Goal: Communication & Community: Answer question/provide support

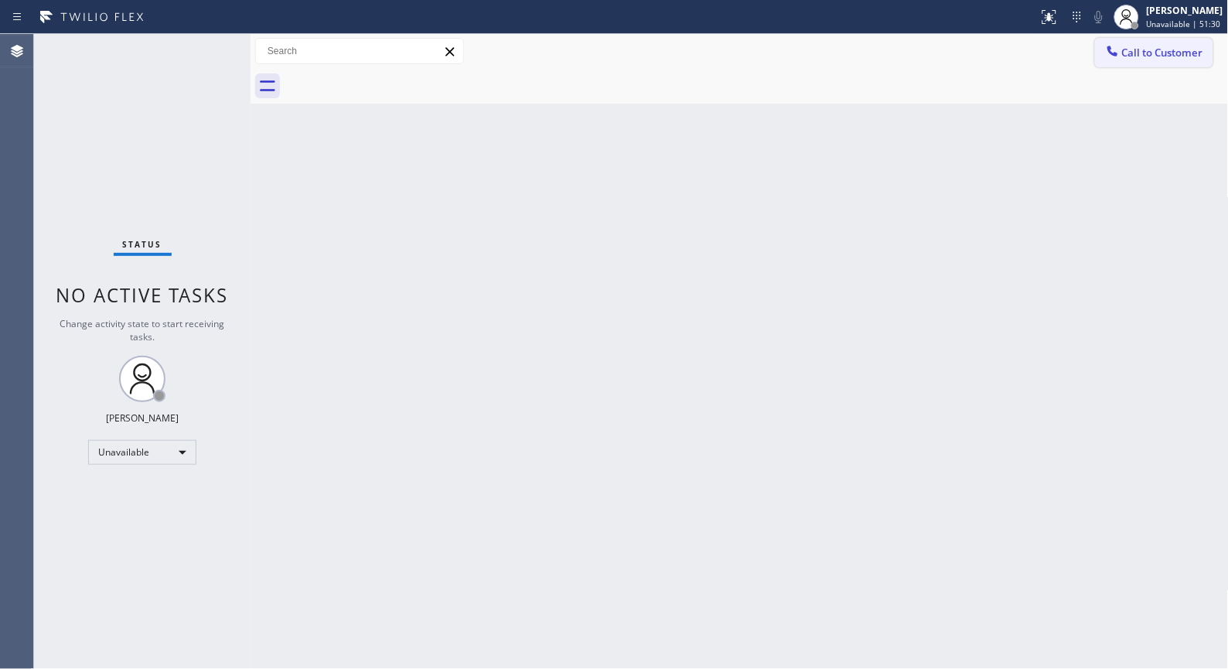
drag, startPoint x: 1116, startPoint y: 59, endPoint x: 898, endPoint y: 121, distance: 226.6
click at [1111, 58] on div at bounding box center [1112, 52] width 19 height 19
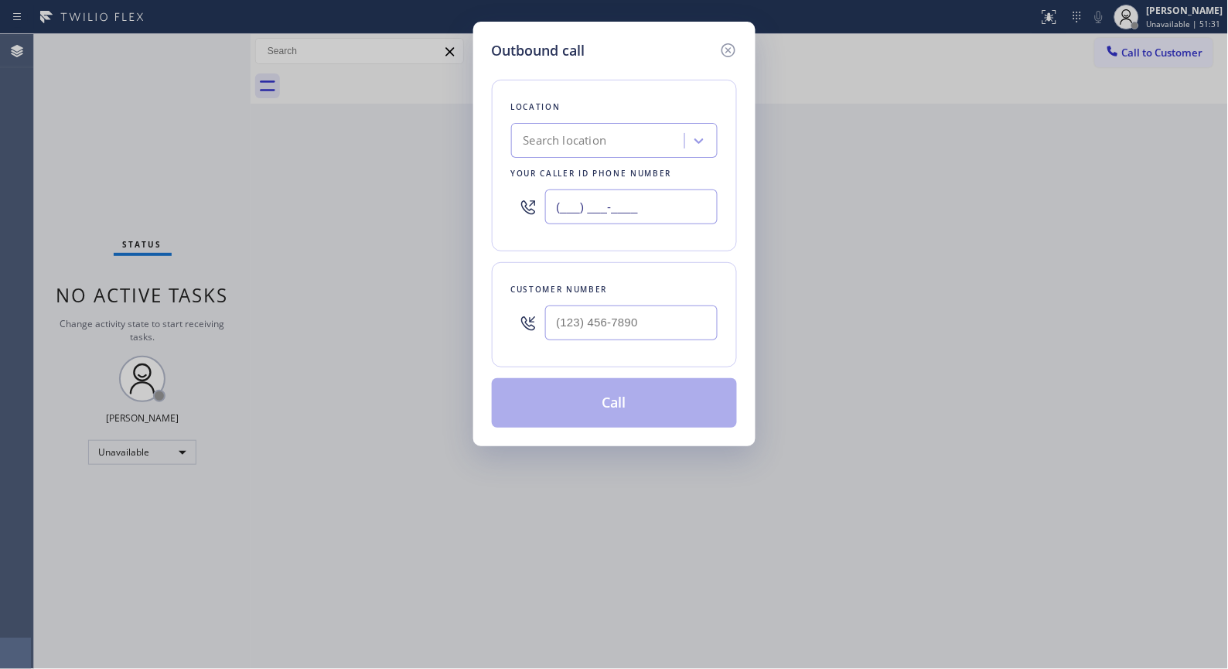
drag, startPoint x: 625, startPoint y: 198, endPoint x: 514, endPoint y: 161, distance: 116.6
click at [514, 164] on div "Location Search location Your caller id phone number (___) ___-____" at bounding box center [614, 166] width 245 height 172
paste input "425) 441-3062"
type input "[PHONE_NUMBER]"
drag, startPoint x: 660, startPoint y: 317, endPoint x: 530, endPoint y: 261, distance: 141.3
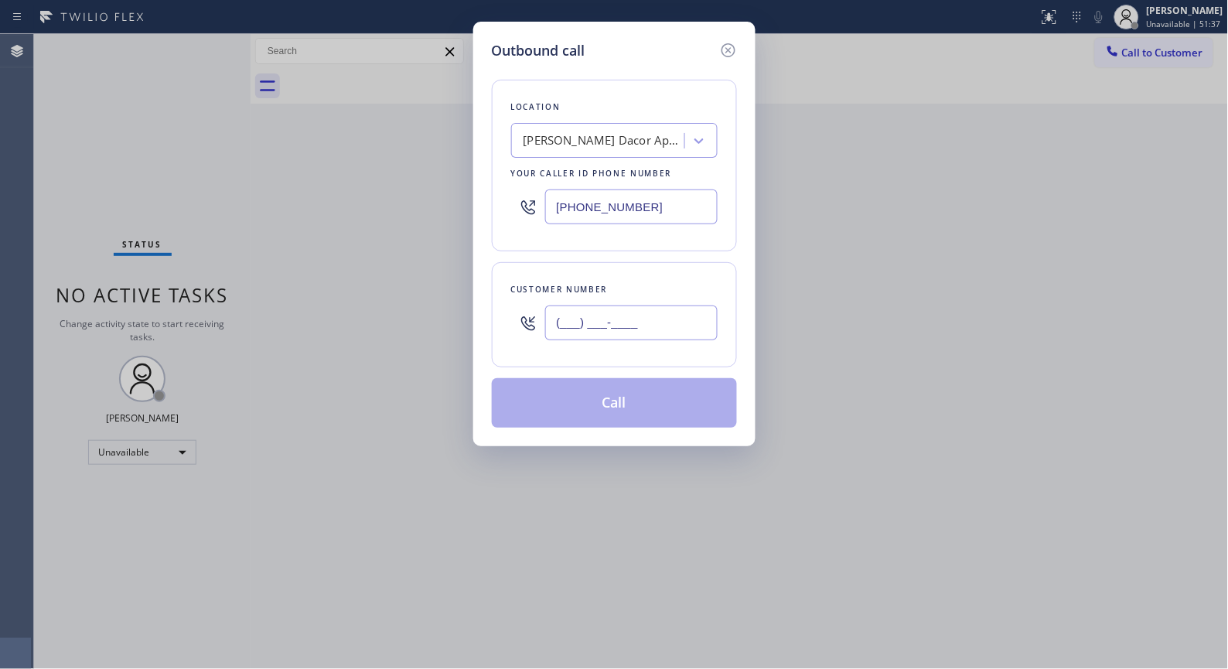
click at [516, 306] on div "(___) ___-____" at bounding box center [614, 323] width 206 height 50
paste input "206) 303-8047"
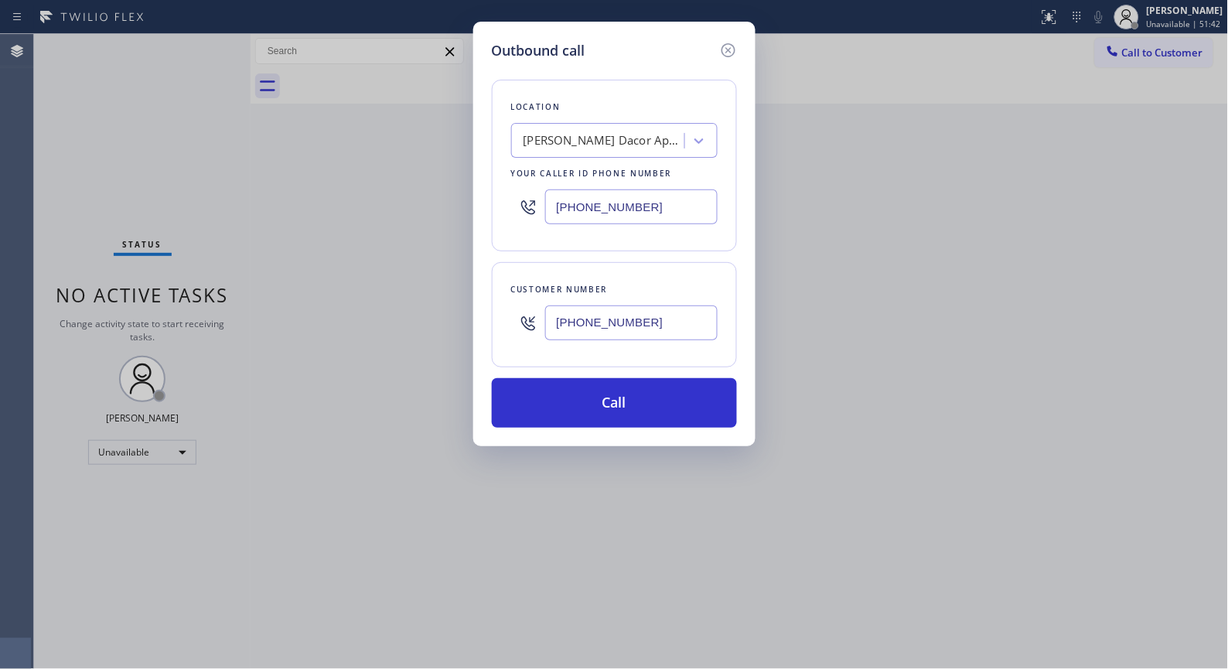
type input "[PHONE_NUMBER]"
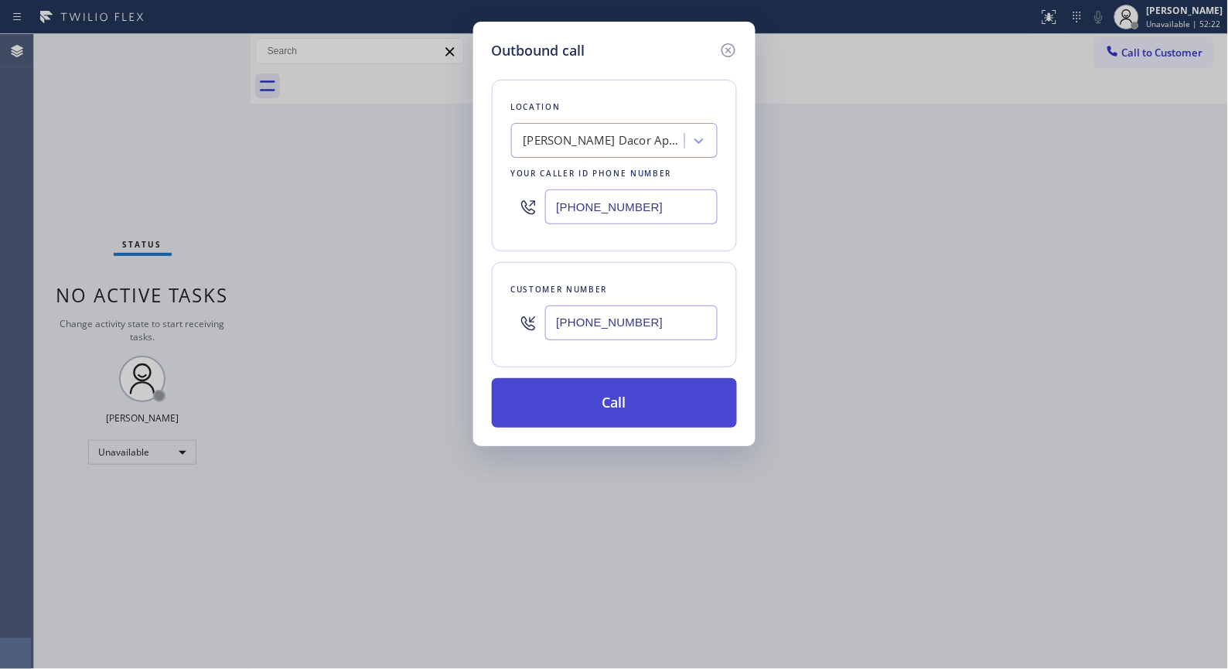
click at [623, 407] on button "Call" at bounding box center [614, 402] width 245 height 49
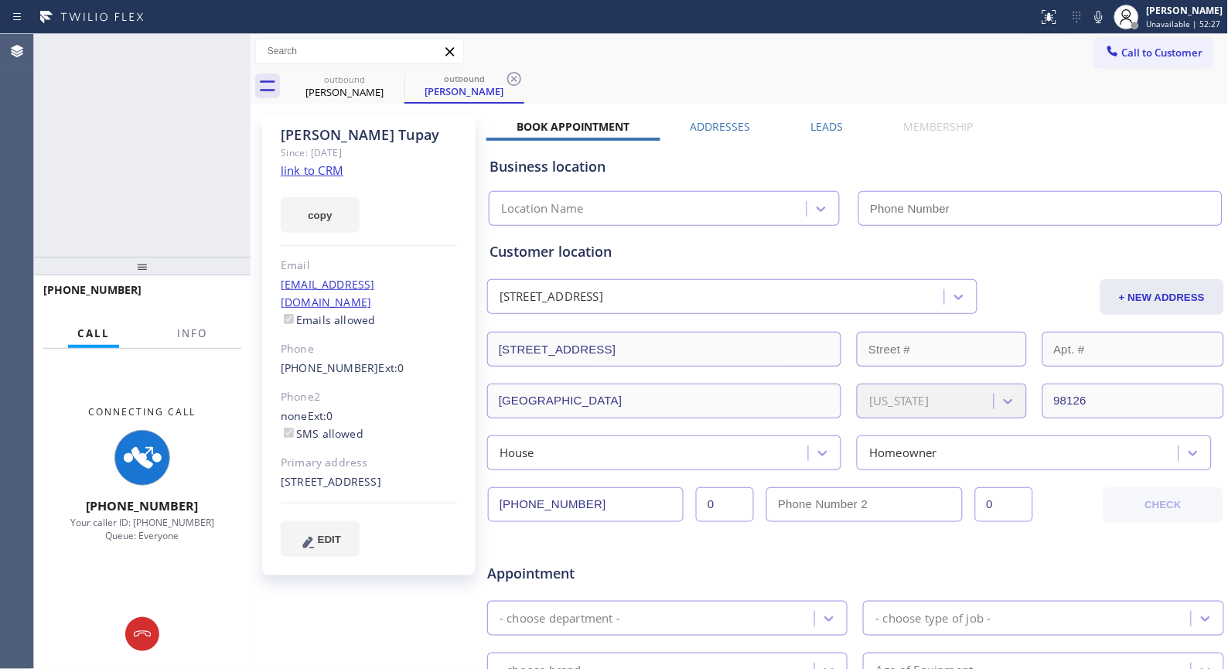
type input "[PHONE_NUMBER]"
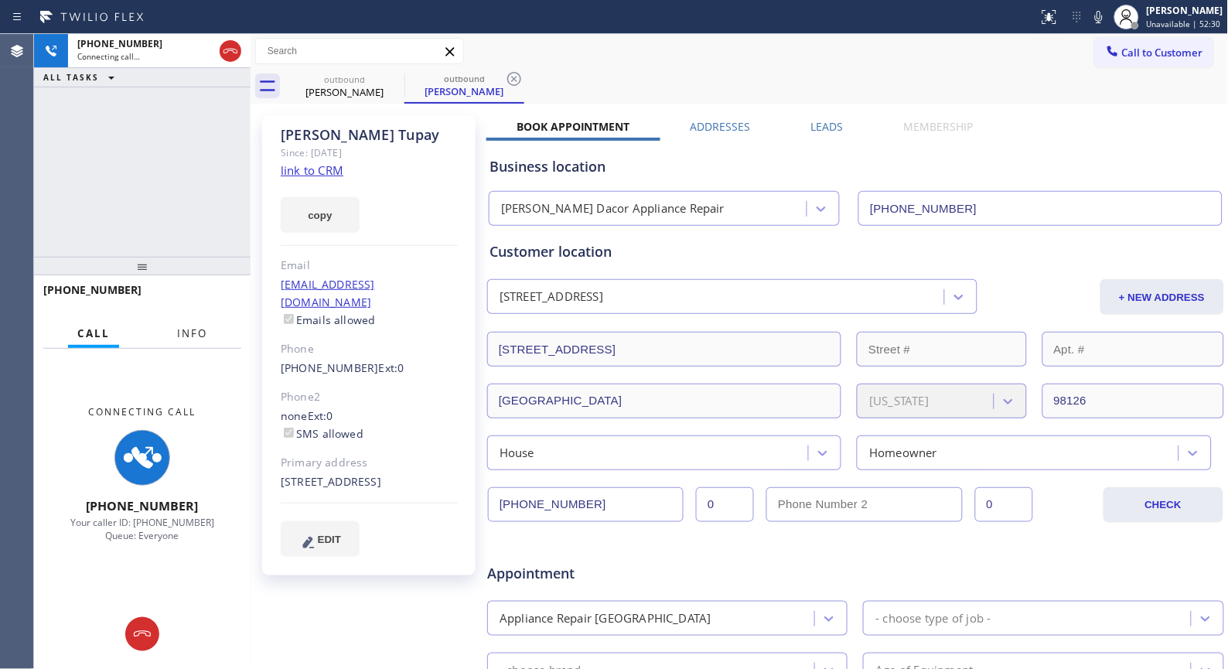
click at [201, 330] on span "Info" at bounding box center [192, 333] width 30 height 14
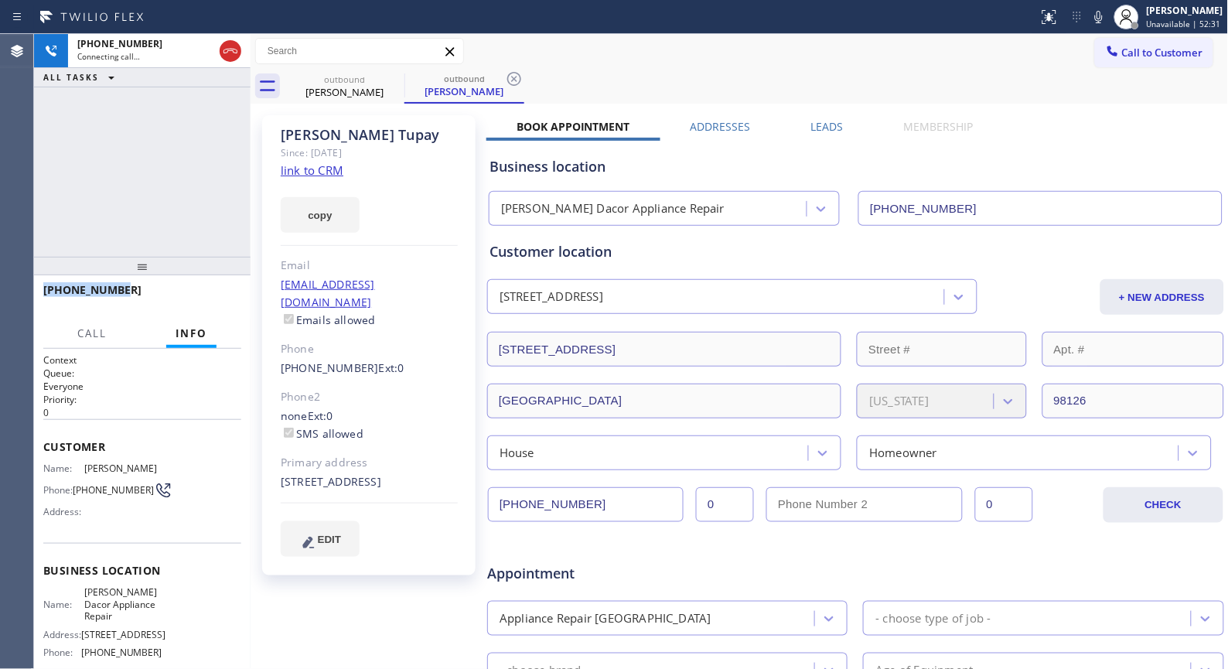
drag, startPoint x: 133, startPoint y: 294, endPoint x: 149, endPoint y: 5, distance: 288.9
click at [42, 283] on div "[PHONE_NUMBER]" at bounding box center [142, 296] width 216 height 43
copy span "[PHONE_NUMBER]"
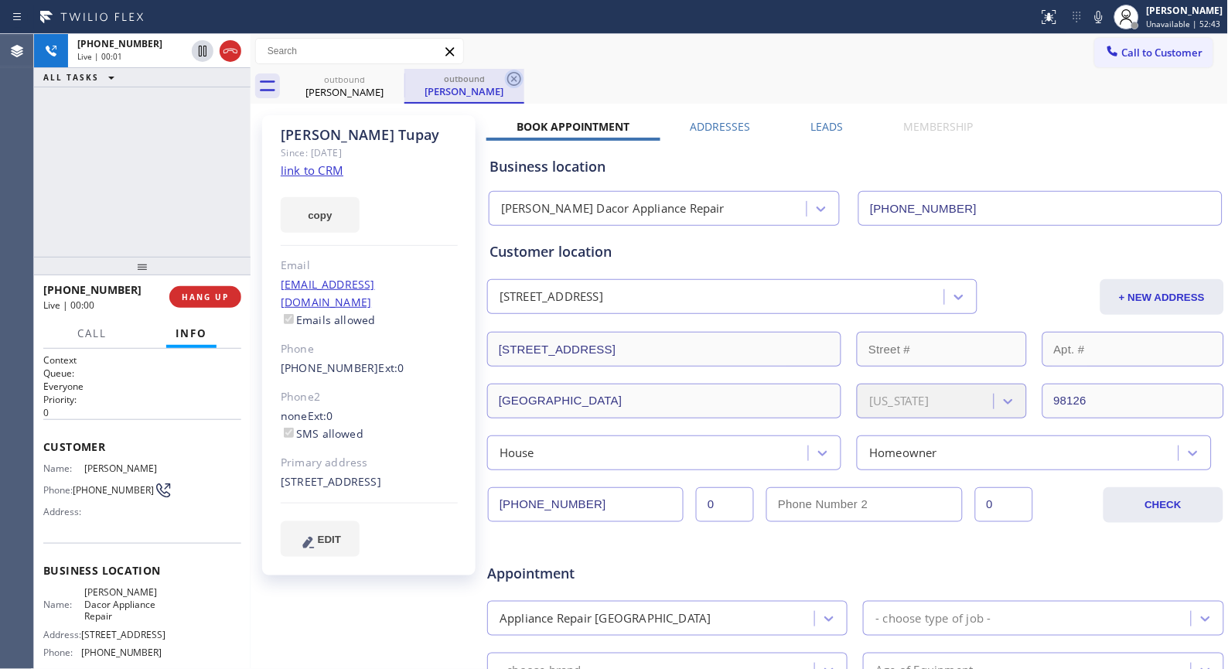
click at [519, 80] on icon at bounding box center [514, 79] width 19 height 19
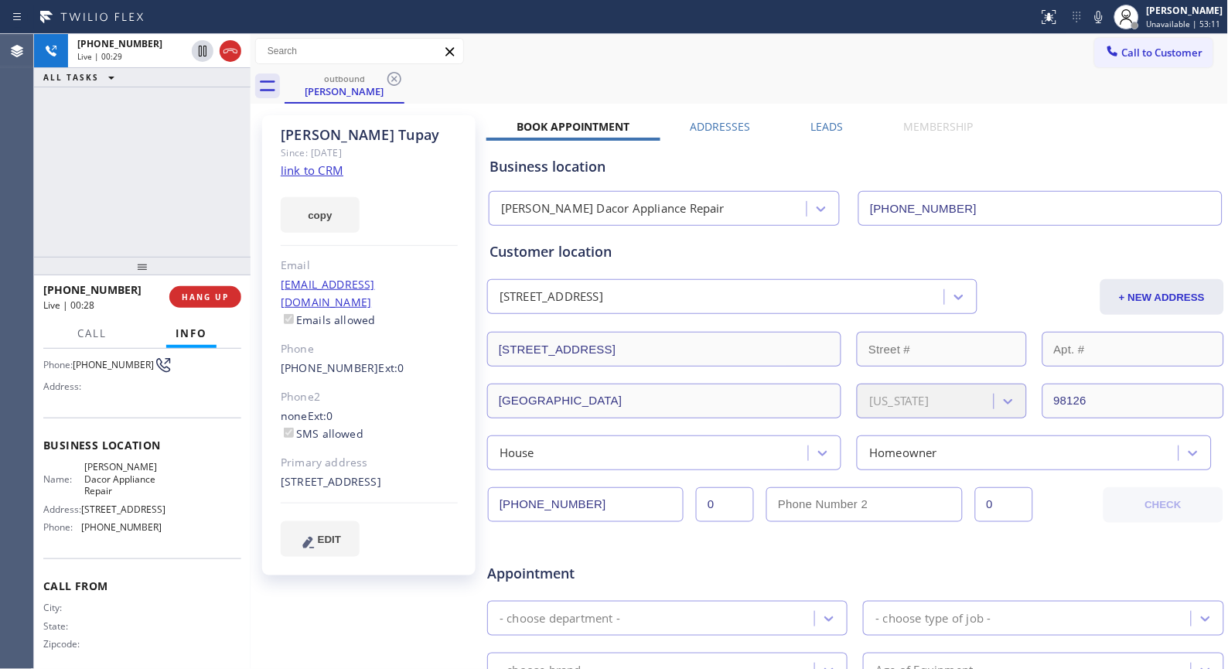
scroll to position [152, 0]
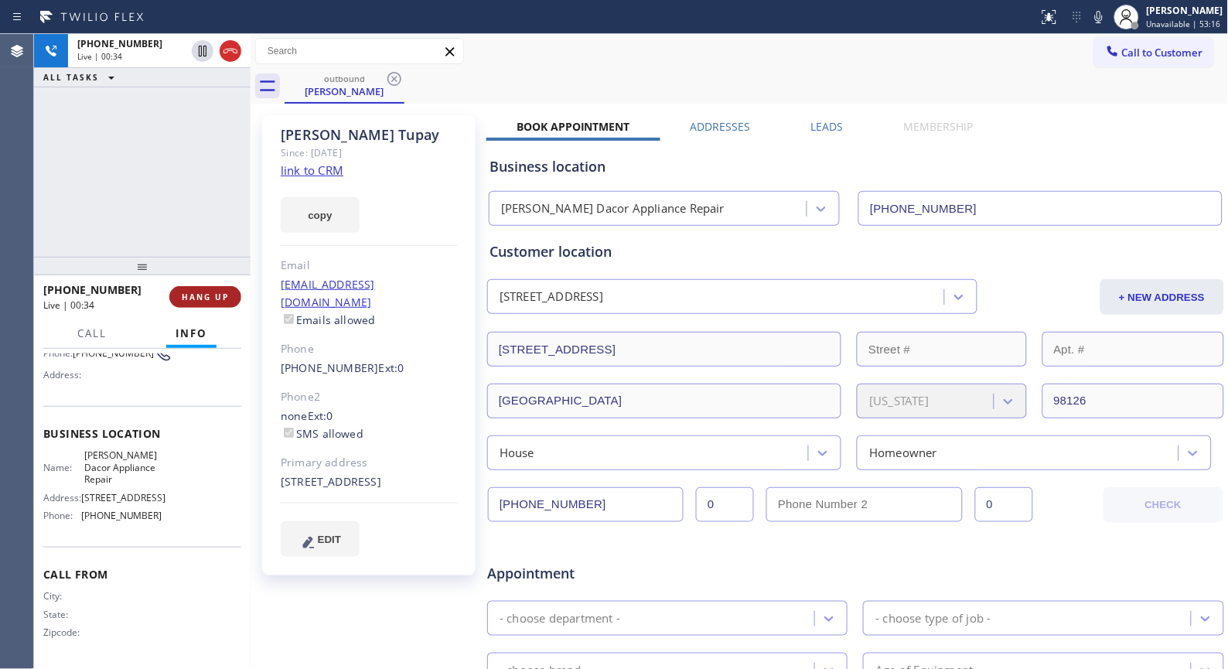
click at [213, 295] on span "HANG UP" at bounding box center [205, 296] width 47 height 11
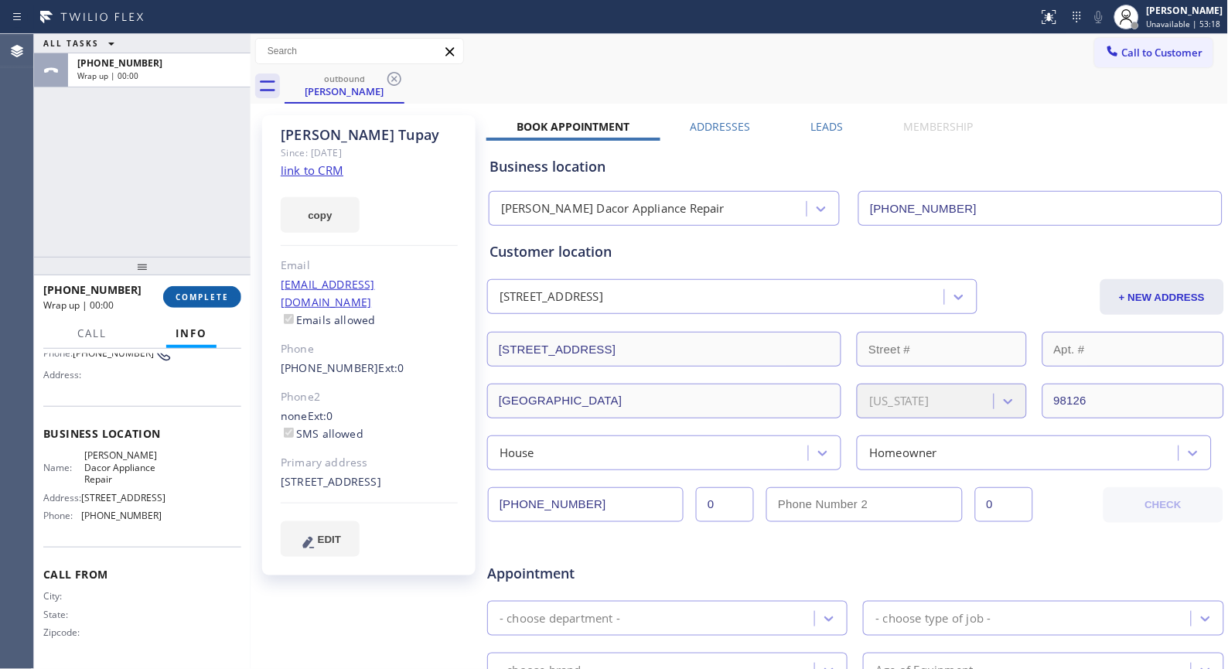
click at [213, 295] on span "COMPLETE" at bounding box center [202, 296] width 53 height 11
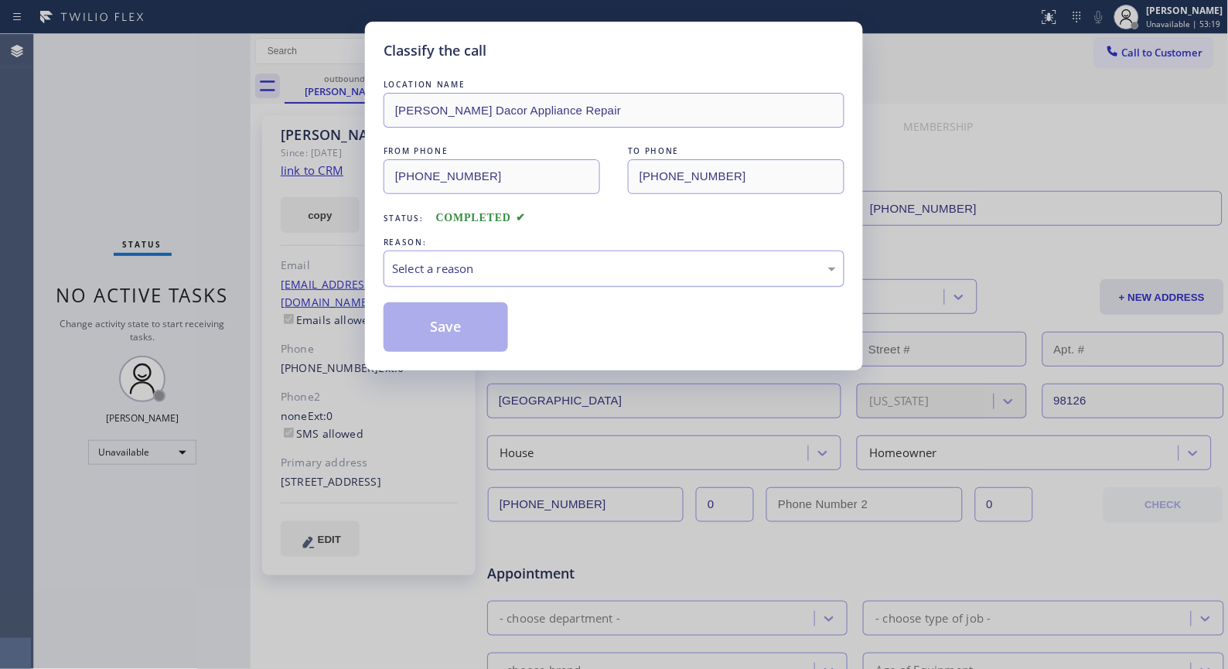
click at [588, 274] on div "Select a reason" at bounding box center [614, 269] width 444 height 18
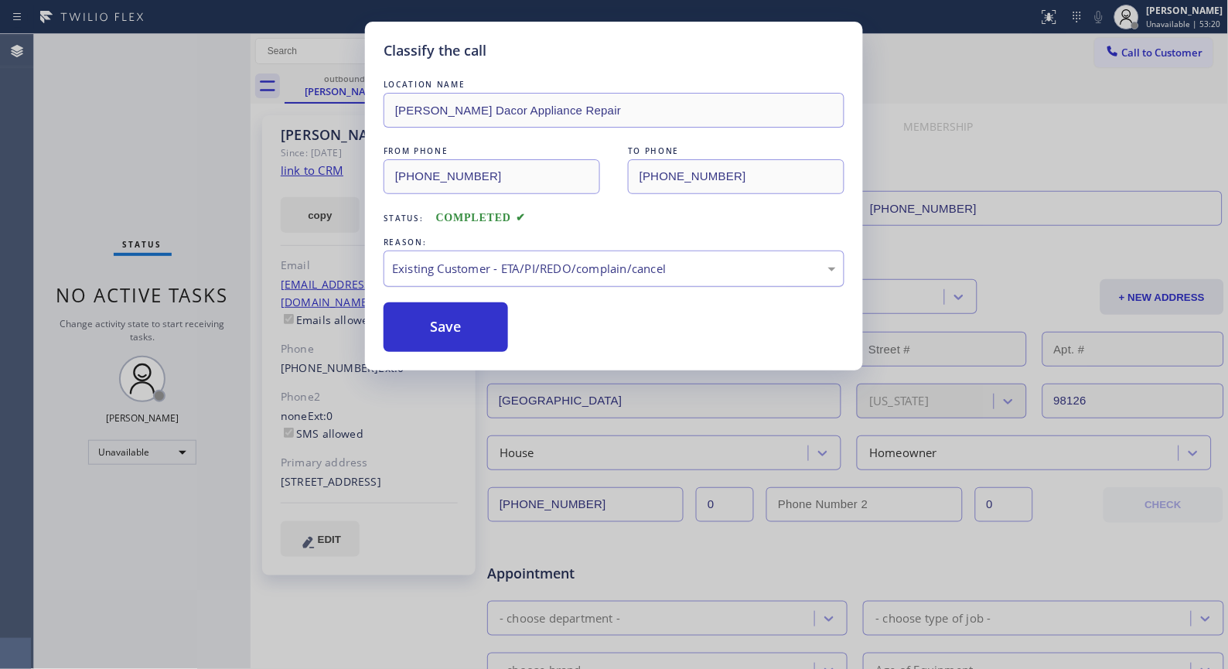
click at [493, 269] on div "Existing Customer - ETA/PI/REDO/complain/cancel" at bounding box center [614, 269] width 444 height 18
click at [451, 329] on button "Save" at bounding box center [445, 326] width 124 height 49
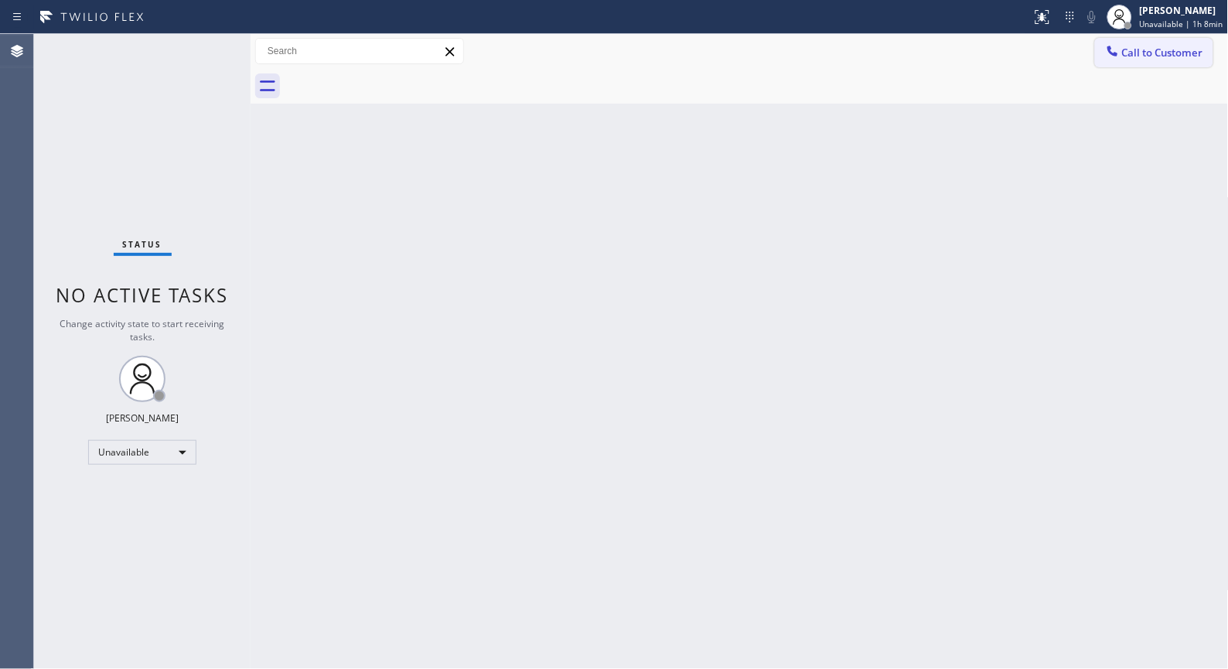
click at [1154, 48] on span "Call to Customer" at bounding box center [1162, 53] width 81 height 14
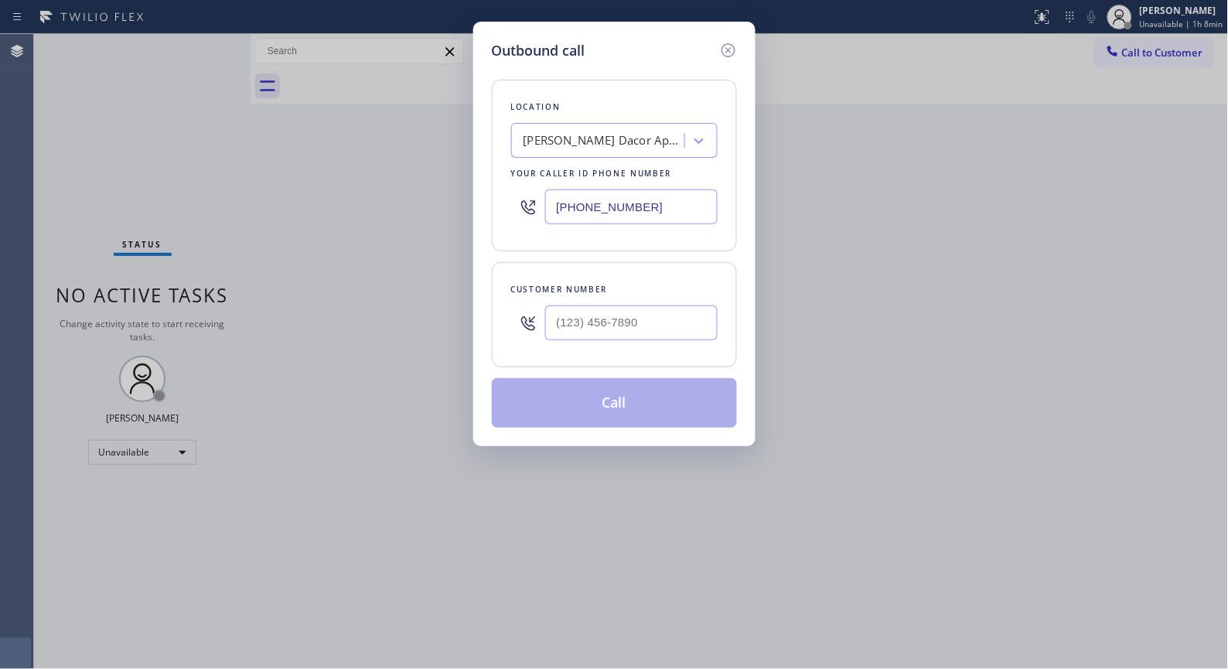
drag, startPoint x: 592, startPoint y: 198, endPoint x: 505, endPoint y: 179, distance: 89.5
click at [513, 190] on div "[PHONE_NUMBER]" at bounding box center [614, 207] width 206 height 50
paste input "253) 263-1431"
type input "[PHONE_NUMBER]"
drag, startPoint x: 638, startPoint y: 326, endPoint x: 484, endPoint y: 309, distance: 154.7
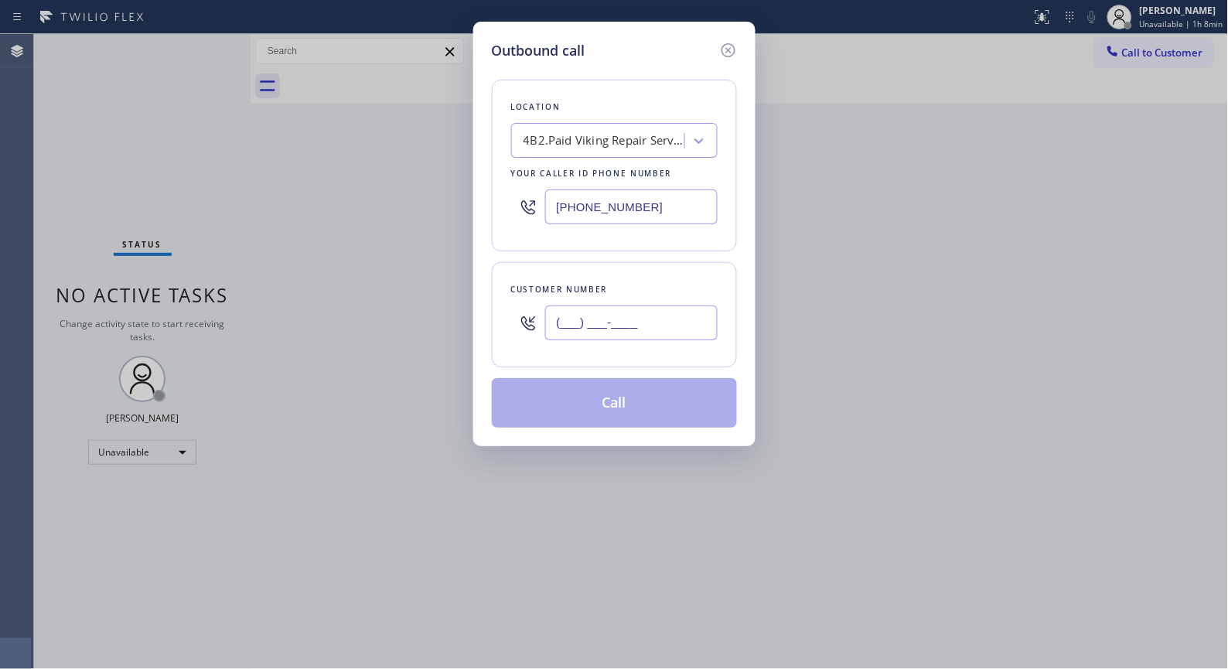
click at [500, 319] on div "Customer number (___) ___-____" at bounding box center [614, 314] width 245 height 105
paste input "202) 731-0709"
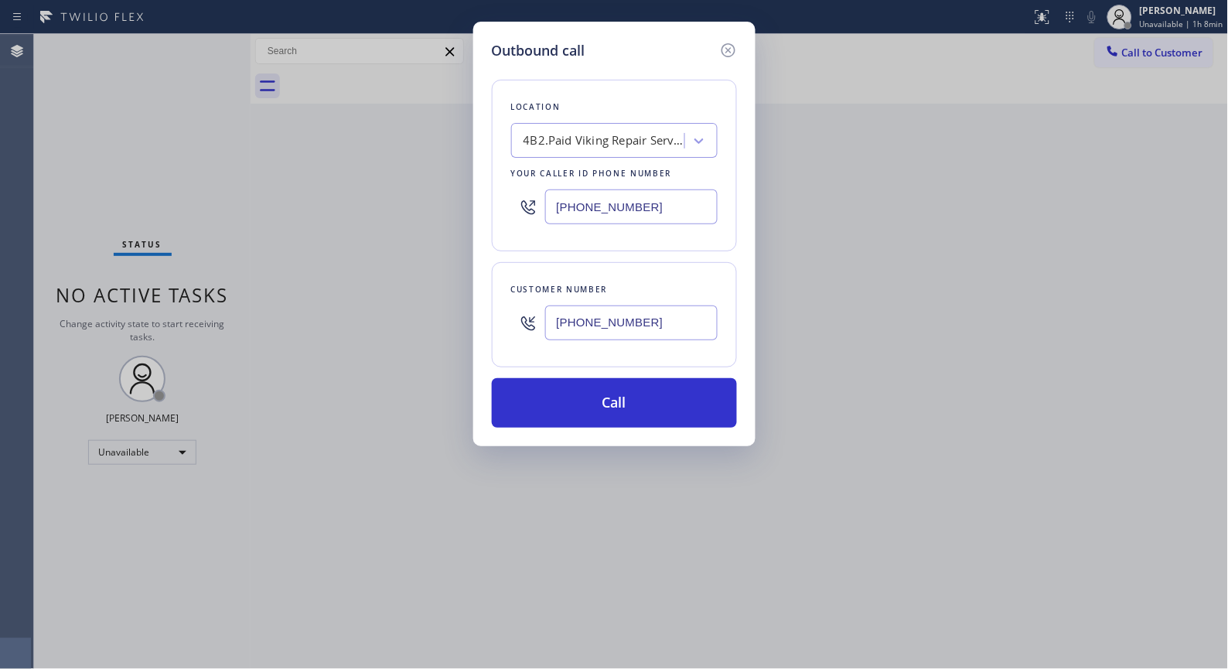
type input "[PHONE_NUMBER]"
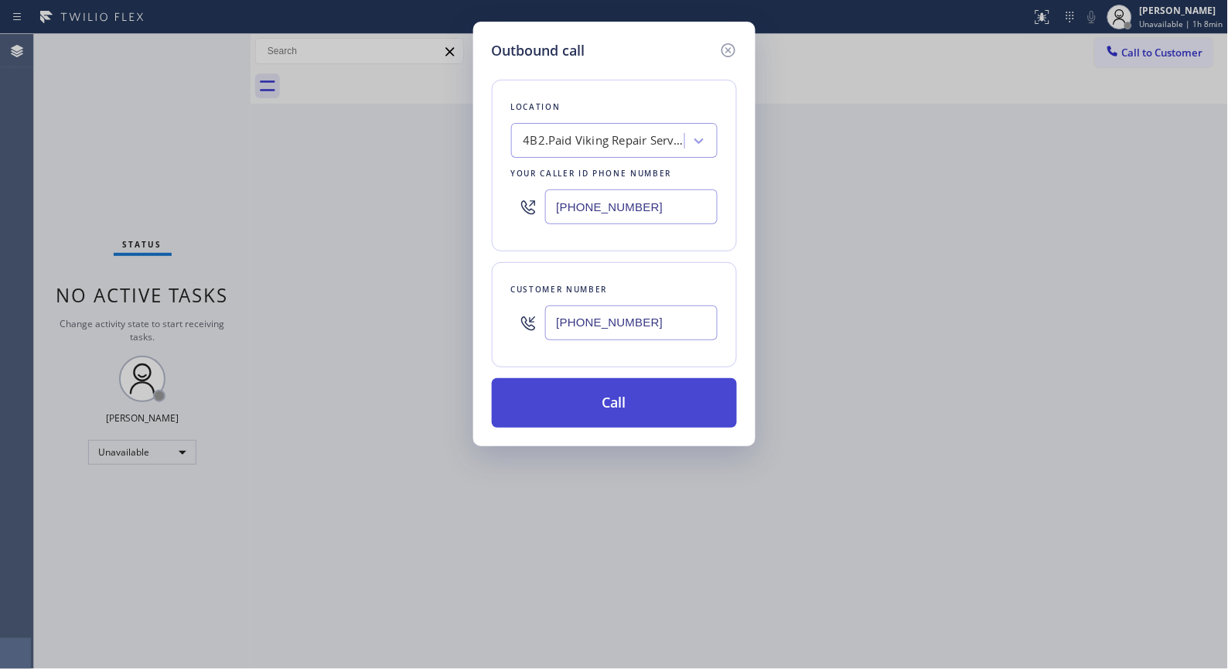
click at [605, 425] on button "Call" at bounding box center [614, 402] width 245 height 49
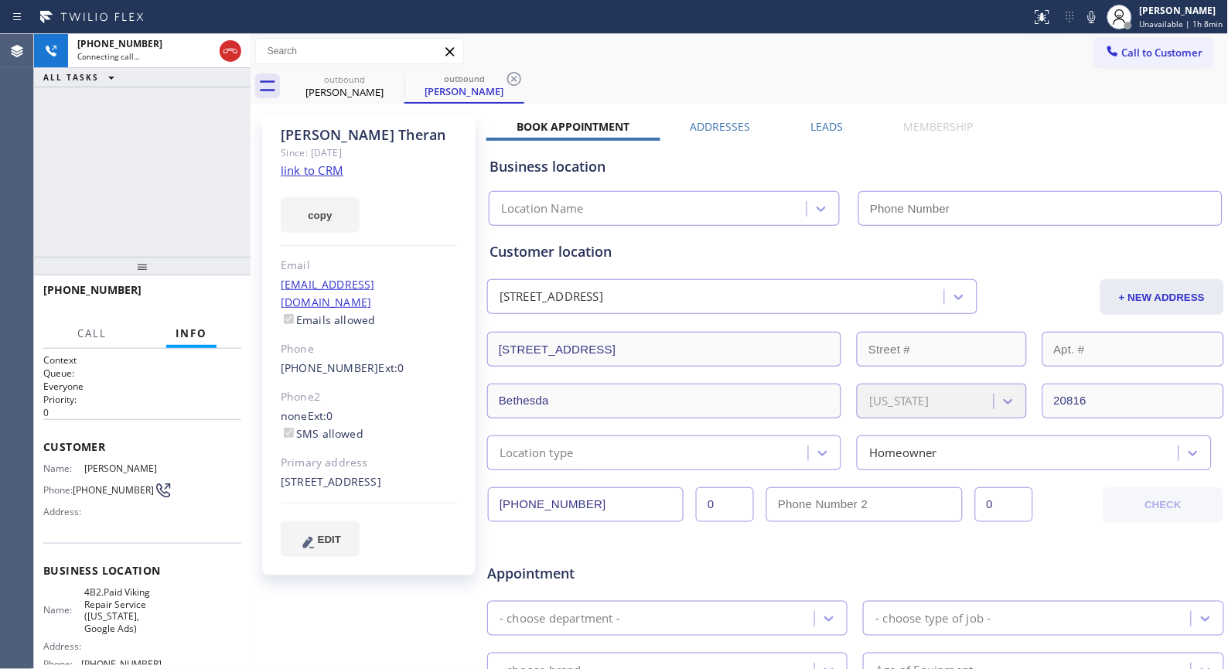
type input "[PHONE_NUMBER]"
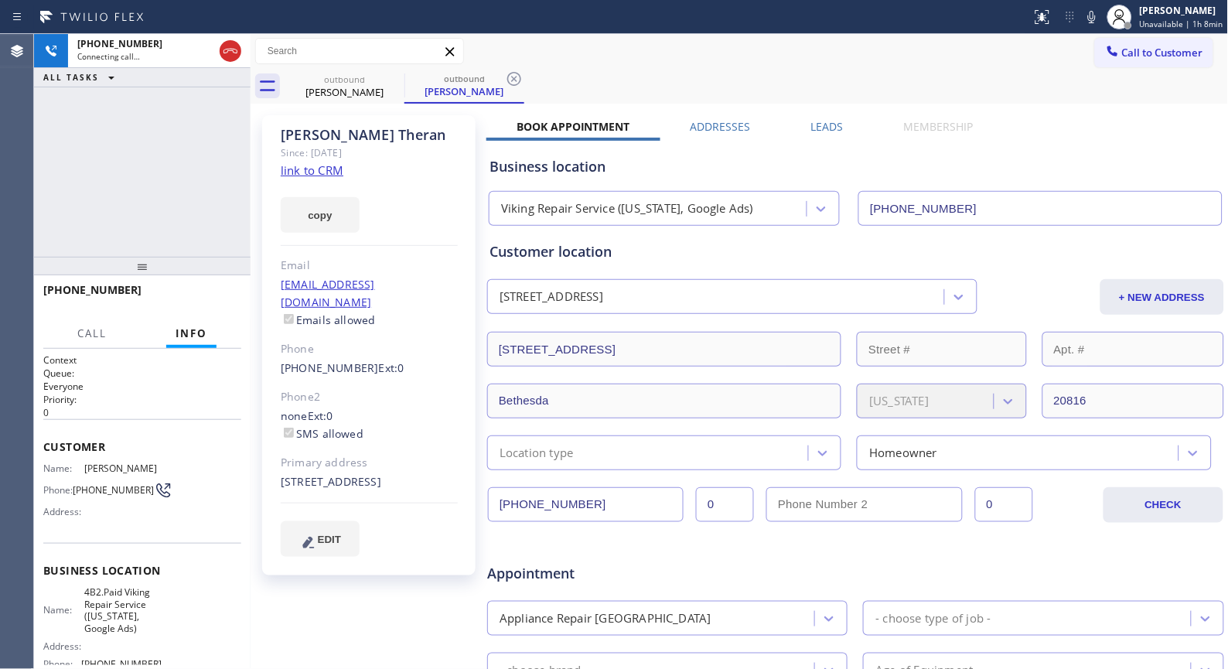
drag, startPoint x: 140, startPoint y: 175, endPoint x: 143, endPoint y: 164, distance: 11.3
click at [140, 175] on div "[PHONE_NUMBER] Connecting call… ALL TASKS ALL TASKS ACTIVE TASKS TASKS IN WRAP …" at bounding box center [142, 145] width 216 height 223
click at [544, 31] on div "Status report No issues detected If you experience an issue, please download th…" at bounding box center [614, 17] width 1228 height 34
click at [508, 88] on div at bounding box center [514, 79] width 19 height 19
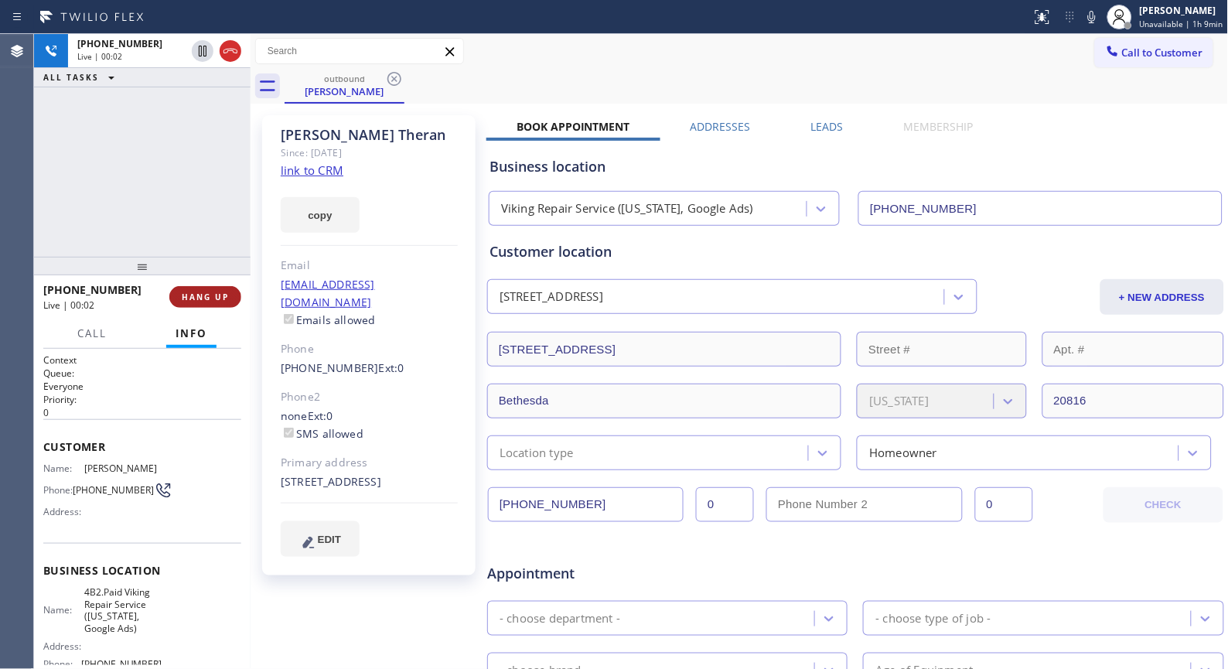
click at [206, 305] on button "HANG UP" at bounding box center [205, 297] width 72 height 22
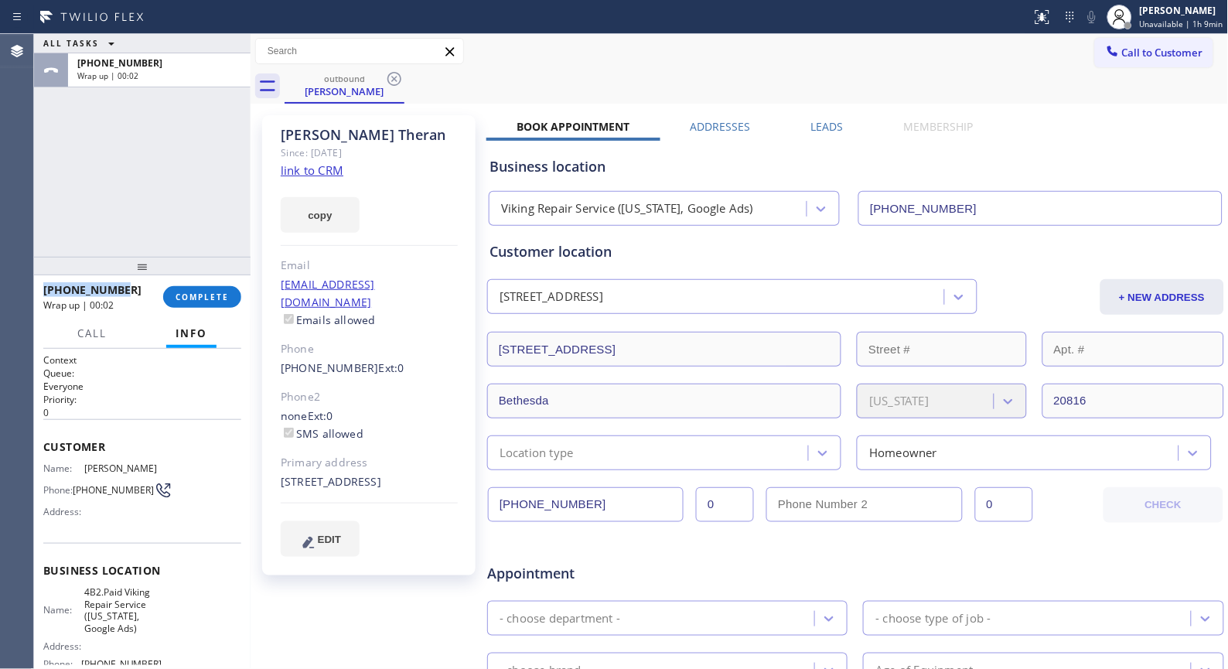
copy span "[PHONE_NUMBER]"
click at [34, 286] on div "[PHONE_NUMBER] Wrap up | 00:02 COMPLETE" at bounding box center [142, 296] width 216 height 43
click at [209, 295] on span "COMPLETE" at bounding box center [202, 296] width 53 height 11
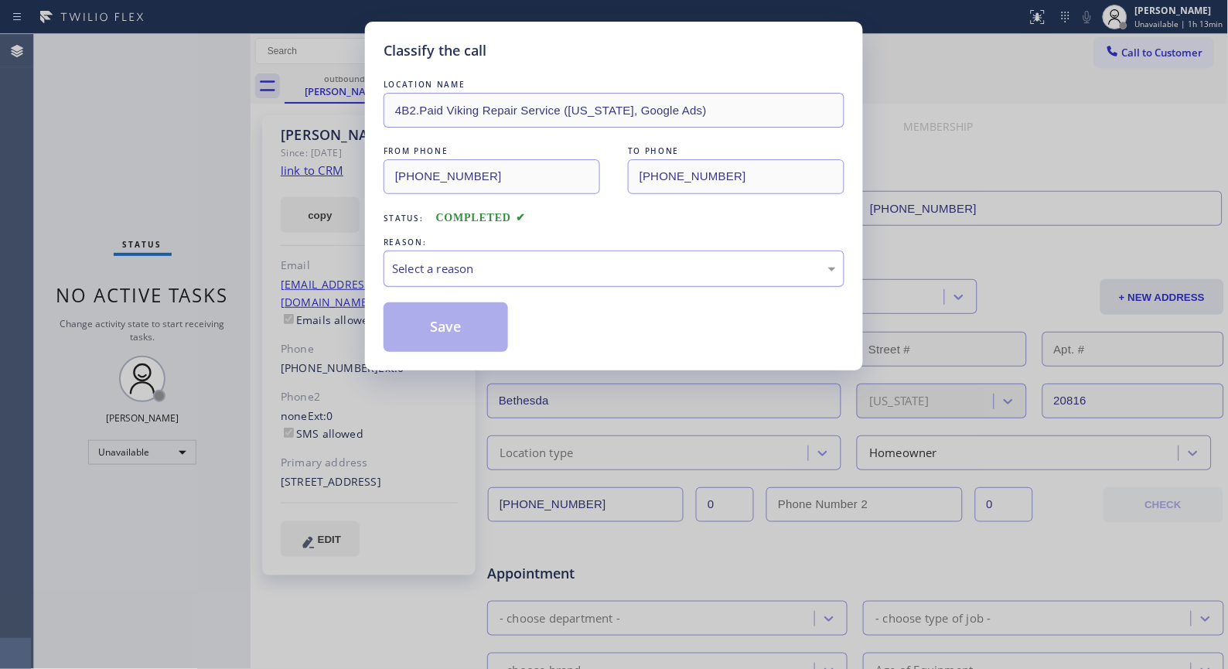
click at [546, 268] on div "Select a reason" at bounding box center [614, 269] width 444 height 18
click at [455, 335] on button "Save" at bounding box center [445, 326] width 124 height 49
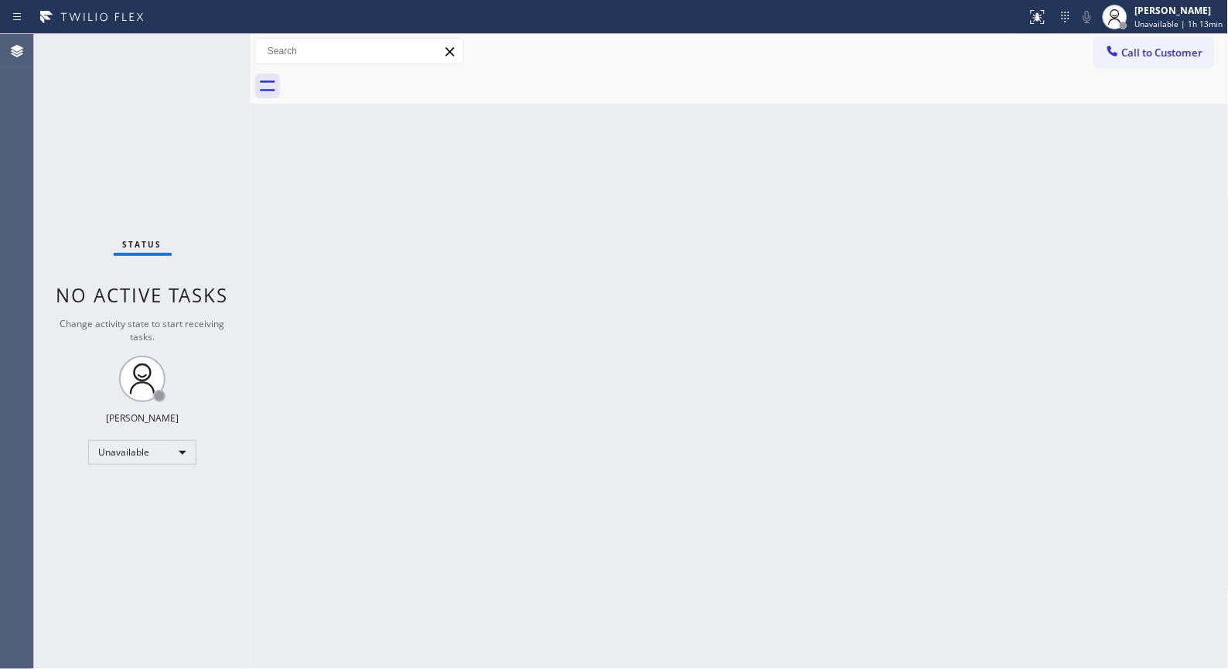
click at [445, 264] on div "Back to Dashboard Change Sender ID Customers Technicians Select a contact Outbo…" at bounding box center [740, 351] width 978 height 635
click at [568, 206] on div "Back to Dashboard Change Sender ID Customers Technicians Select a contact Outbo…" at bounding box center [740, 351] width 978 height 635
drag, startPoint x: 1157, startPoint y: 60, endPoint x: 909, endPoint y: 70, distance: 248.4
click at [1152, 57] on button "Call to Customer" at bounding box center [1154, 52] width 118 height 29
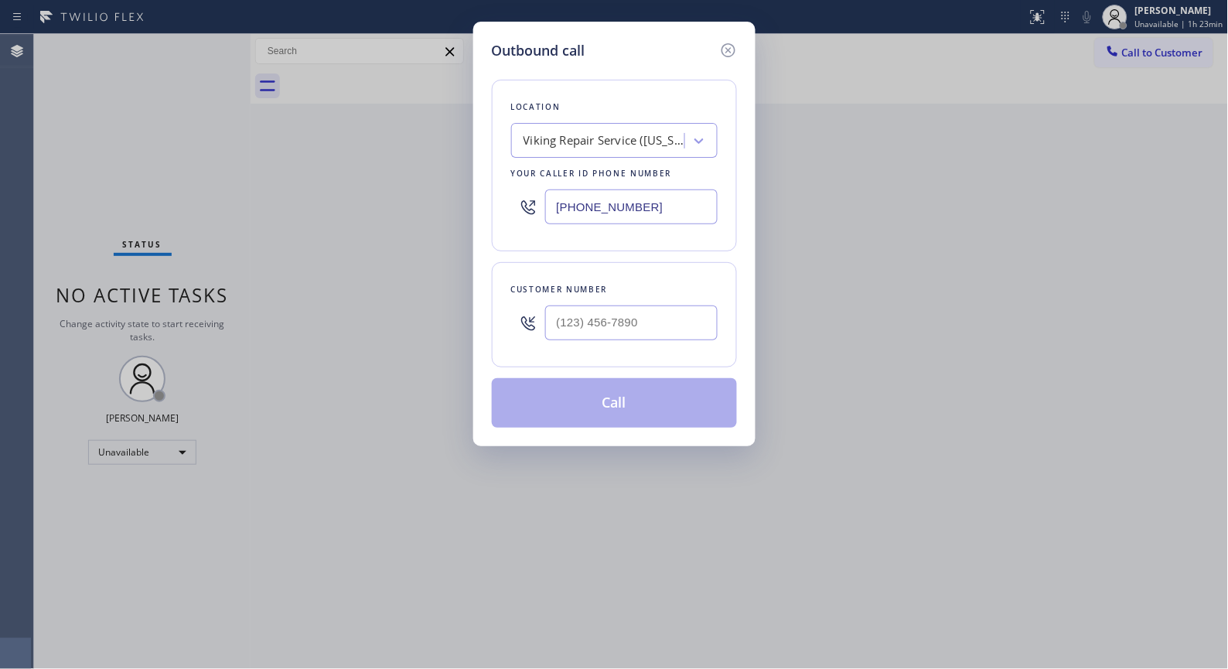
drag, startPoint x: 565, startPoint y: 206, endPoint x: 474, endPoint y: 82, distance: 153.7
click at [500, 165] on div "Location Viking Repair Service ([US_STATE], Google Ads) Your caller id phone nu…" at bounding box center [614, 166] width 245 height 172
paste input "06) 569-4206"
type input "[PHONE_NUMBER]"
drag, startPoint x: 593, startPoint y: 321, endPoint x: 522, endPoint y: 312, distance: 71.6
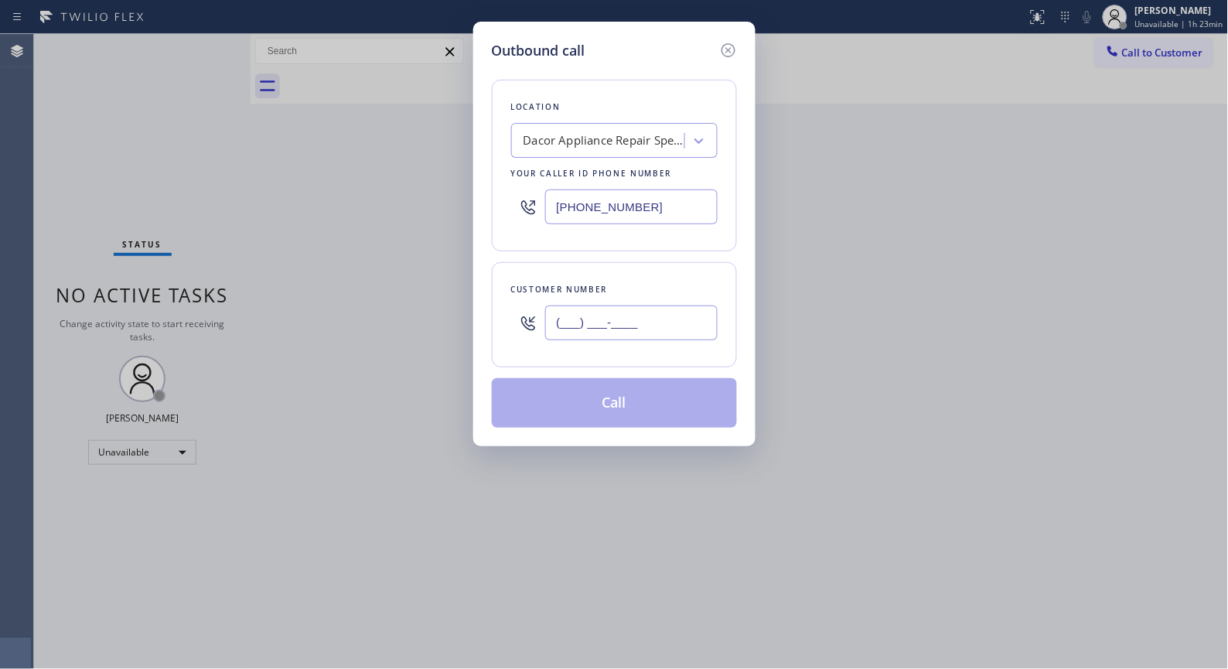
click at [524, 312] on div "(___) ___-____" at bounding box center [614, 323] width 206 height 50
paste input "714) 955-2100"
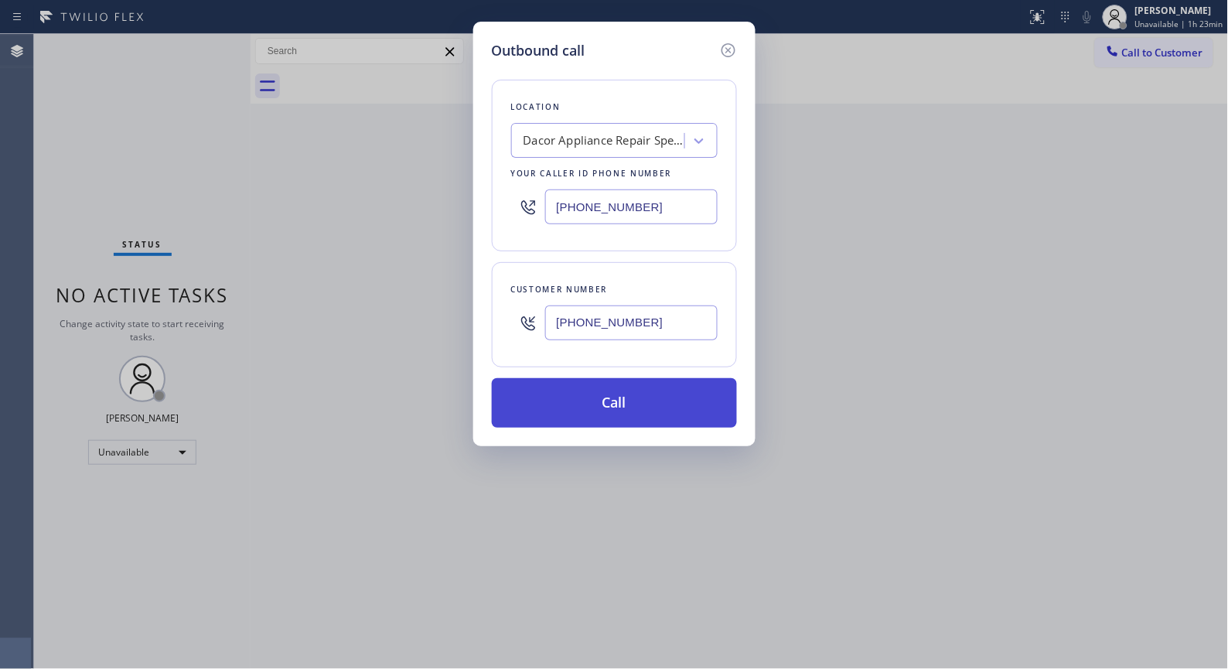
type input "[PHONE_NUMBER]"
click at [673, 398] on button "Call" at bounding box center [614, 402] width 245 height 49
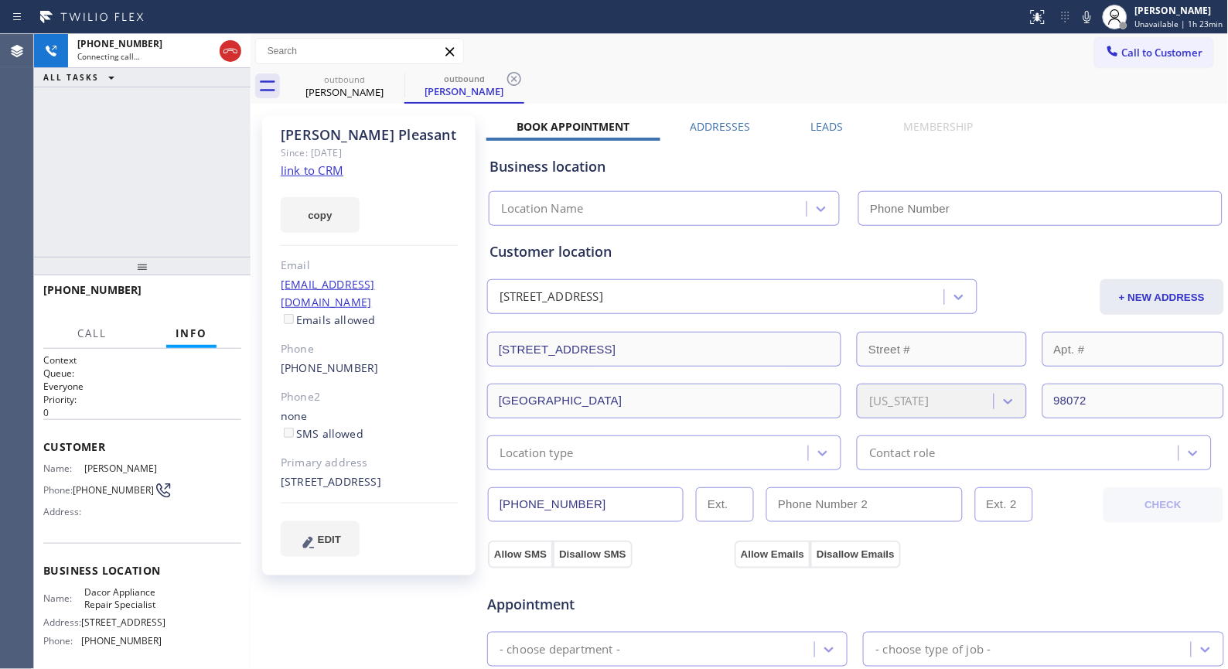
type input "[PHONE_NUMBER]"
drag, startPoint x: 509, startPoint y: 80, endPoint x: 513, endPoint y: 70, distance: 10.8
click at [509, 80] on icon at bounding box center [514, 79] width 19 height 19
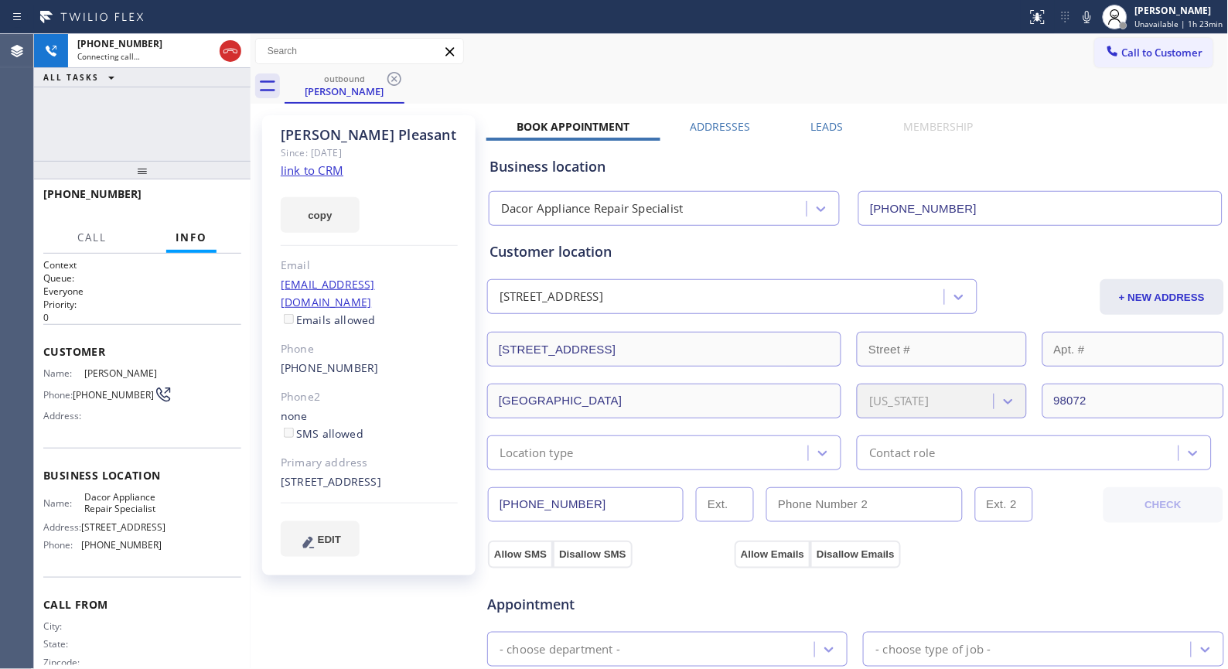
drag, startPoint x: 141, startPoint y: 222, endPoint x: 172, endPoint y: 76, distance: 149.4
click at [172, 76] on div "[PHONE_NUMBER] Connecting call… ALL TASKS ALL TASKS ACTIVE TASKS TASKS IN WRAP …" at bounding box center [142, 351] width 216 height 635
click at [515, 81] on div "outbound [PERSON_NAME]" at bounding box center [757, 86] width 944 height 35
click at [191, 190] on button "HANG UP" at bounding box center [205, 201] width 72 height 22
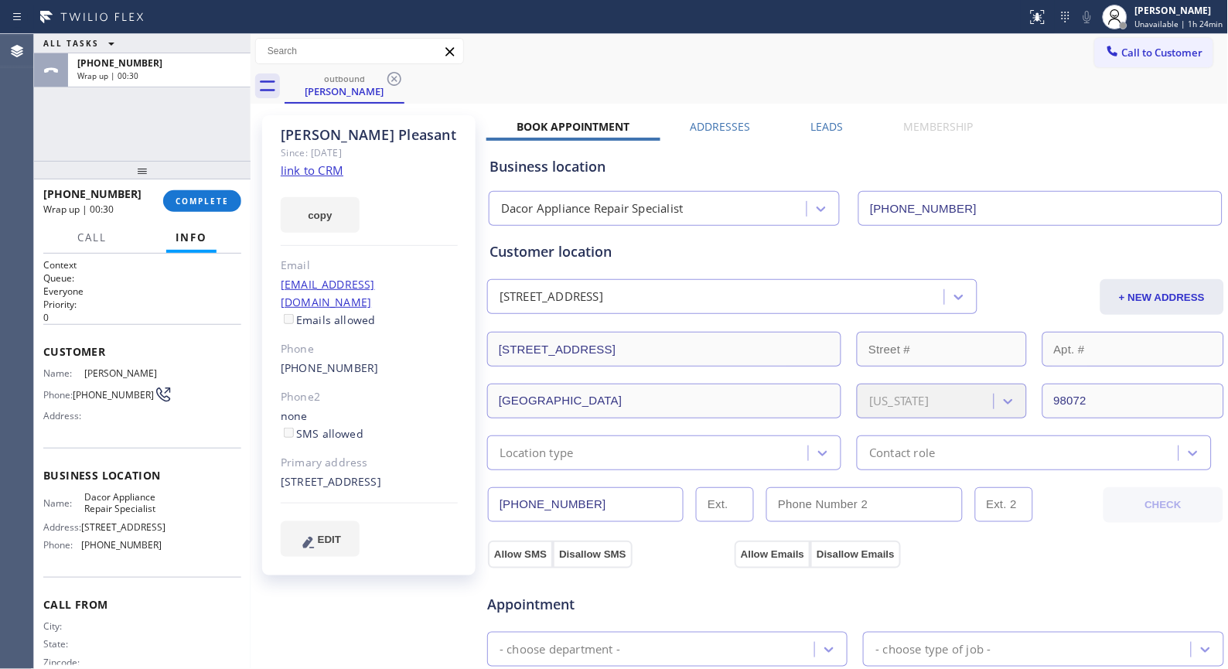
click at [562, 97] on div "outbound [PERSON_NAME]" at bounding box center [757, 86] width 944 height 35
click at [216, 203] on span "COMPLETE" at bounding box center [202, 201] width 53 height 11
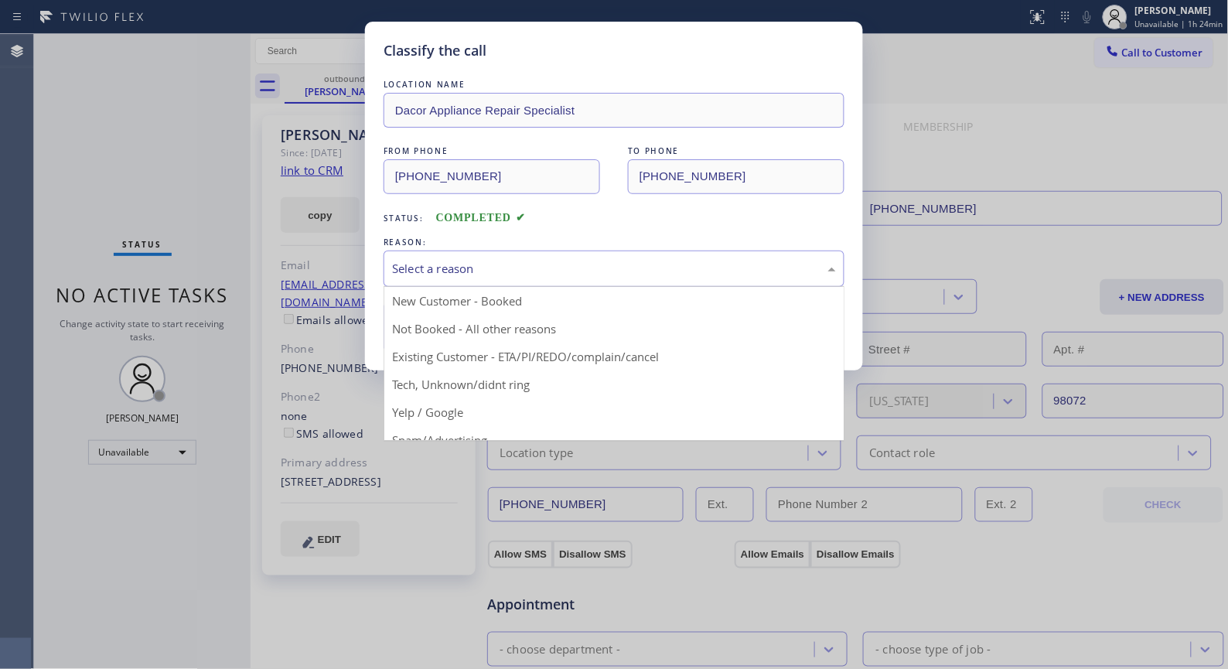
click at [589, 274] on div "Select a reason" at bounding box center [614, 269] width 444 height 18
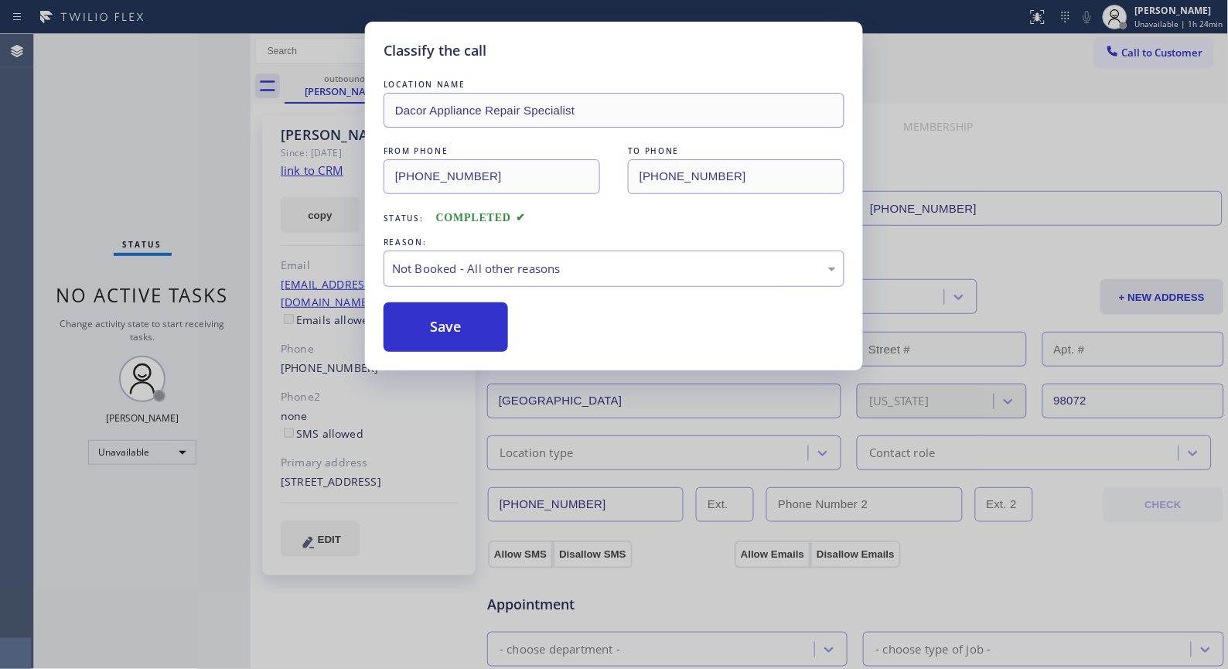
click at [500, 323] on button "Save" at bounding box center [445, 326] width 124 height 49
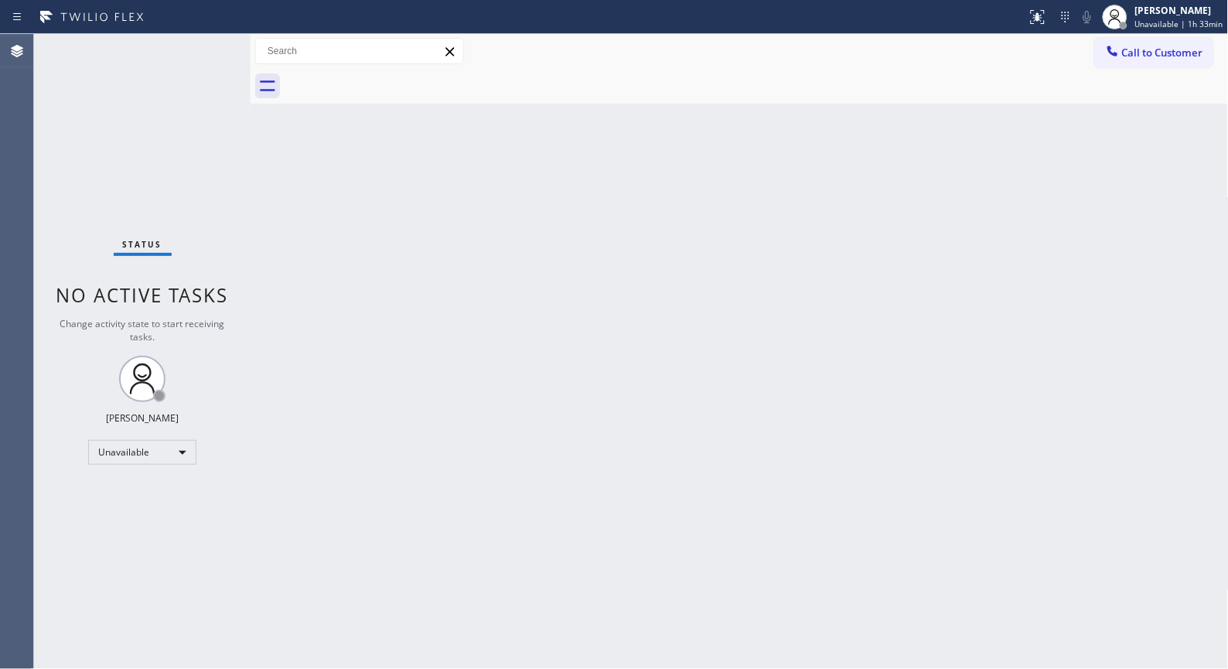
click at [535, 396] on div "Back to Dashboard Change Sender ID Customers Technicians Select a contact Outbo…" at bounding box center [740, 351] width 978 height 635
drag, startPoint x: 1137, startPoint y: 58, endPoint x: 752, endPoint y: 167, distance: 400.2
click at [1137, 58] on span "Call to Customer" at bounding box center [1162, 53] width 81 height 14
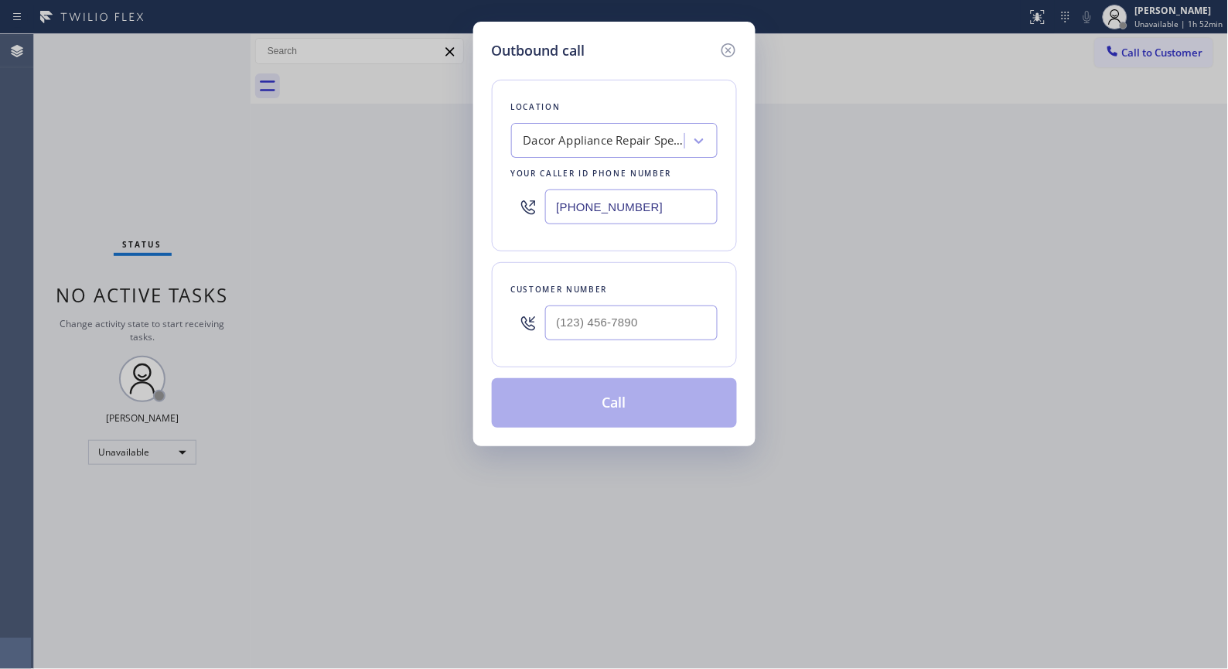
drag, startPoint x: 704, startPoint y: 202, endPoint x: 520, endPoint y: 155, distance: 190.5
click at [522, 156] on div "Location Dacor Appliance Repair Specialist Your caller id phone number [PHONE_N…" at bounding box center [614, 166] width 245 height 172
paste input "408) 677-2851"
type input "[PHONE_NUMBER]"
click at [573, 323] on input "(___) ___-____" at bounding box center [631, 322] width 172 height 35
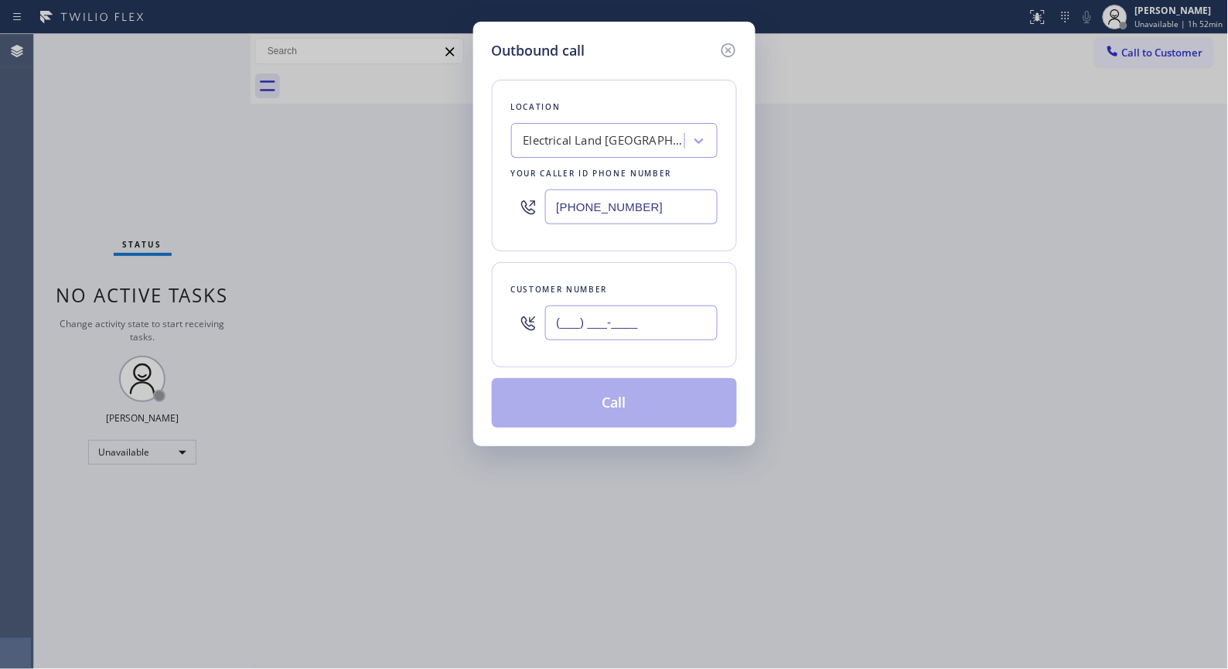
paste input "408) 867-0868"
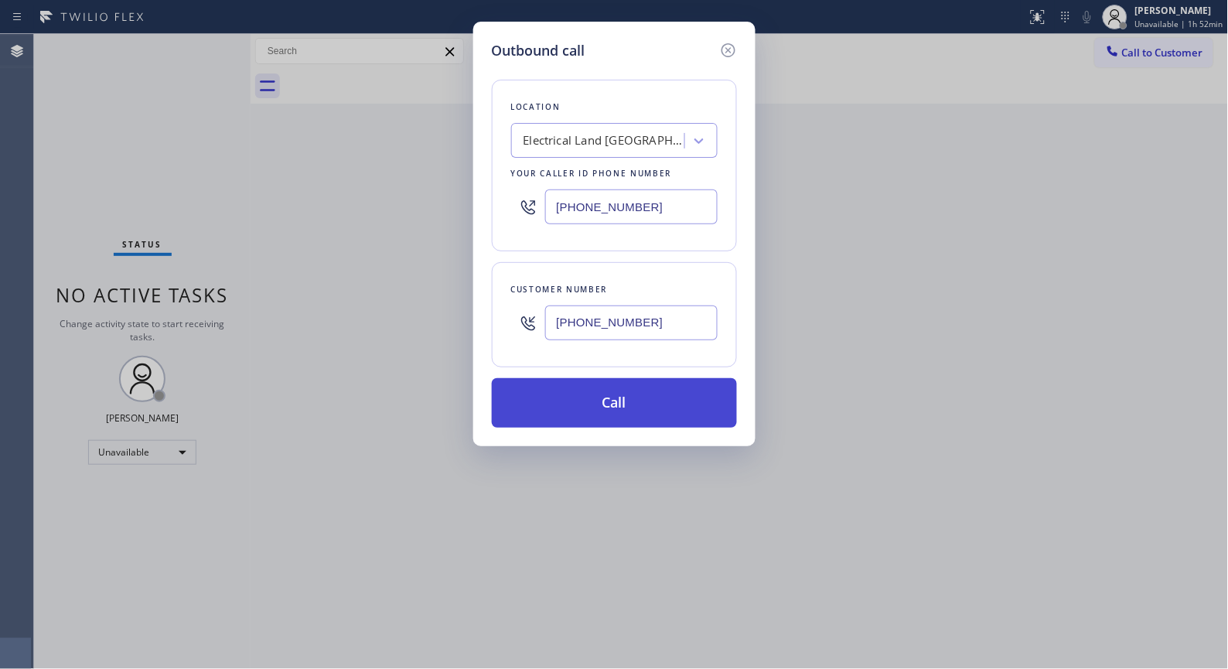
type input "[PHONE_NUMBER]"
click at [668, 405] on button "Call" at bounding box center [614, 402] width 245 height 49
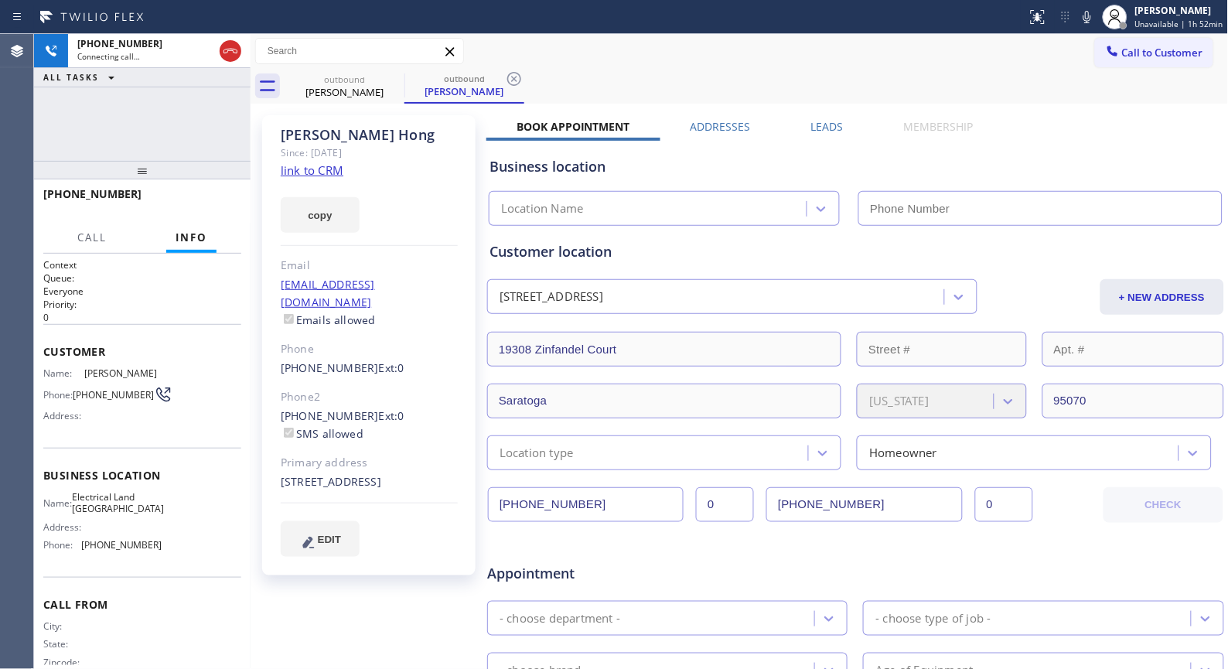
type input "[PHONE_NUMBER]"
click at [511, 76] on icon at bounding box center [514, 79] width 19 height 19
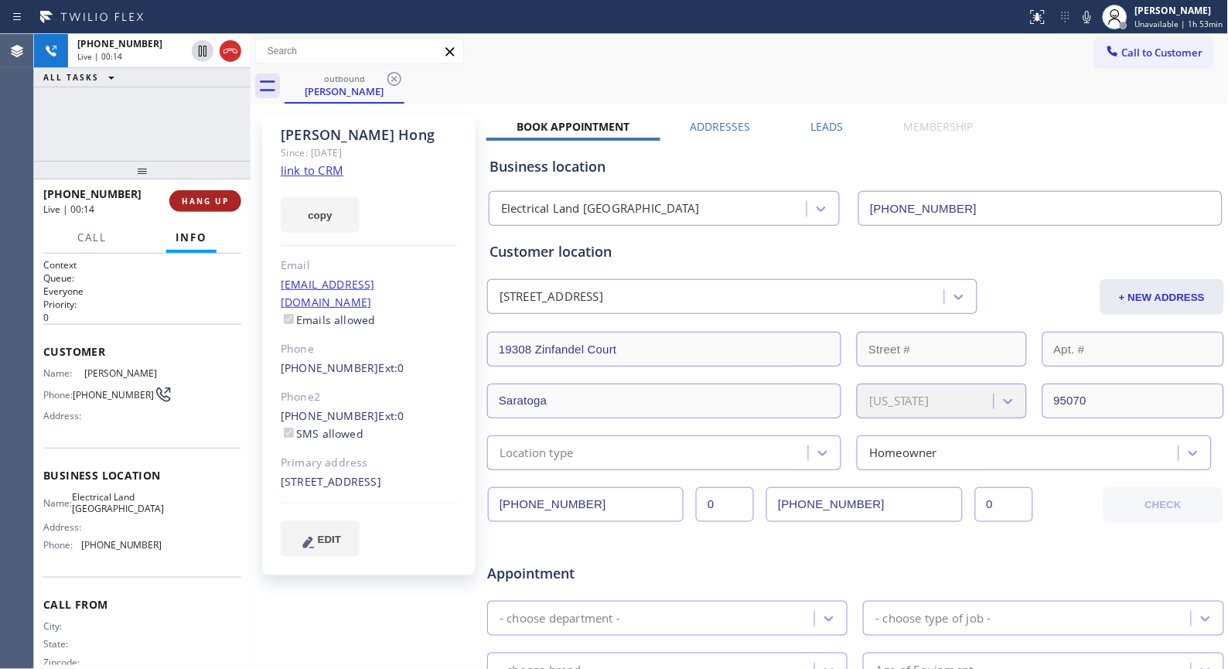
click at [210, 201] on span "HANG UP" at bounding box center [205, 201] width 47 height 11
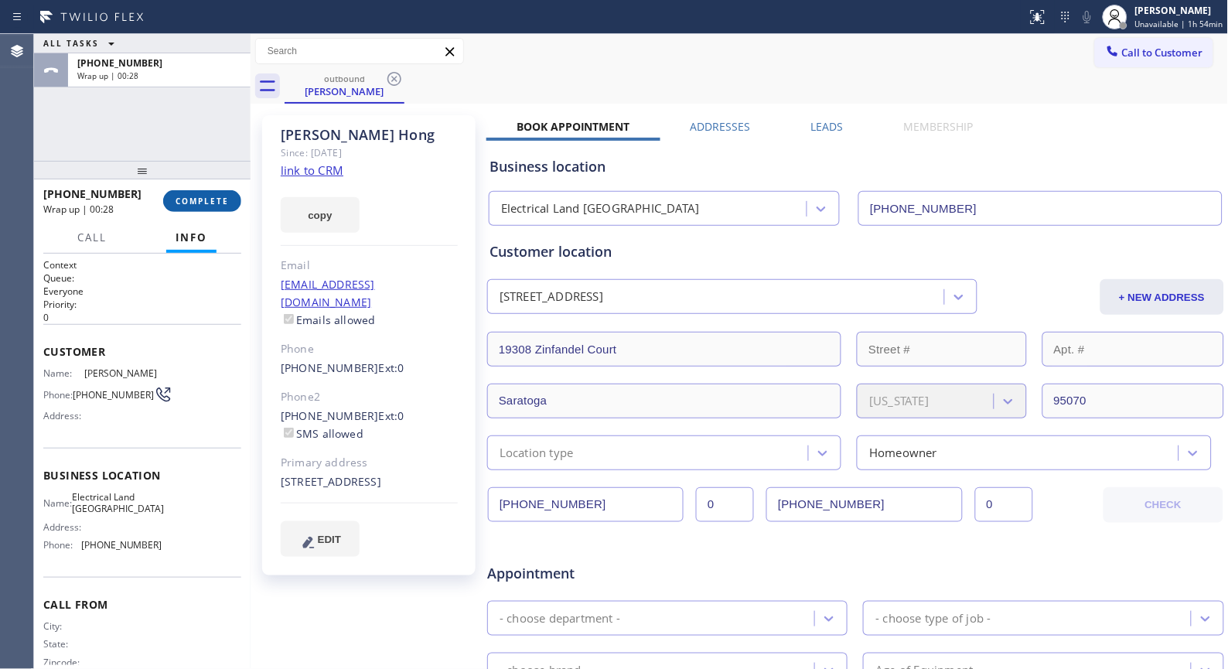
click at [196, 197] on span "COMPLETE" at bounding box center [202, 201] width 53 height 11
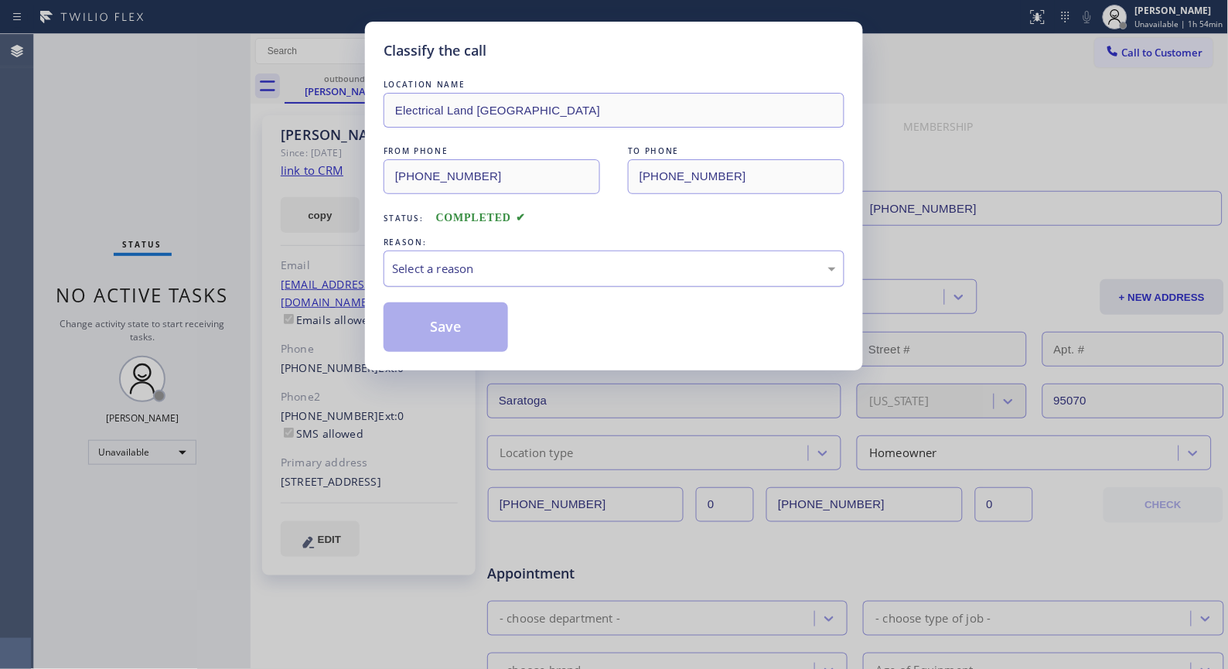
click at [632, 258] on div "Select a reason" at bounding box center [613, 269] width 461 height 36
click at [443, 330] on button "Save" at bounding box center [445, 326] width 124 height 49
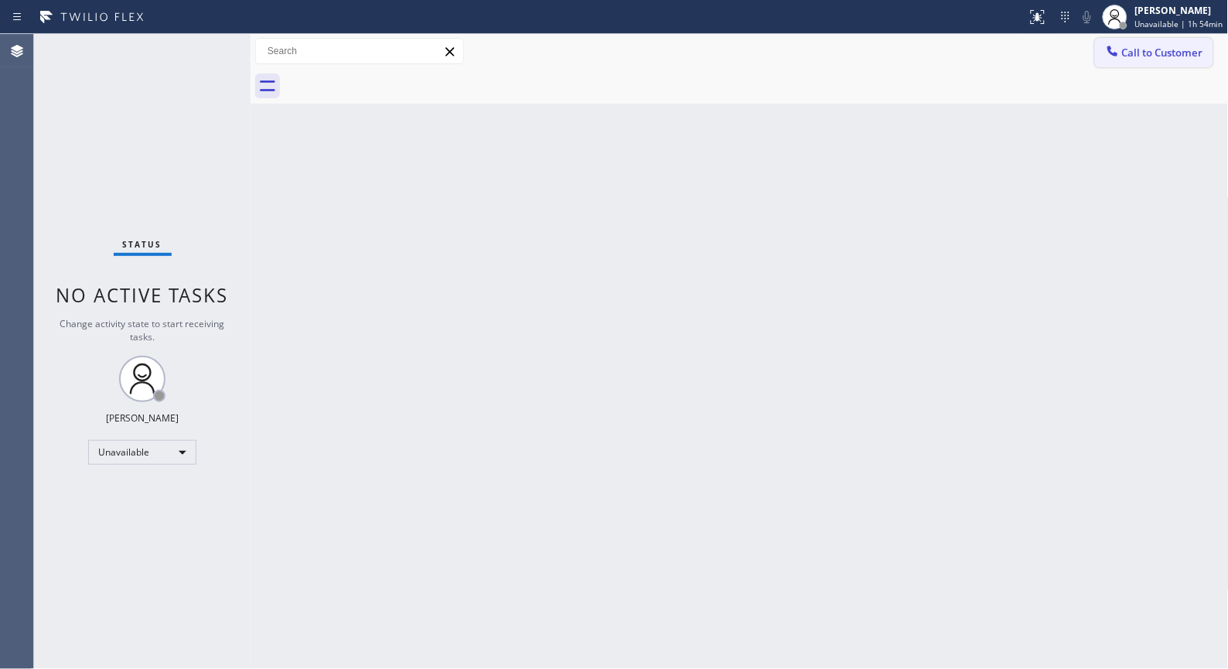
click at [1177, 56] on span "Call to Customer" at bounding box center [1162, 53] width 81 height 14
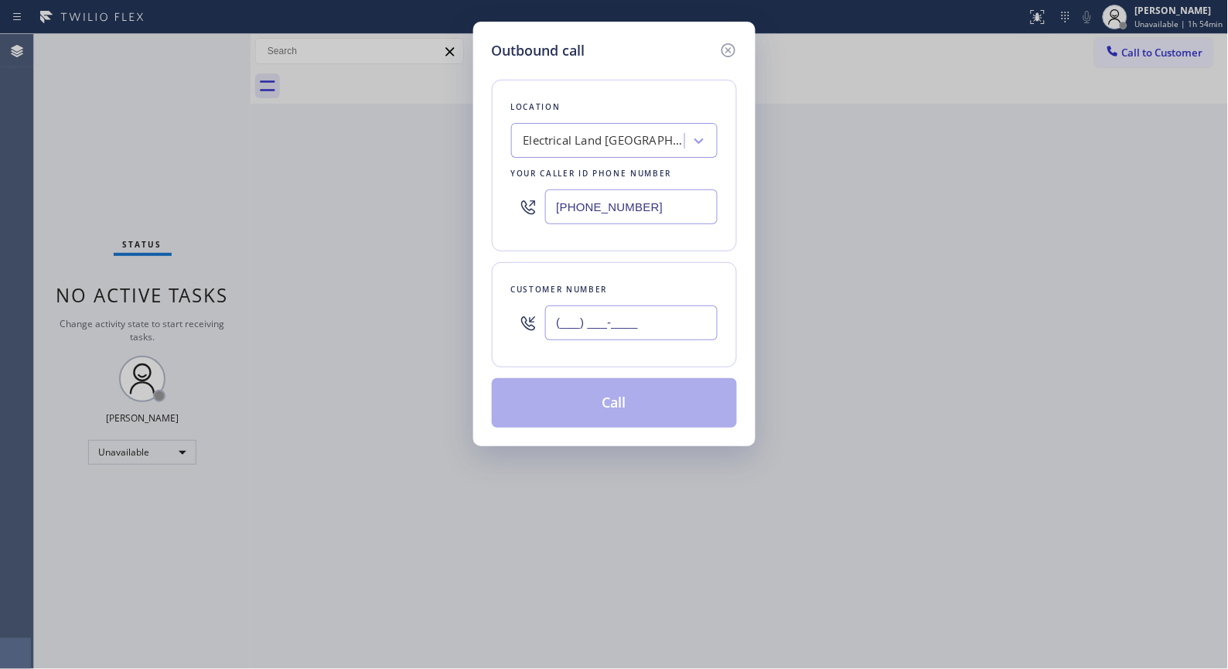
drag, startPoint x: 700, startPoint y: 310, endPoint x: 503, endPoint y: 323, distance: 196.8
click at [503, 323] on div "Customer number (___) ___-____" at bounding box center [614, 314] width 245 height 105
paste input "408) 455-0170"
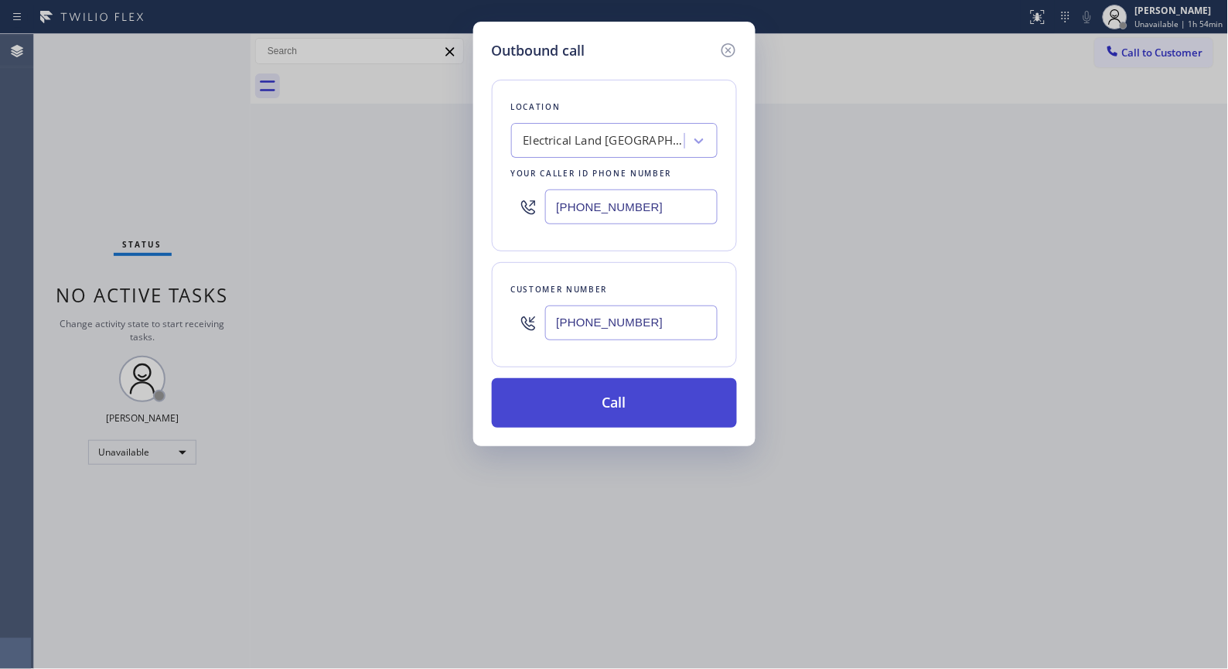
type input "[PHONE_NUMBER]"
click at [611, 411] on button "Call" at bounding box center [614, 402] width 245 height 49
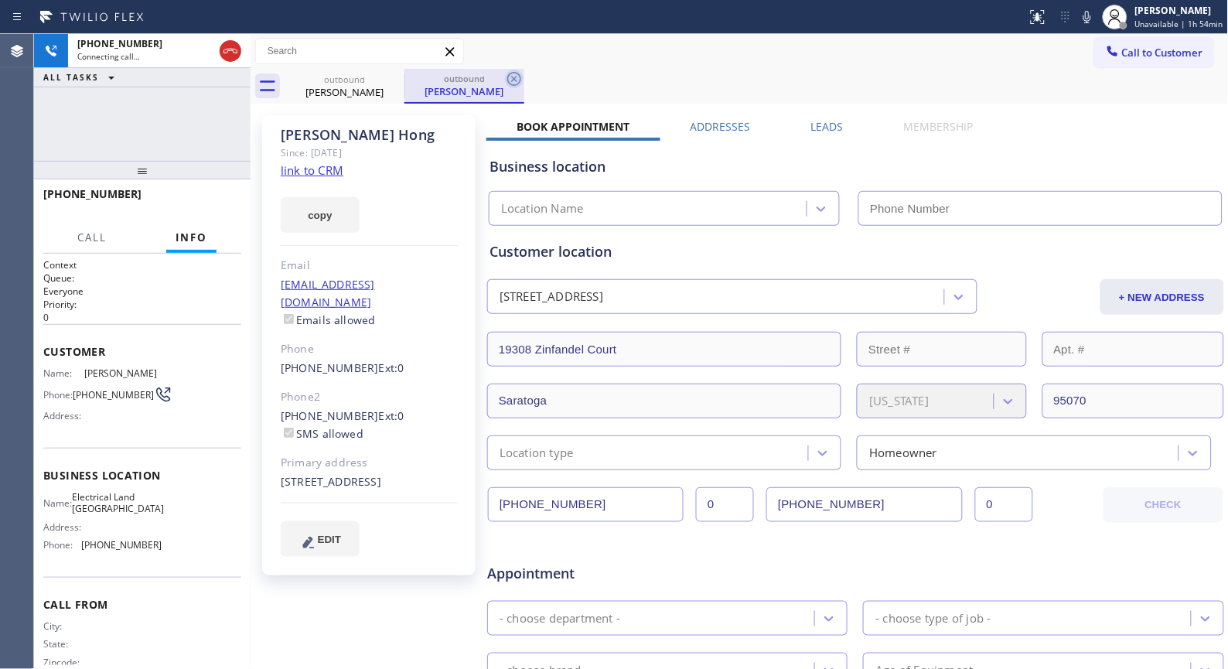
click at [511, 80] on icon at bounding box center [514, 79] width 19 height 19
type input "[PHONE_NUMBER]"
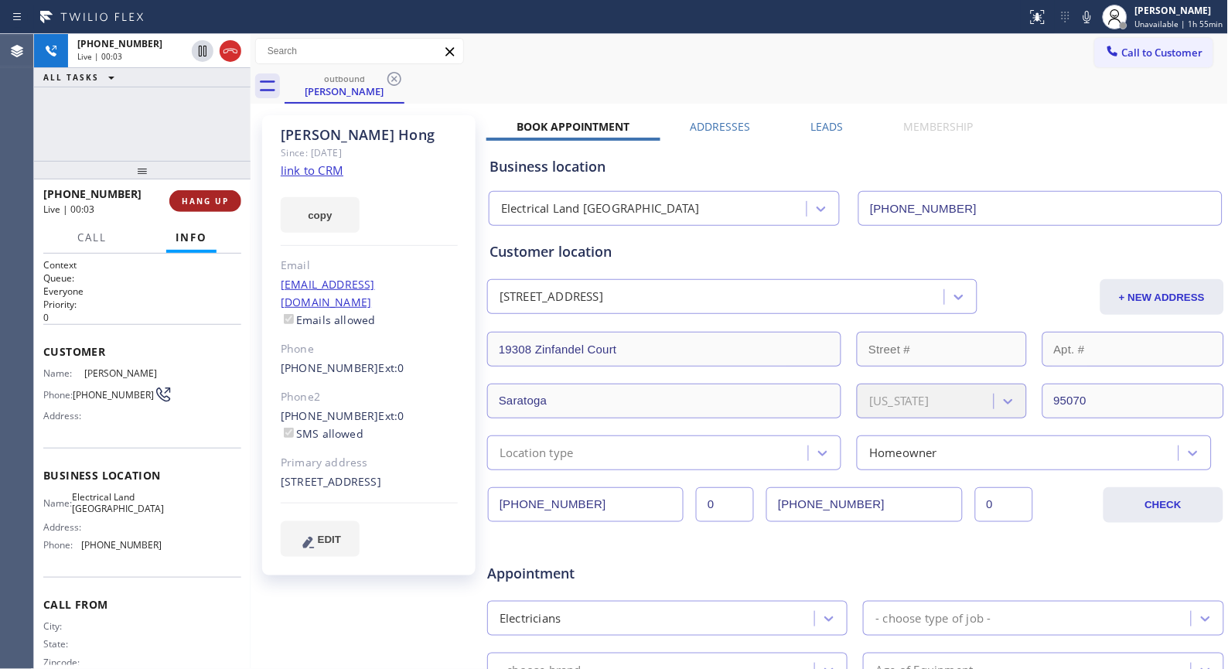
click at [206, 197] on span "HANG UP" at bounding box center [205, 201] width 47 height 11
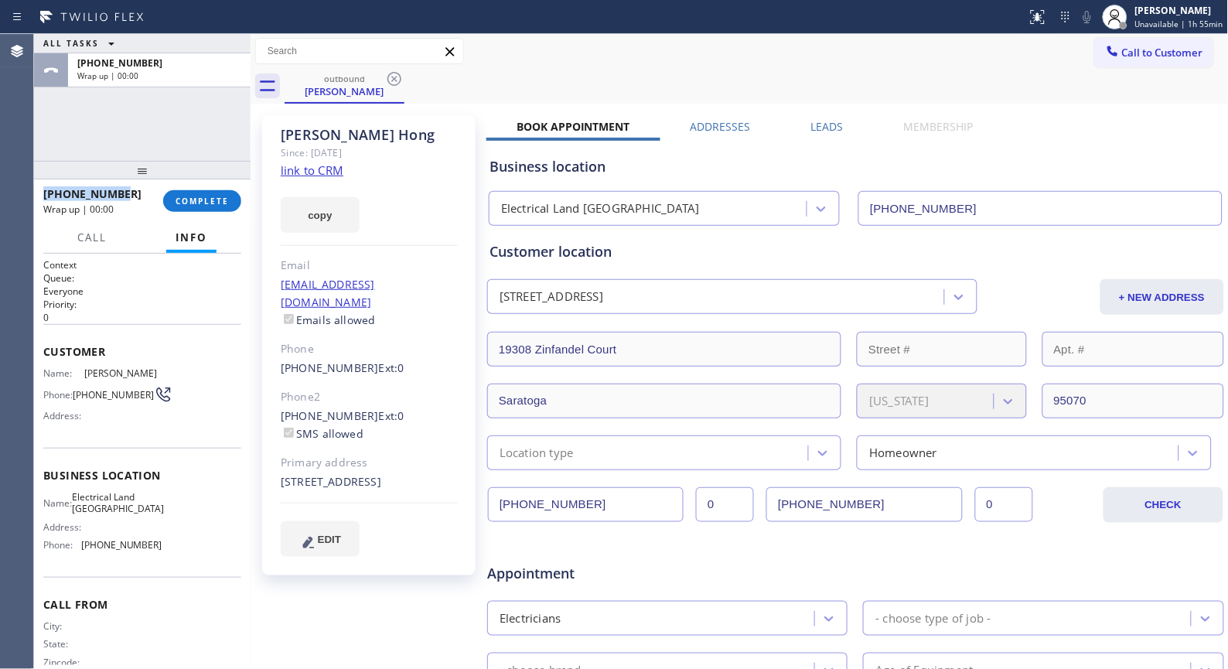
drag, startPoint x: 124, startPoint y: 196, endPoint x: 37, endPoint y: 189, distance: 87.6
click at [37, 189] on div "[PHONE_NUMBER] Wrap up | 00:00 COMPLETE" at bounding box center [142, 200] width 216 height 43
copy span "[PHONE_NUMBER]"
click at [215, 204] on span "COMPLETE" at bounding box center [202, 201] width 53 height 11
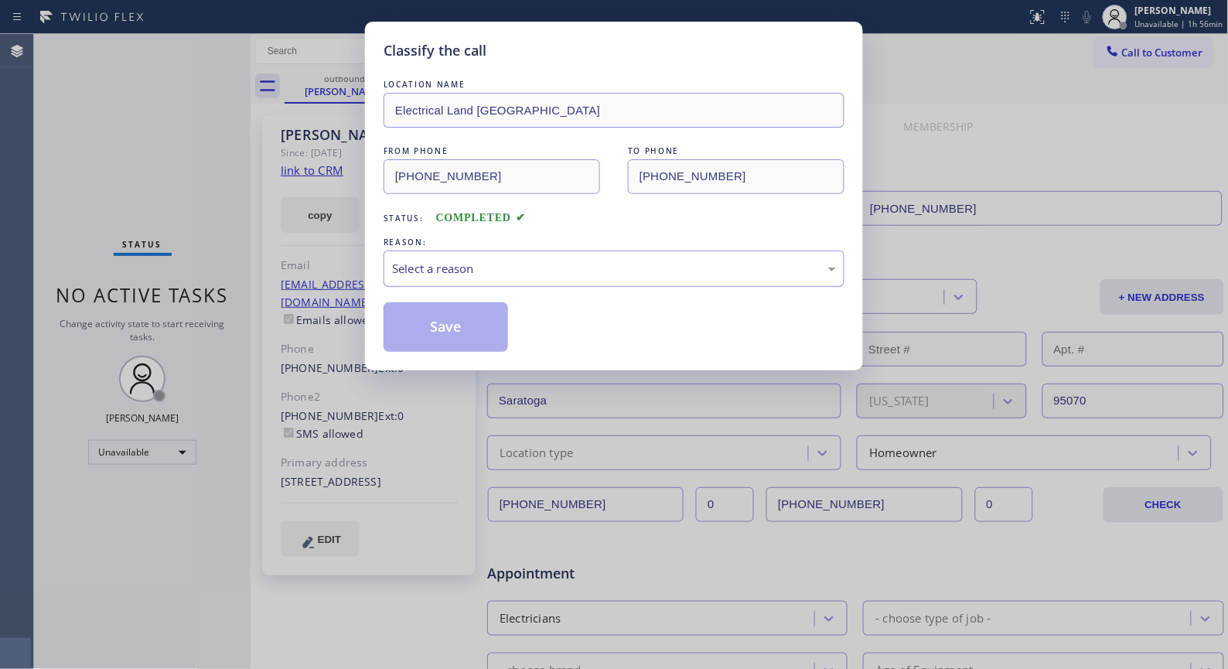
click at [563, 278] on div "Select a reason" at bounding box center [613, 269] width 461 height 36
click at [460, 329] on button "Save" at bounding box center [445, 326] width 124 height 49
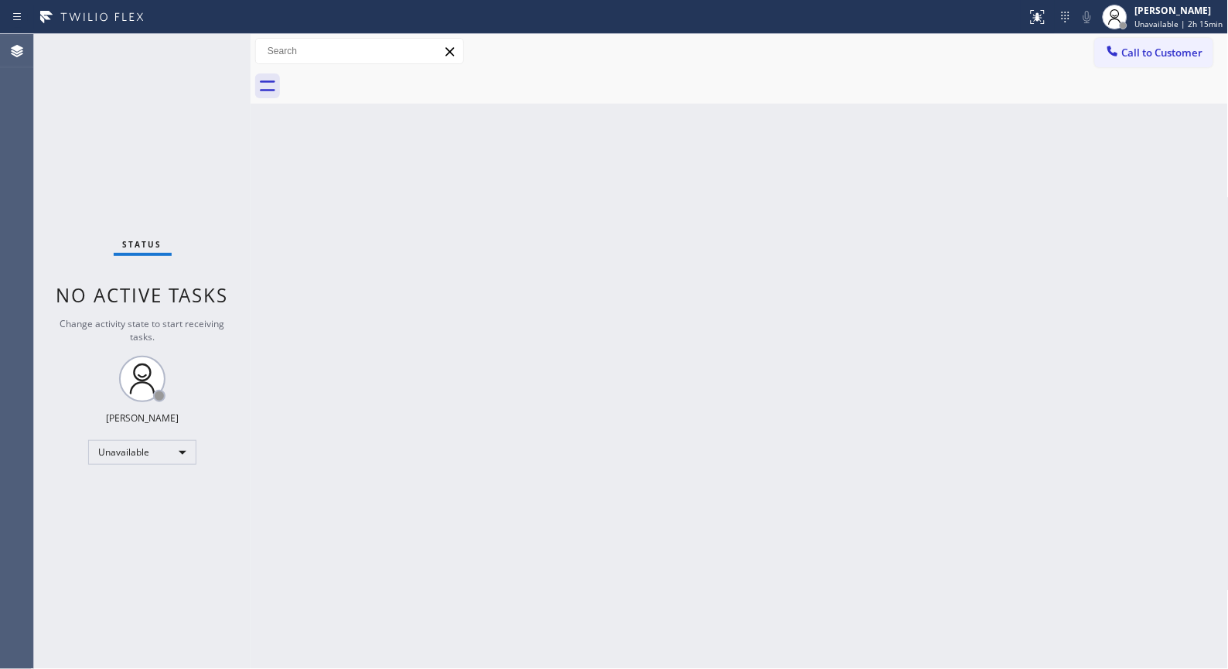
click at [531, 295] on div "Back to Dashboard Change Sender ID Customers Technicians Select a contact Outbo…" at bounding box center [740, 351] width 978 height 635
drag, startPoint x: 543, startPoint y: 412, endPoint x: 526, endPoint y: 380, distance: 36.7
click at [530, 394] on div "Back to Dashboard Change Sender ID Customers Technicians Select a contact Outbo…" at bounding box center [740, 351] width 978 height 635
click at [653, 219] on div "Back to Dashboard Change Sender ID Customers Technicians Select a contact Outbo…" at bounding box center [740, 351] width 978 height 635
click at [1181, 26] on span "Unavailable | 2h 18min" at bounding box center [1179, 24] width 88 height 11
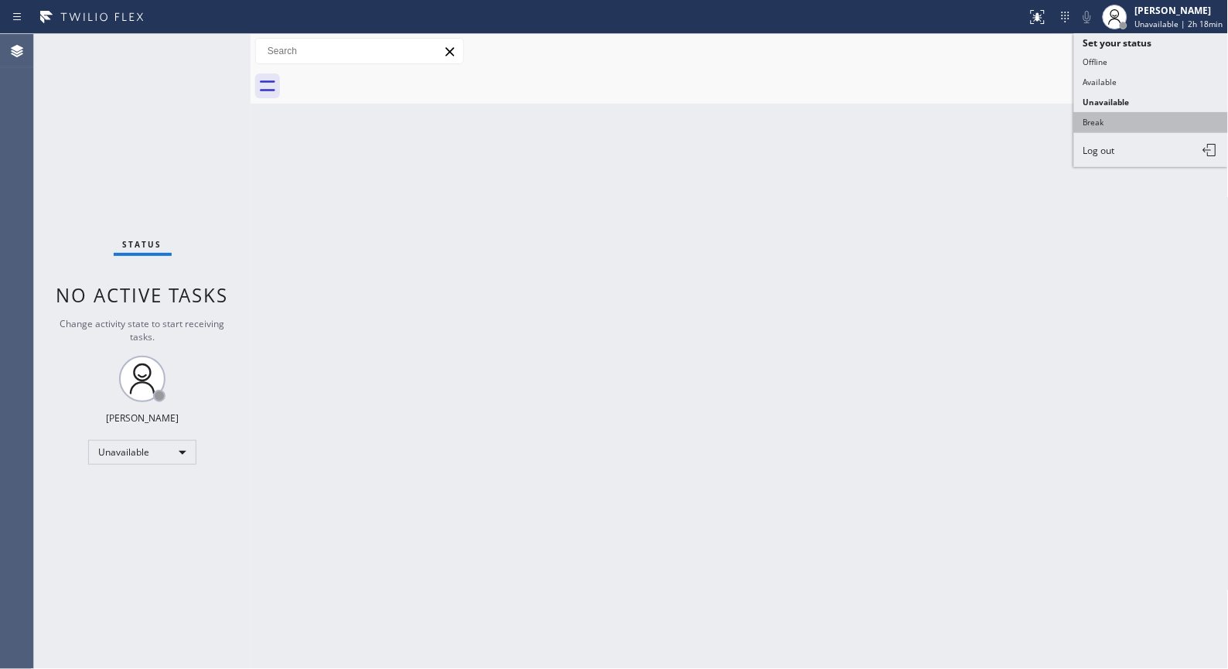
click at [1118, 126] on button "Break" at bounding box center [1151, 122] width 155 height 20
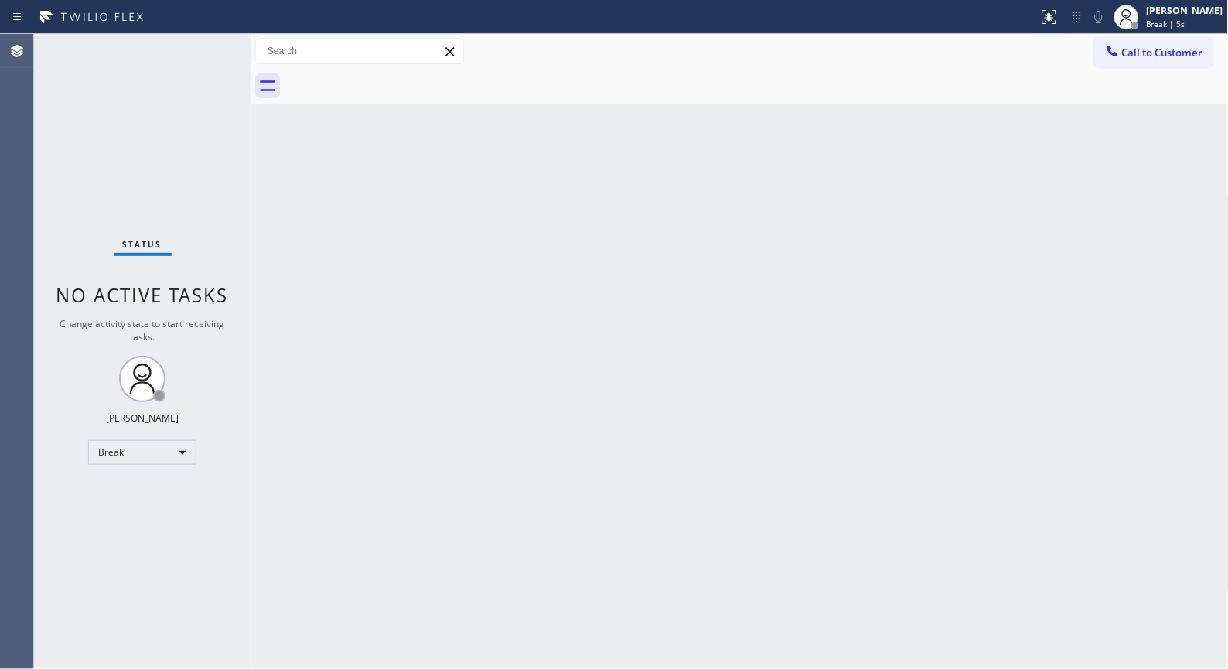
click at [638, 305] on div "Back to Dashboard Change Sender ID Customers Technicians Select a contact Outbo…" at bounding box center [740, 351] width 978 height 635
click at [1215, 19] on div "Break | 15:40" at bounding box center [1185, 24] width 77 height 11
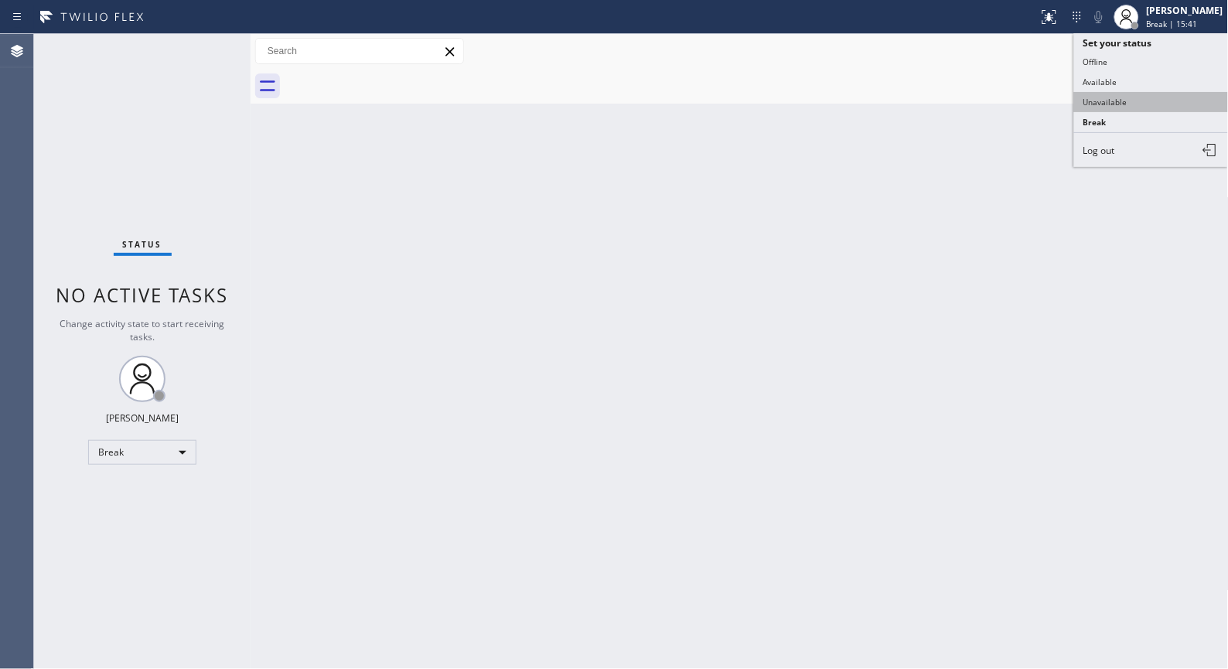
click at [1116, 107] on button "Unavailable" at bounding box center [1151, 102] width 155 height 20
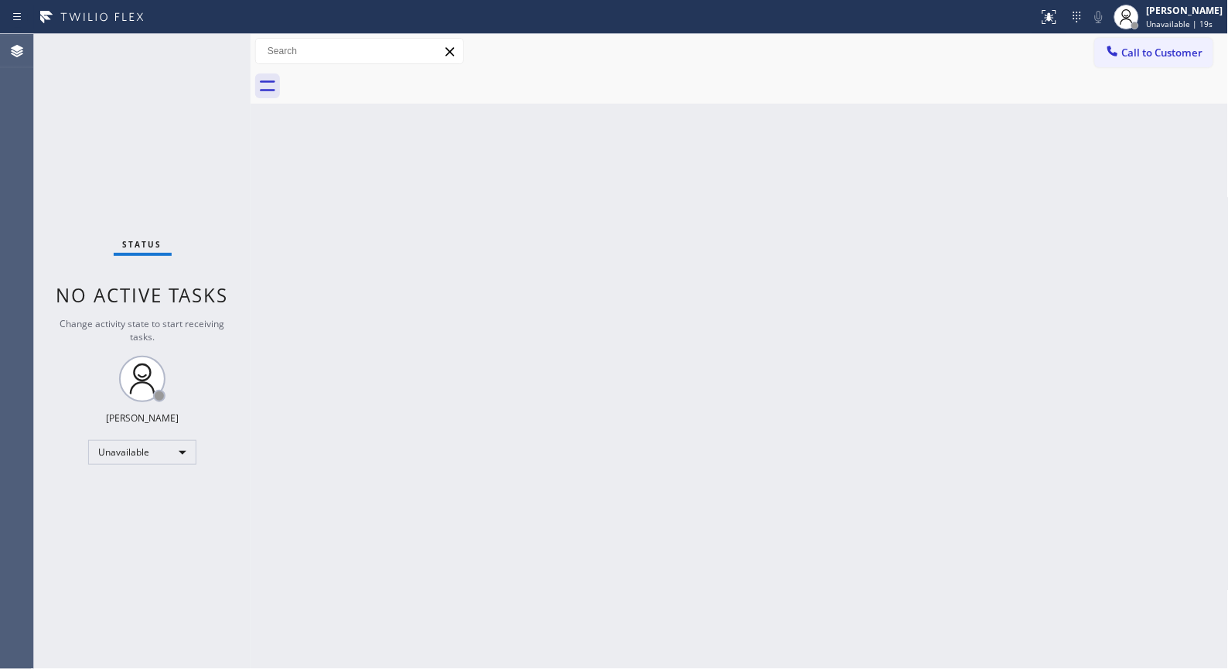
drag, startPoint x: 643, startPoint y: 272, endPoint x: 623, endPoint y: 265, distance: 20.5
click at [643, 272] on div "Back to Dashboard Change Sender ID Customers Technicians Select a contact Outbo…" at bounding box center [740, 351] width 978 height 635
click at [666, 455] on div "Back to Dashboard Change Sender ID Customers Technicians Select a contact Outbo…" at bounding box center [740, 351] width 978 height 635
click at [707, 486] on div "Back to Dashboard Change Sender ID Customers Technicians Select a contact Outbo…" at bounding box center [740, 351] width 978 height 635
drag, startPoint x: 1152, startPoint y: 52, endPoint x: 1127, endPoint y: 54, distance: 24.9
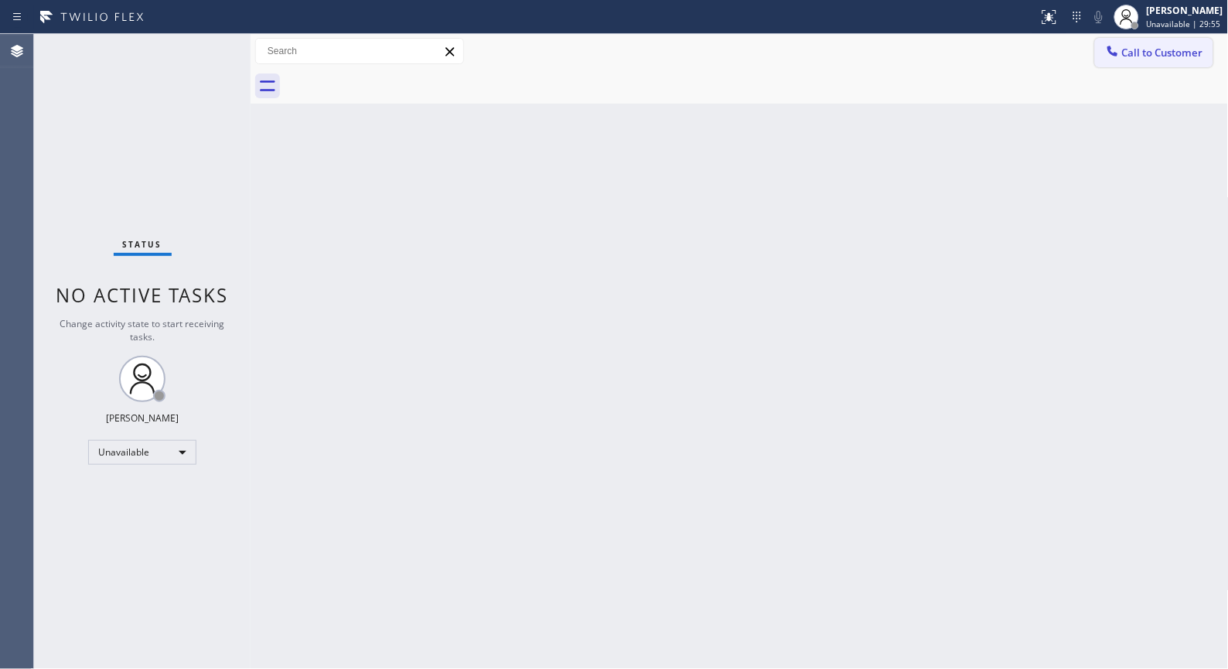
click at [1149, 52] on span "Call to Customer" at bounding box center [1162, 53] width 81 height 14
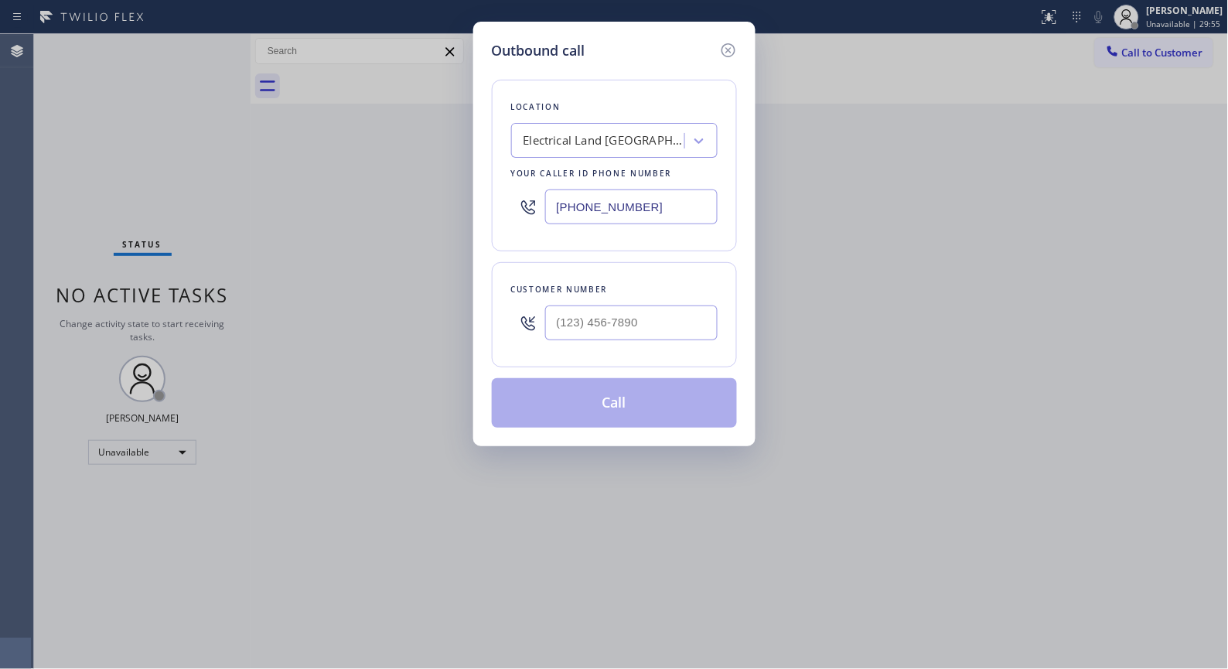
drag, startPoint x: 670, startPoint y: 195, endPoint x: 425, endPoint y: 80, distance: 270.1
click at [443, 101] on div "Outbound call Location Electrical Land [GEOGRAPHIC_DATA] Your caller id phone n…" at bounding box center [614, 334] width 1228 height 669
paste input "760) 377-6169"
type input "[PHONE_NUMBER]"
drag, startPoint x: 603, startPoint y: 327, endPoint x: 509, endPoint y: 322, distance: 94.5
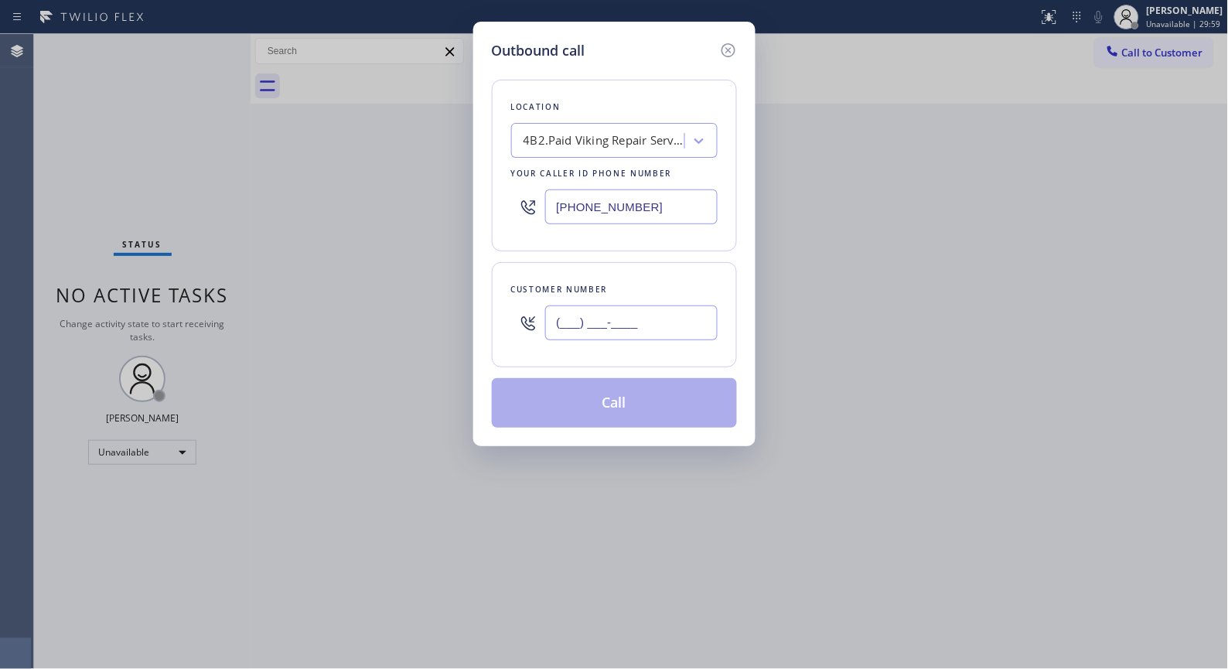
click at [523, 325] on div "(___) ___-____" at bounding box center [614, 323] width 206 height 50
paste input "760) 809-7035"
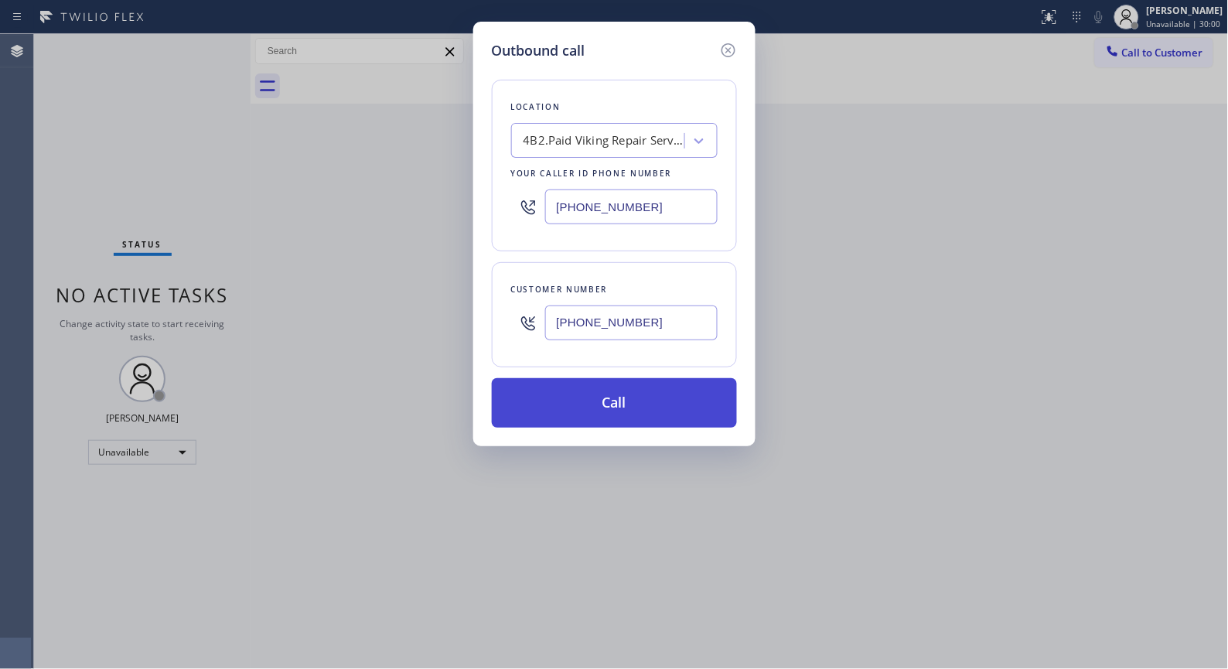
type input "[PHONE_NUMBER]"
click at [665, 399] on button "Call" at bounding box center [614, 402] width 245 height 49
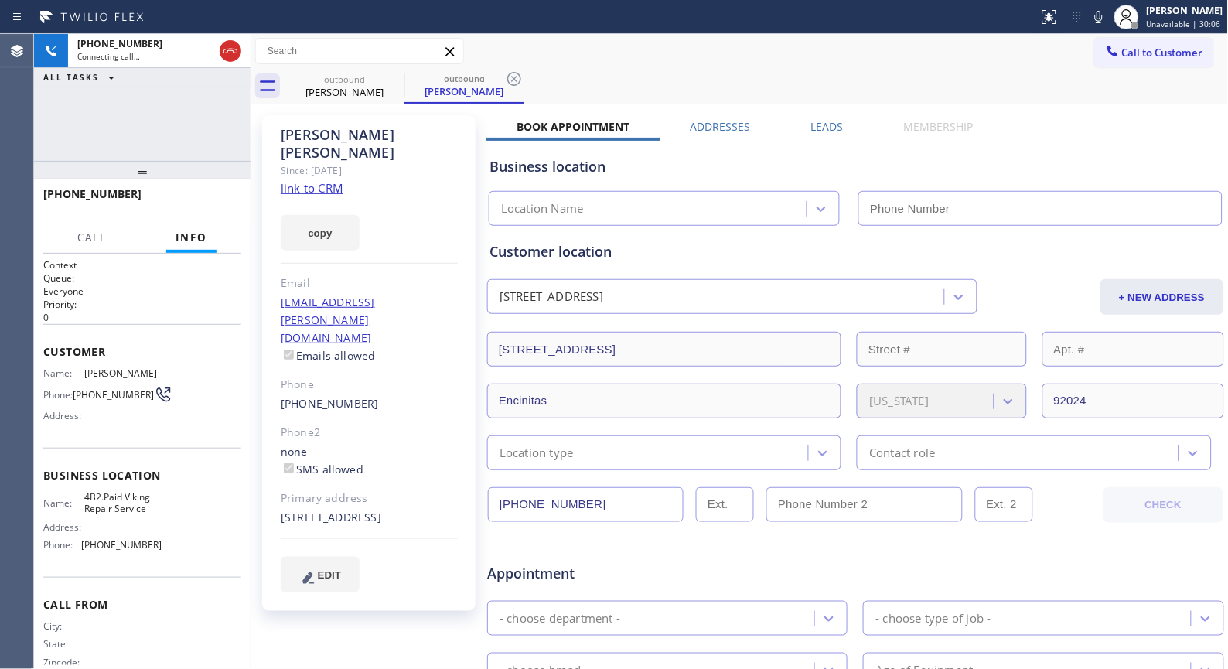
type input "[PHONE_NUMBER]"
click at [527, 79] on div "outbound [PERSON_NAME] outbound [PERSON_NAME]" at bounding box center [757, 86] width 944 height 35
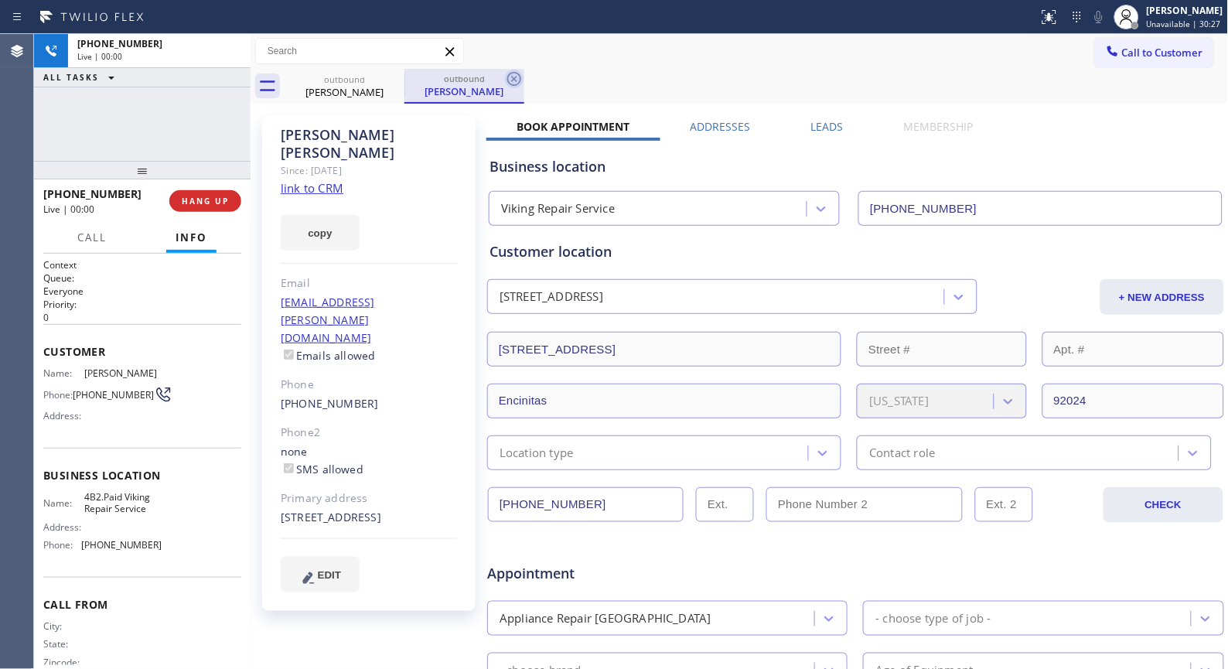
click at [512, 77] on icon at bounding box center [514, 79] width 14 height 14
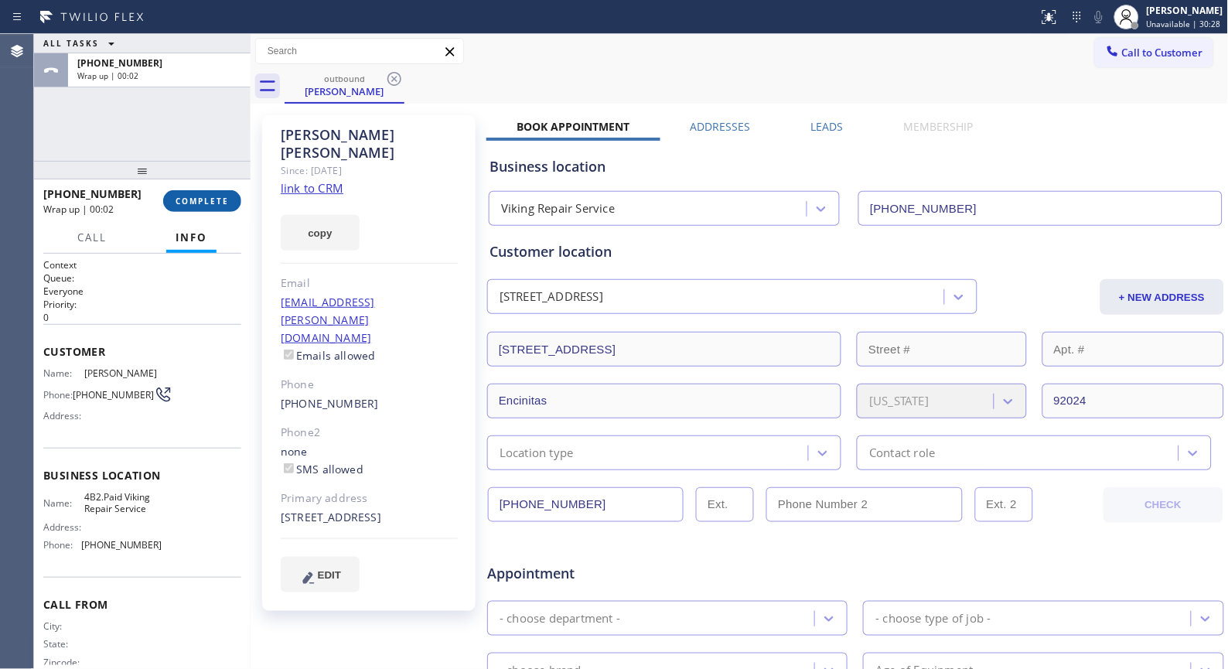
click at [199, 206] on span "COMPLETE" at bounding box center [202, 201] width 53 height 11
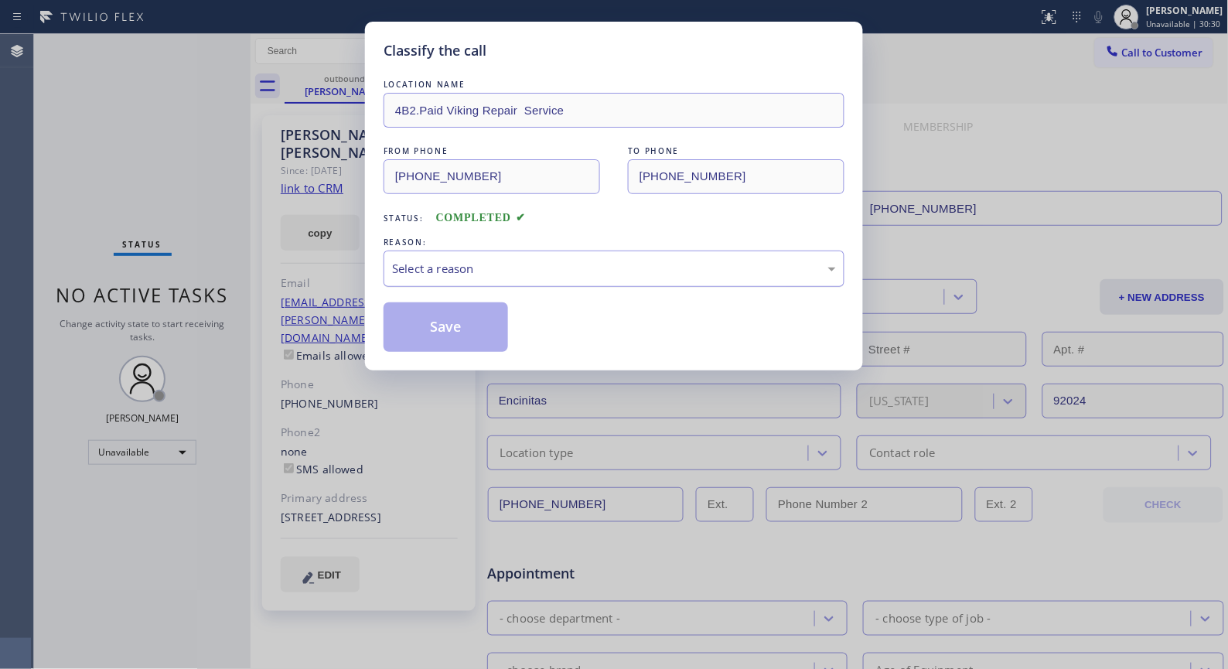
click at [492, 274] on div "Select a reason" at bounding box center [614, 269] width 444 height 18
click at [456, 326] on button "Save" at bounding box center [445, 326] width 124 height 49
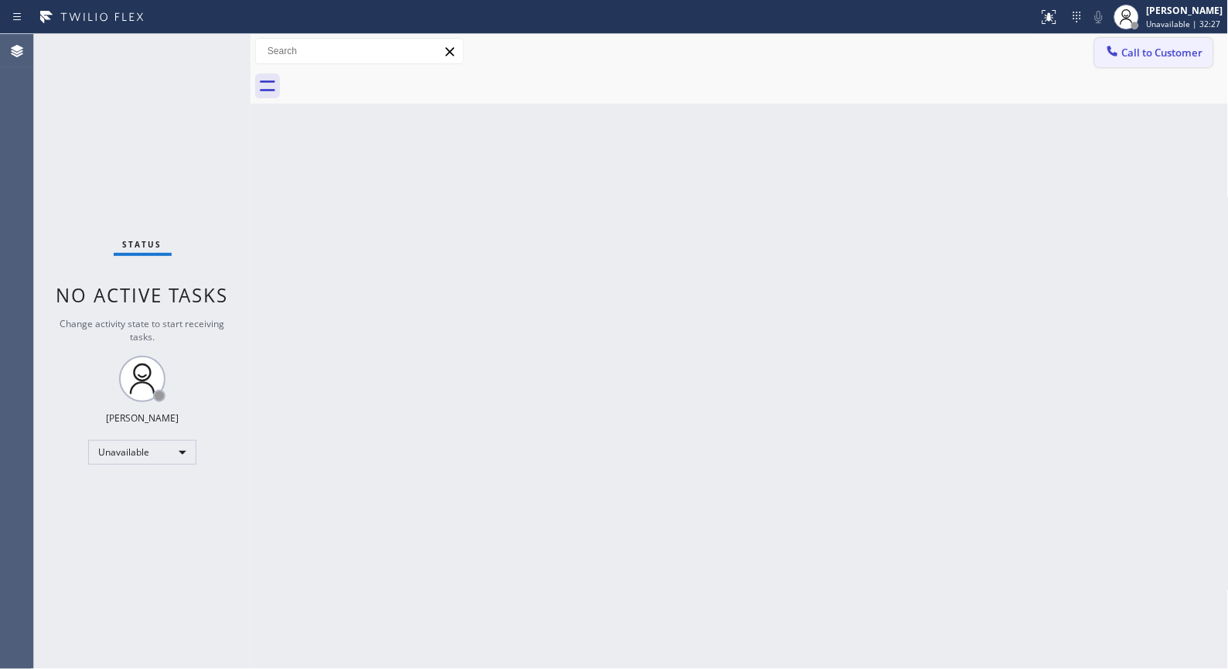
click at [1176, 54] on span "Call to Customer" at bounding box center [1162, 53] width 81 height 14
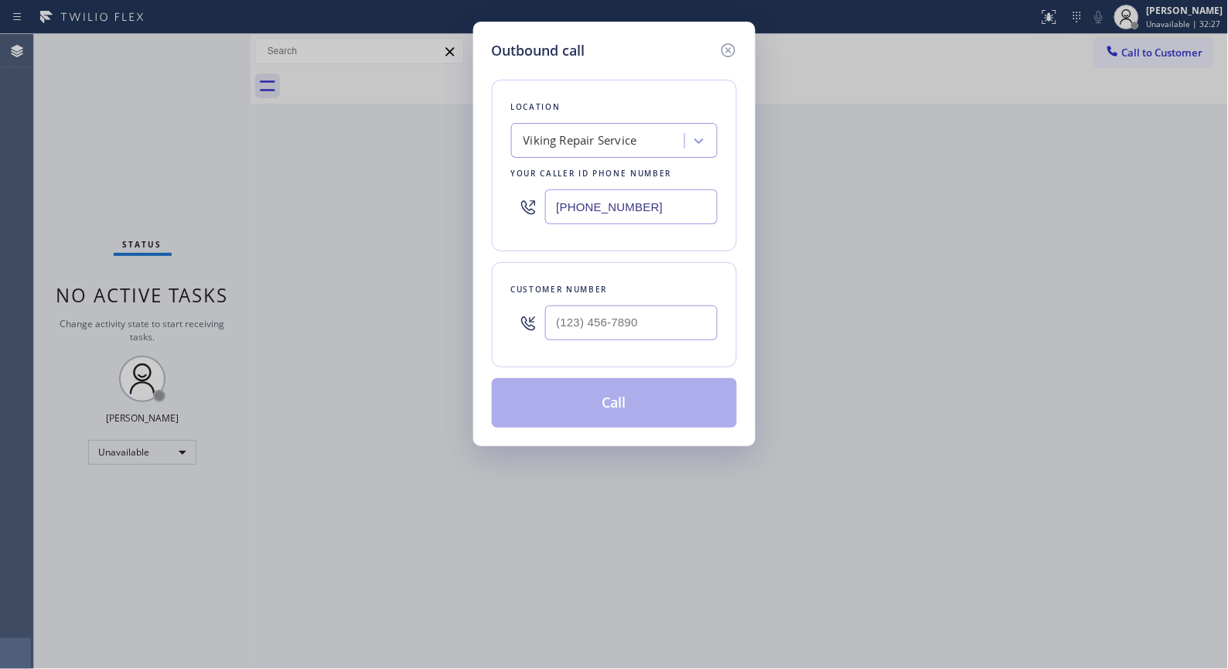
drag, startPoint x: 652, startPoint y: 198, endPoint x: 445, endPoint y: 90, distance: 233.1
click at [485, 168] on div "Outbound call Location Viking Repair Service Your caller id phone number [PHONE…" at bounding box center [614, 234] width 282 height 424
paste input "424) 341-6673"
type input "[PHONE_NUMBER]"
drag, startPoint x: 697, startPoint y: 320, endPoint x: 284, endPoint y: 142, distance: 450.3
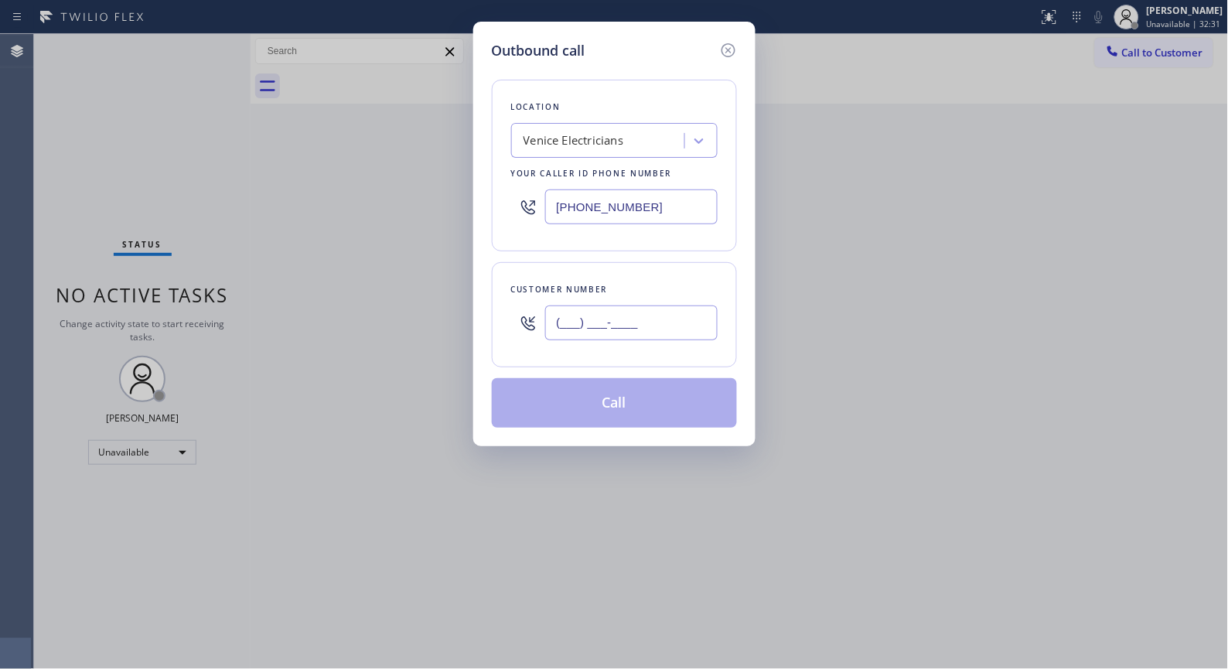
click at [418, 264] on div "Outbound call Location [GEOGRAPHIC_DATA] Electricians Your caller id phone numb…" at bounding box center [614, 334] width 1228 height 669
paste input "312) 505-9243"
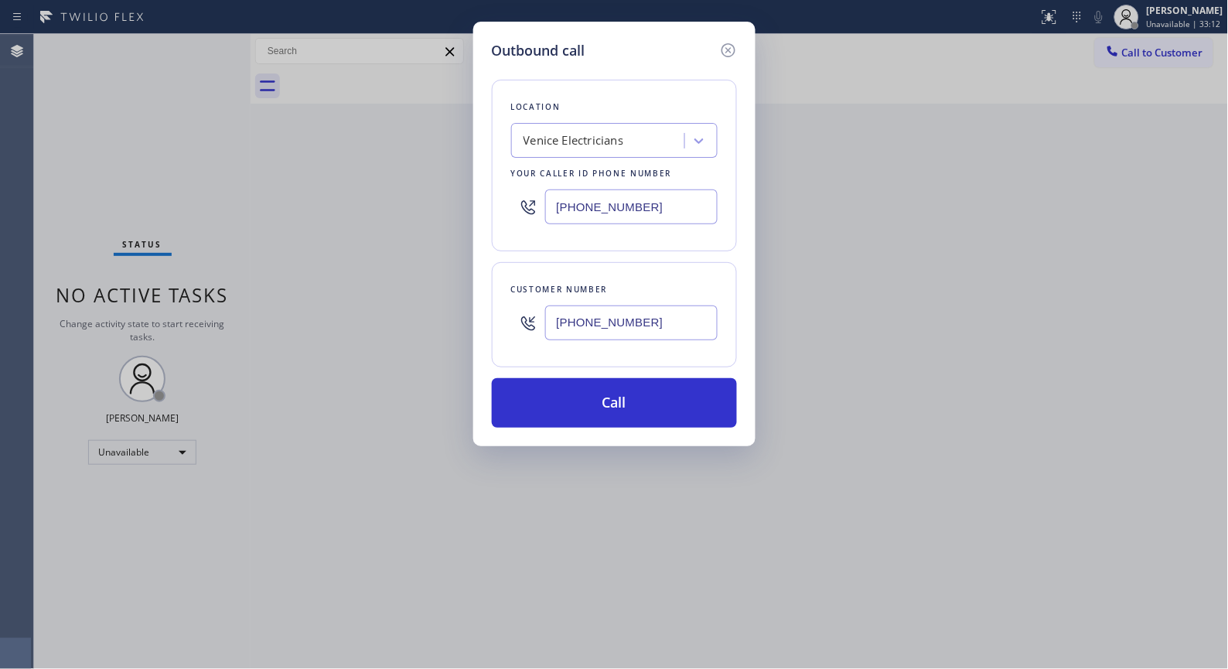
drag, startPoint x: 474, startPoint y: 315, endPoint x: 400, endPoint y: 295, distance: 76.9
click at [421, 315] on div "Outbound call Location [GEOGRAPHIC_DATA] Electricians Your caller id phone numb…" at bounding box center [614, 334] width 1228 height 669
paste input "text"
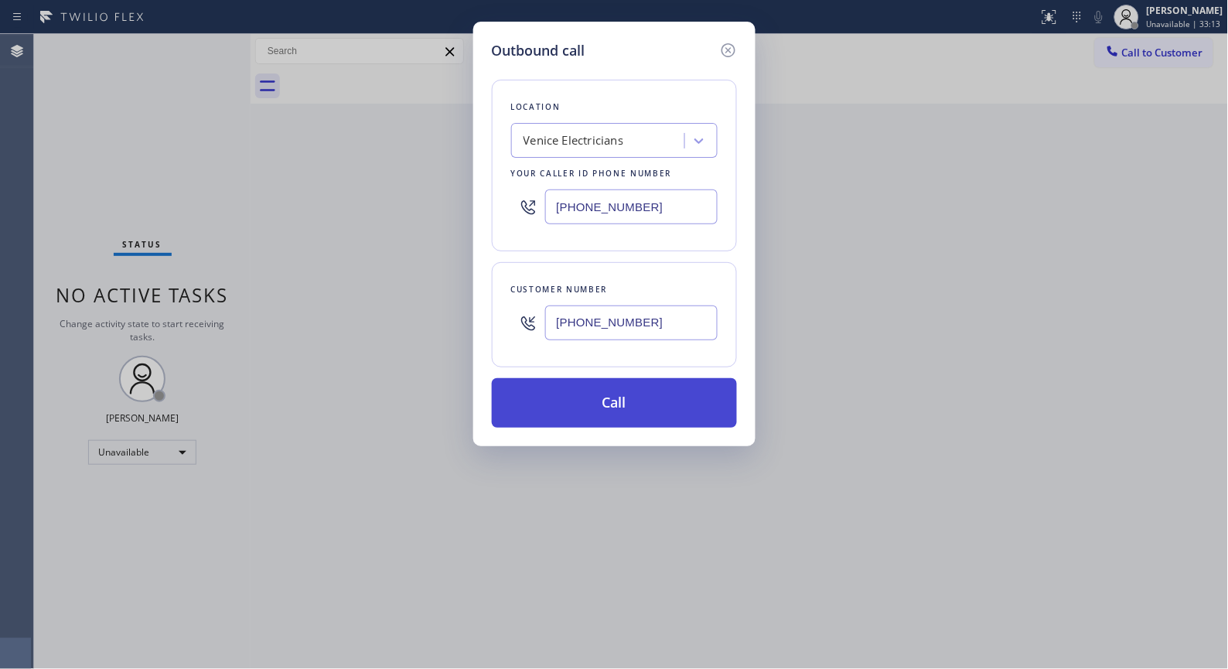
type input "[PHONE_NUMBER]"
click at [638, 400] on button "Call" at bounding box center [614, 402] width 245 height 49
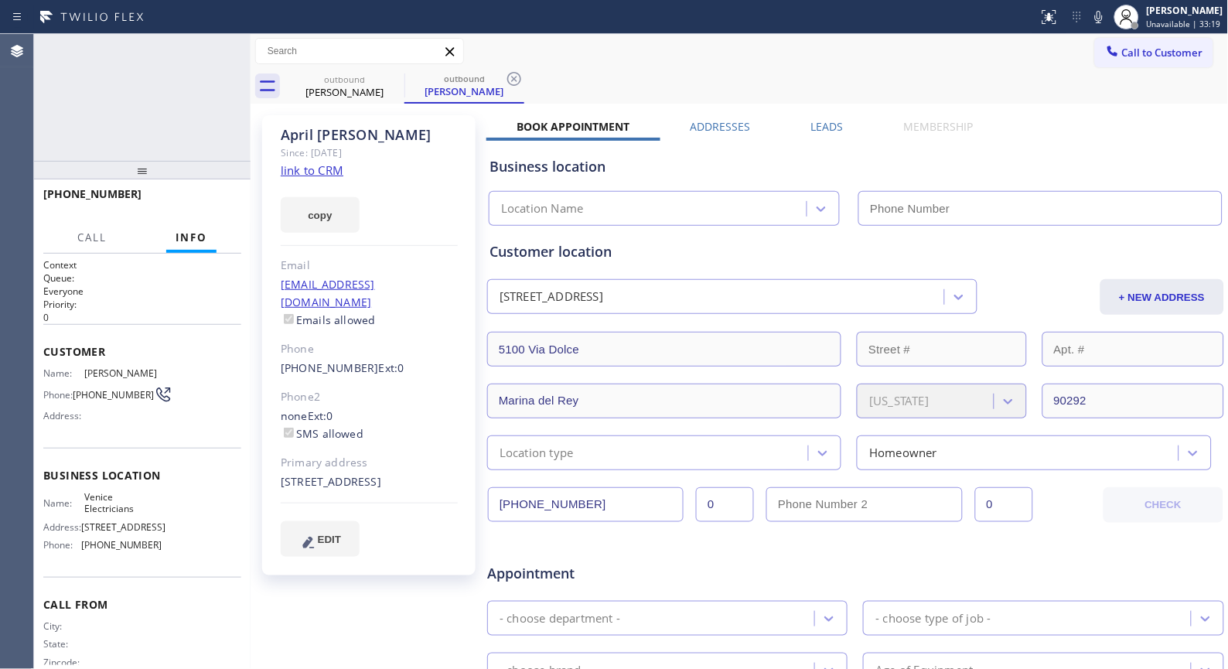
type input "[PHONE_NUMBER]"
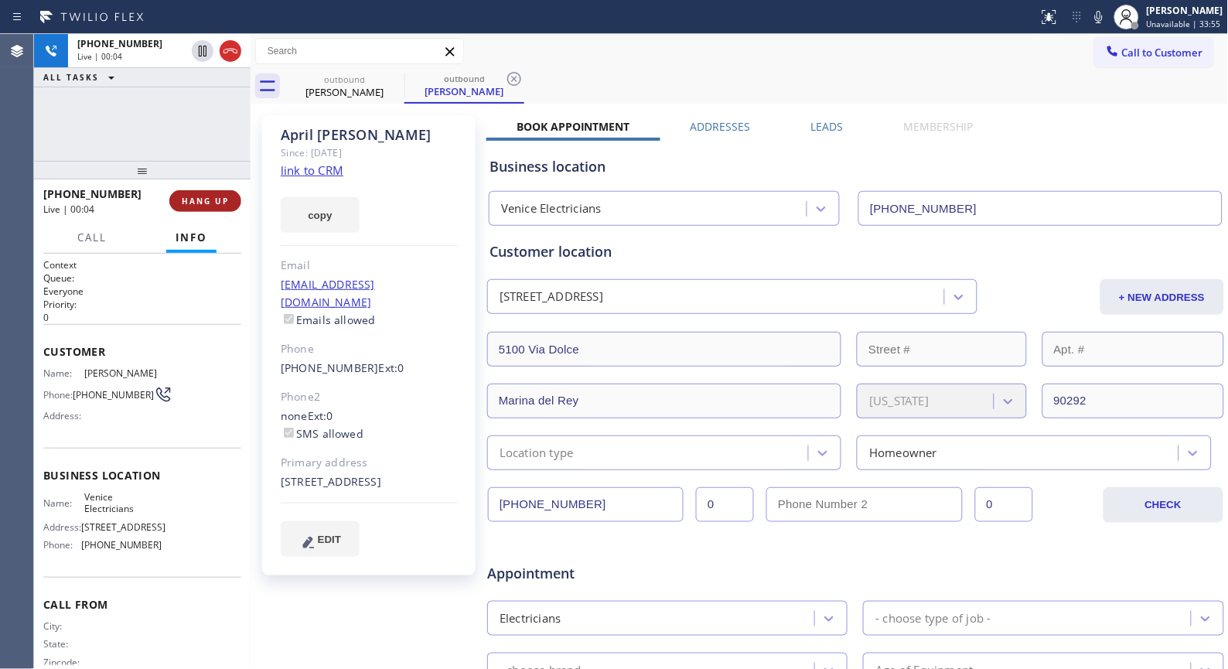
drag, startPoint x: 216, startPoint y: 202, endPoint x: 218, endPoint y: 194, distance: 7.9
click at [216, 199] on span "HANG UP" at bounding box center [205, 201] width 47 height 11
click at [213, 203] on span "HANG UP" at bounding box center [205, 201] width 47 height 11
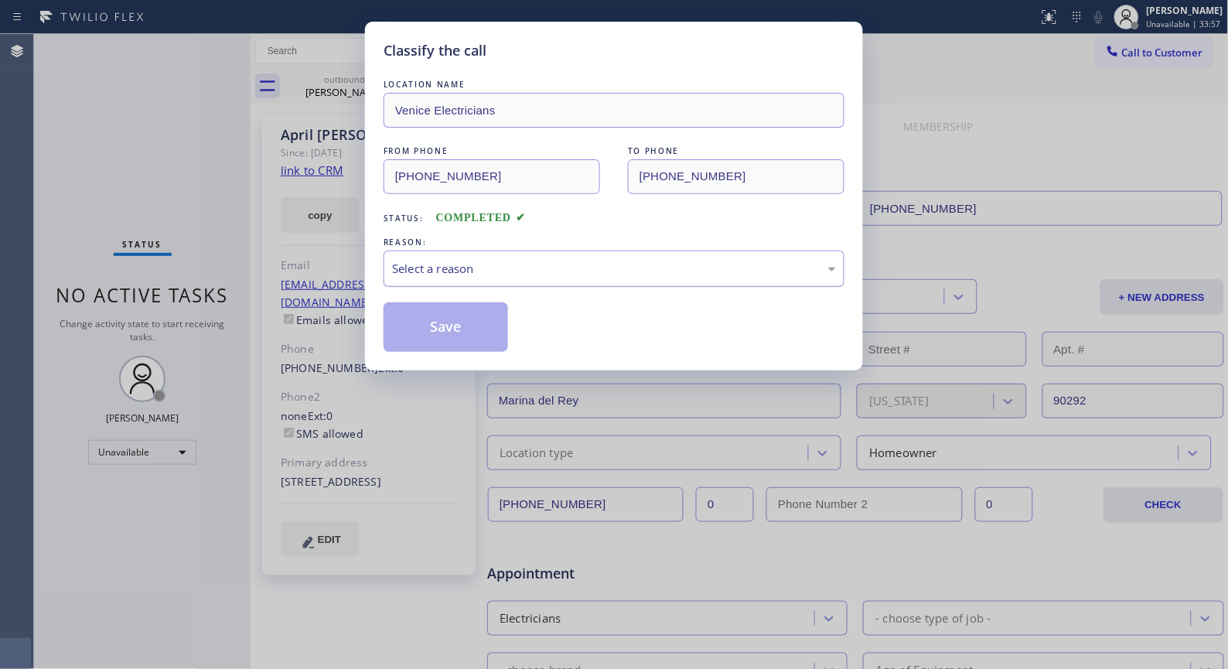
drag, startPoint x: 497, startPoint y: 264, endPoint x: 495, endPoint y: 280, distance: 16.4
click at [497, 264] on div "Select a reason" at bounding box center [614, 269] width 444 height 18
click at [457, 338] on button "Save" at bounding box center [445, 326] width 124 height 49
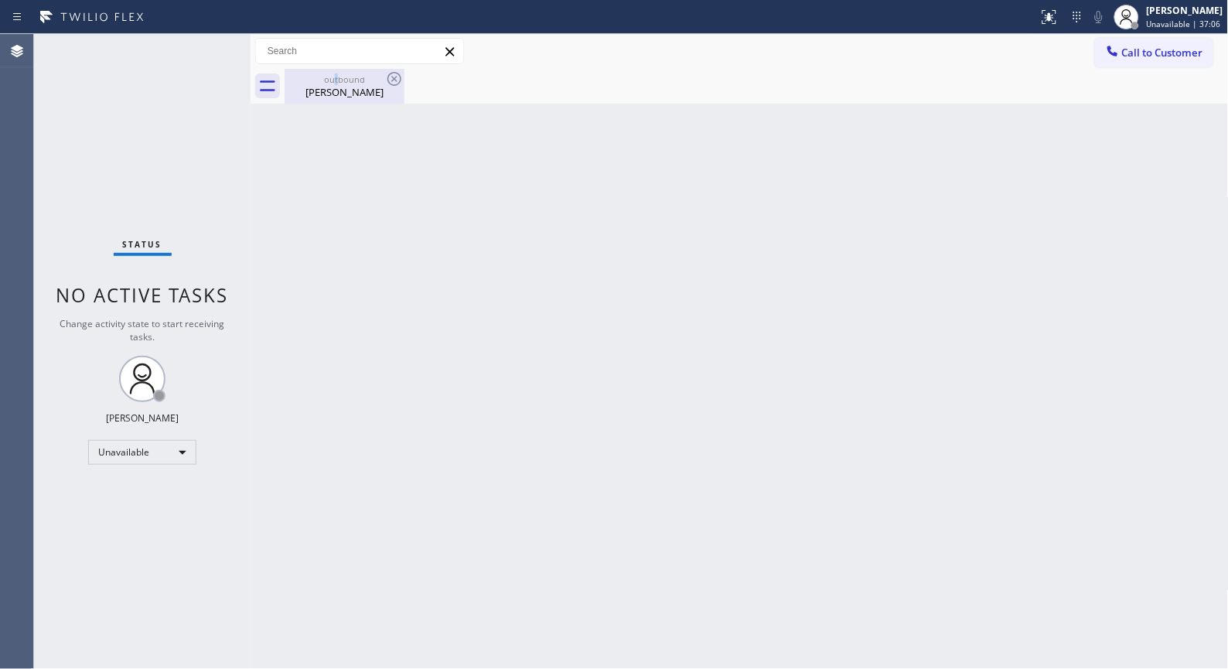
drag, startPoint x: 336, startPoint y: 80, endPoint x: 373, endPoint y: 80, distance: 37.1
click at [337, 80] on div "outbound" at bounding box center [344, 79] width 117 height 12
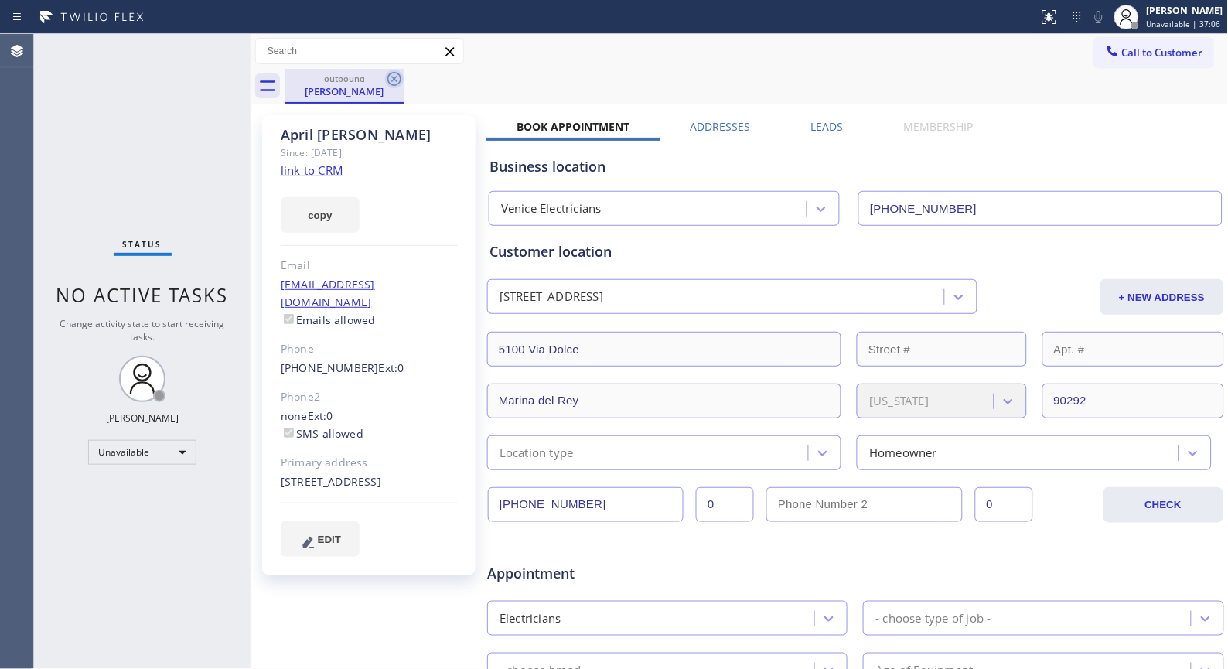
click at [396, 78] on icon at bounding box center [394, 79] width 19 height 19
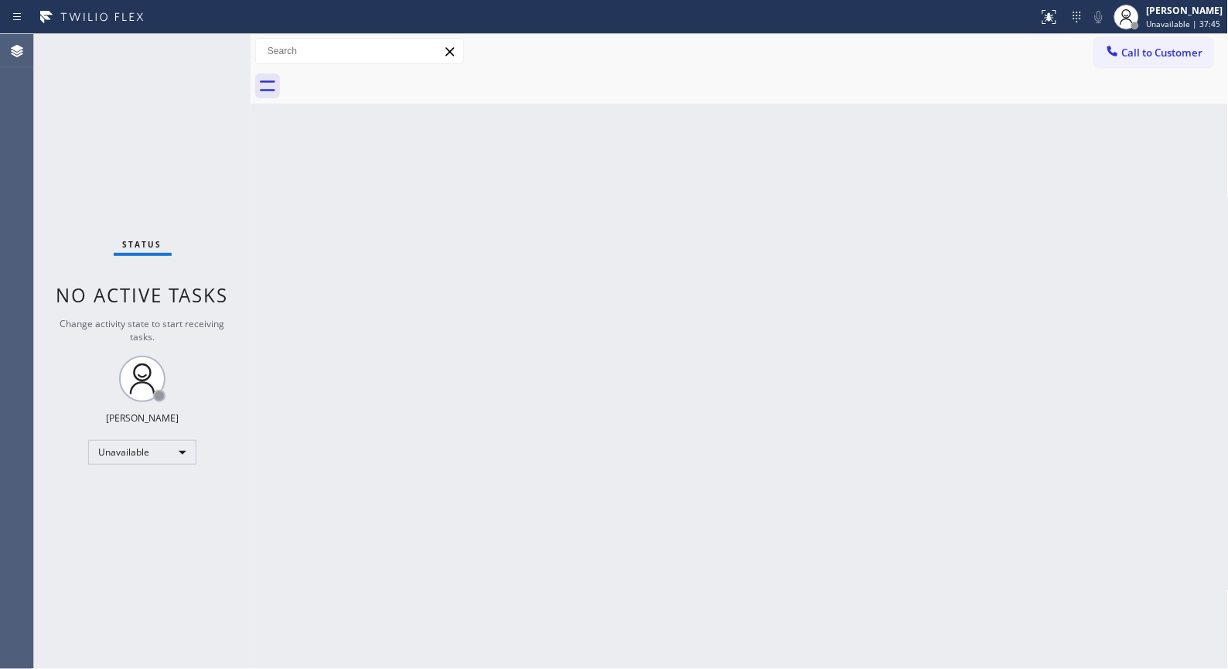
drag, startPoint x: 1139, startPoint y: 58, endPoint x: 1078, endPoint y: 82, distance: 65.6
click at [1138, 59] on span "Call to Customer" at bounding box center [1162, 53] width 81 height 14
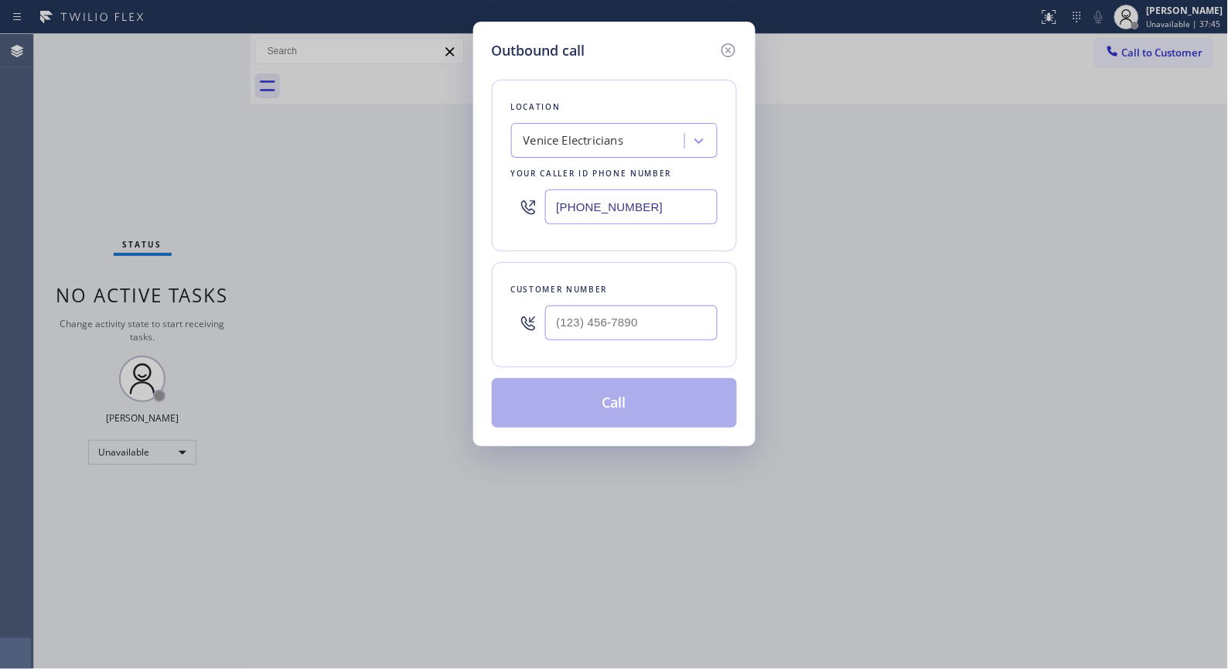
drag, startPoint x: 653, startPoint y: 195, endPoint x: 495, endPoint y: 157, distance: 163.0
click at [496, 158] on div "Location [GEOGRAPHIC_DATA] Electricians Your caller id phone number [PHONE_NUMB…" at bounding box center [614, 166] width 245 height 172
paste input "602) 755-6017"
type input "[PHONE_NUMBER]"
drag, startPoint x: 646, startPoint y: 315, endPoint x: 639, endPoint y: 282, distance: 33.8
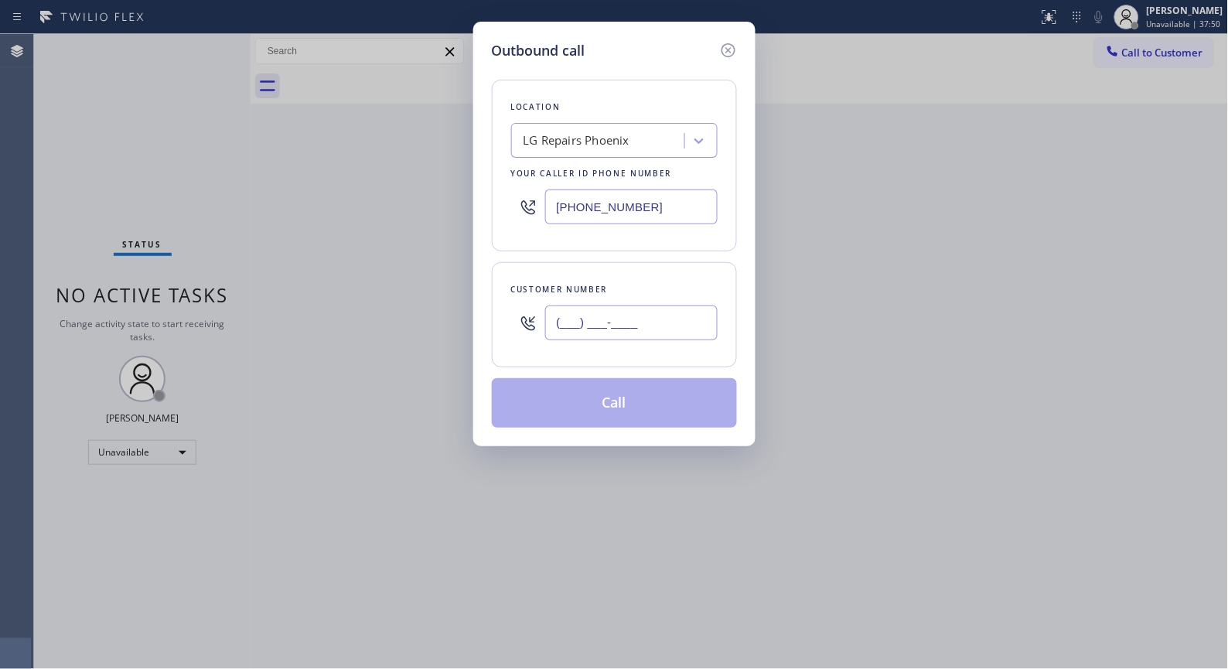
click at [646, 317] on input "(___) ___-____" at bounding box center [631, 322] width 172 height 35
paste input "520) 405-2373"
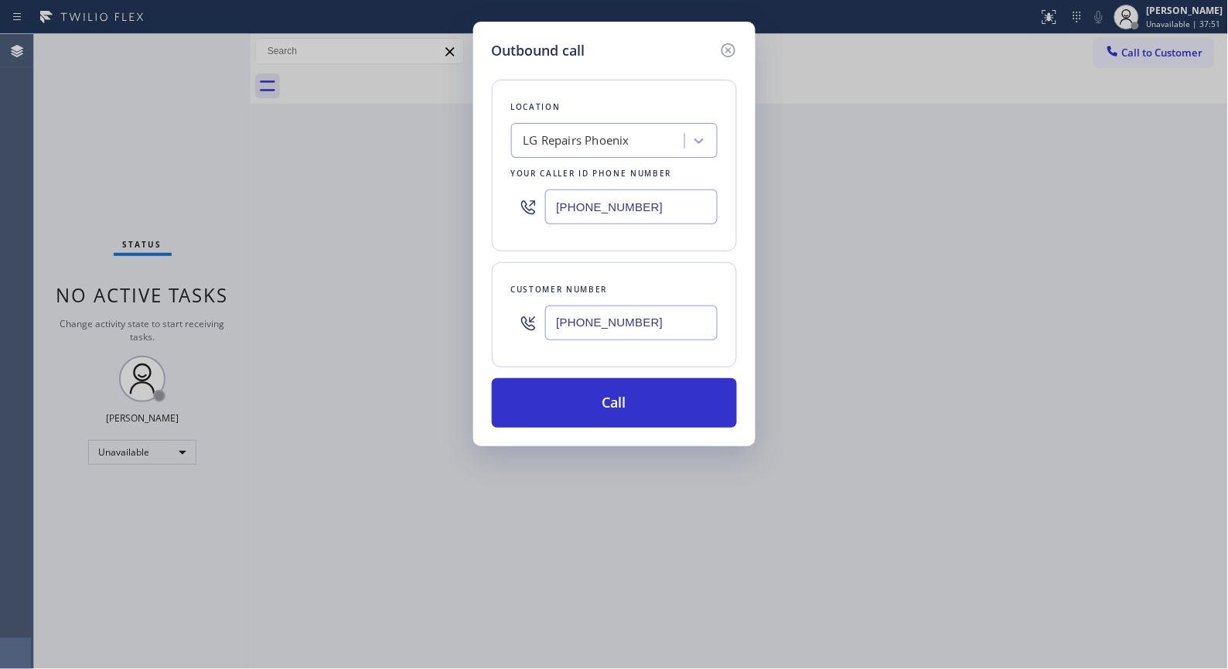
type input "[PHONE_NUMBER]"
click at [666, 394] on button "Call" at bounding box center [614, 402] width 245 height 49
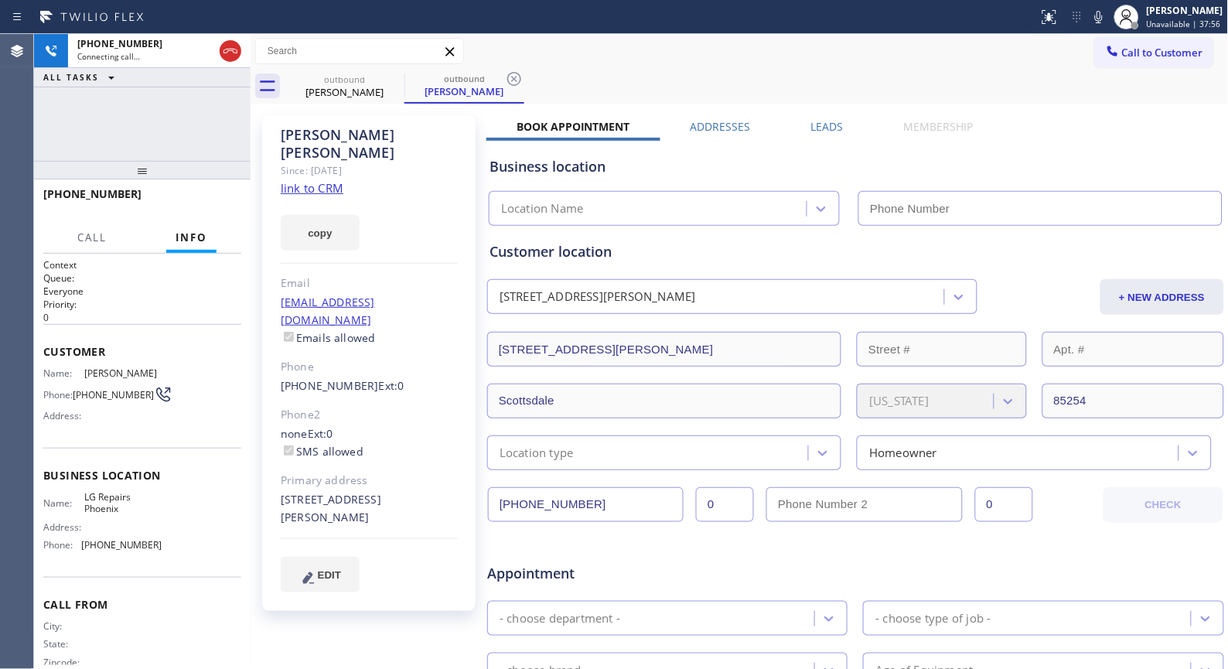
type input "[PHONE_NUMBER]"
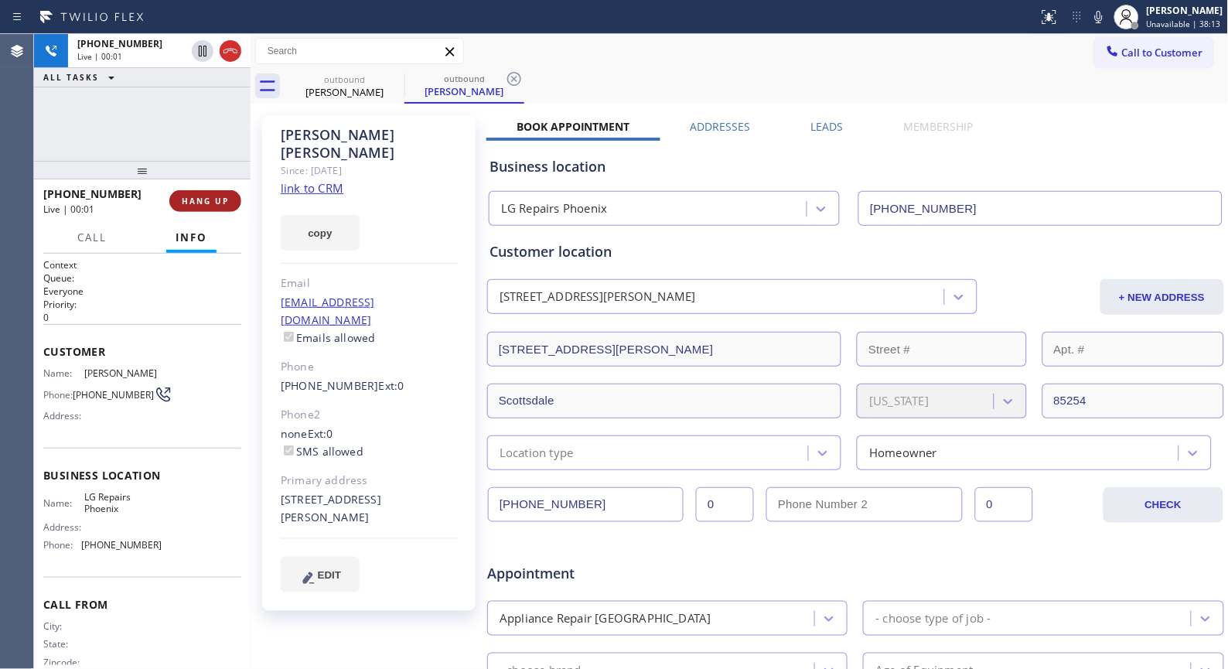
click at [206, 197] on span "HANG UP" at bounding box center [205, 201] width 47 height 11
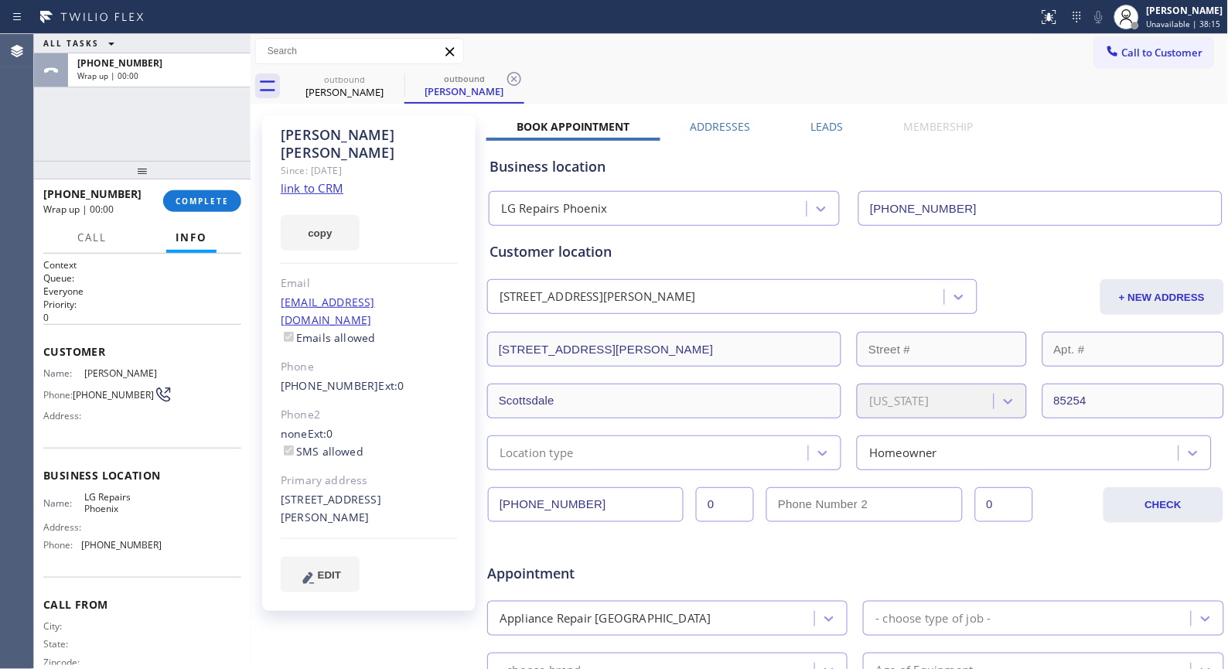
drag, startPoint x: 518, startPoint y: 80, endPoint x: 465, endPoint y: 78, distance: 52.6
click at [516, 80] on icon at bounding box center [514, 79] width 19 height 19
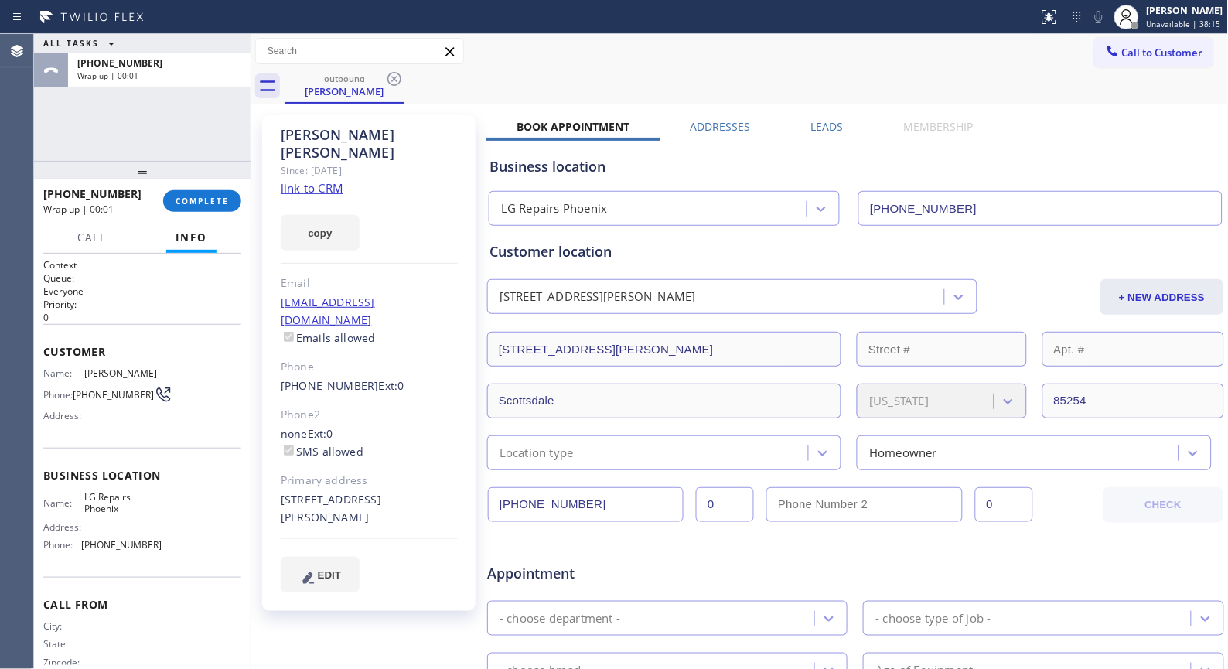
click at [390, 79] on icon at bounding box center [394, 79] width 19 height 19
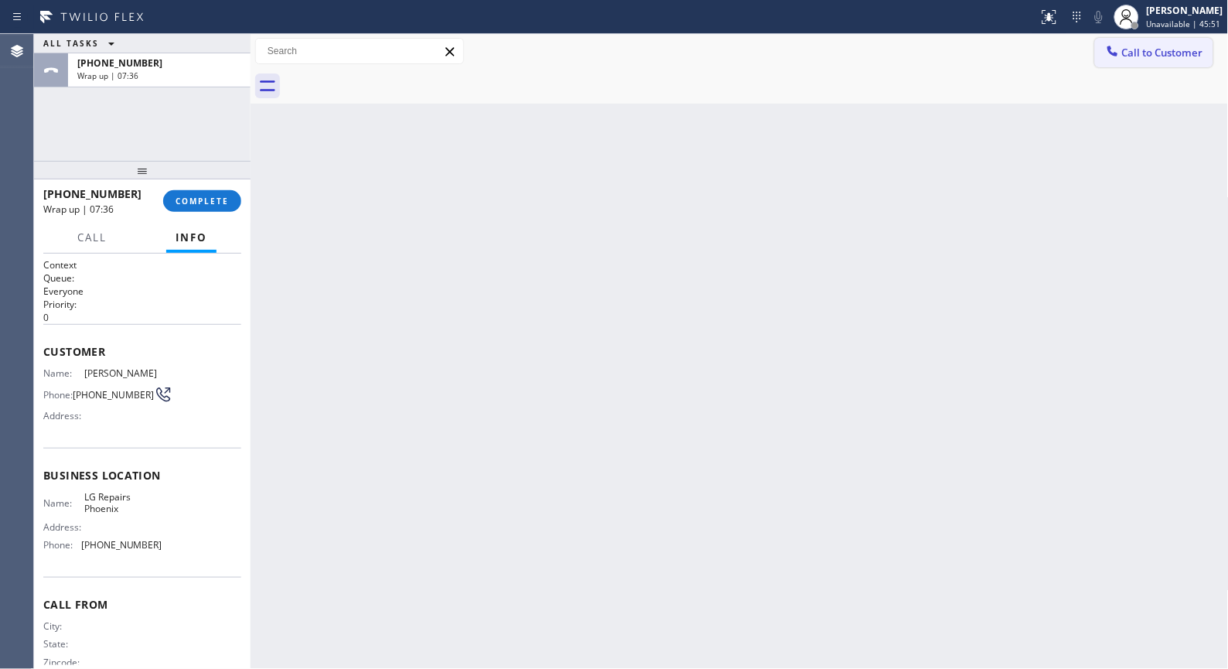
click at [1140, 55] on span "Call to Customer" at bounding box center [1162, 53] width 81 height 14
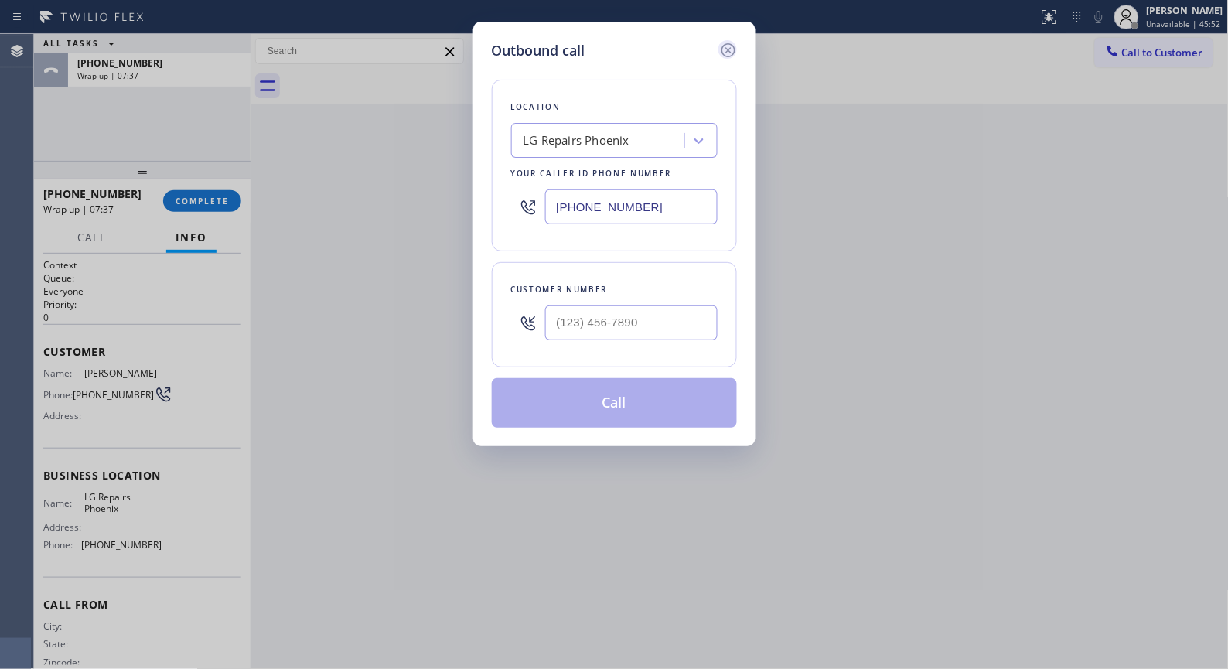
click at [727, 49] on icon at bounding box center [728, 50] width 19 height 19
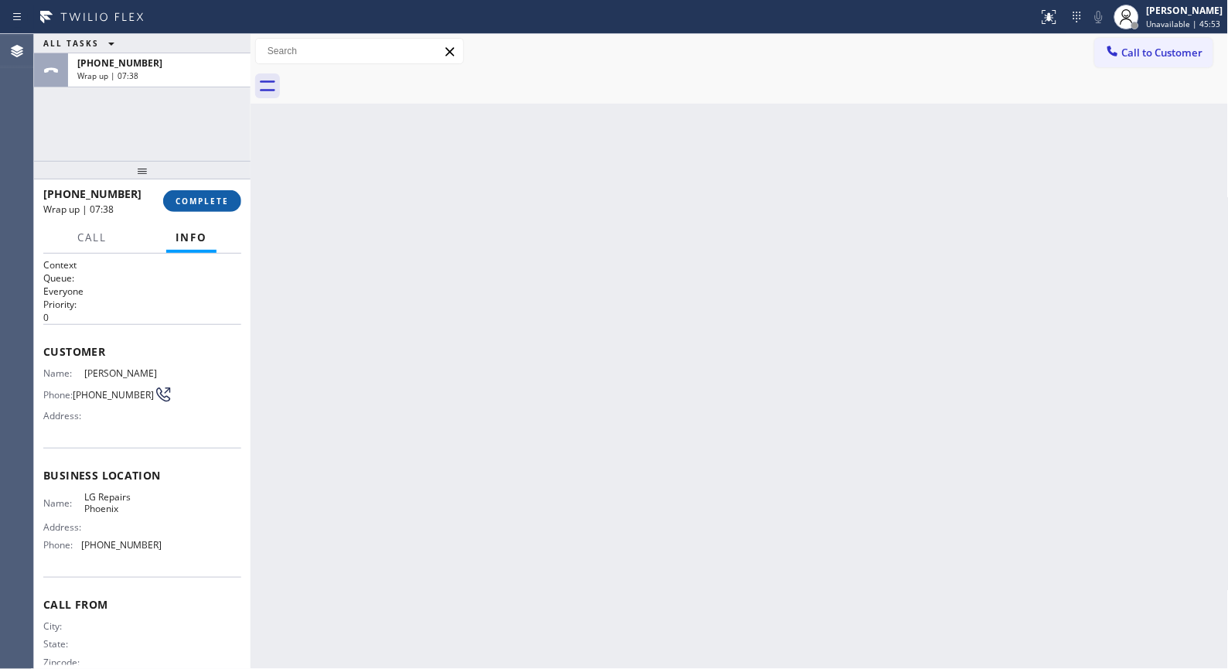
click at [192, 203] on span "COMPLETE" at bounding box center [202, 201] width 53 height 11
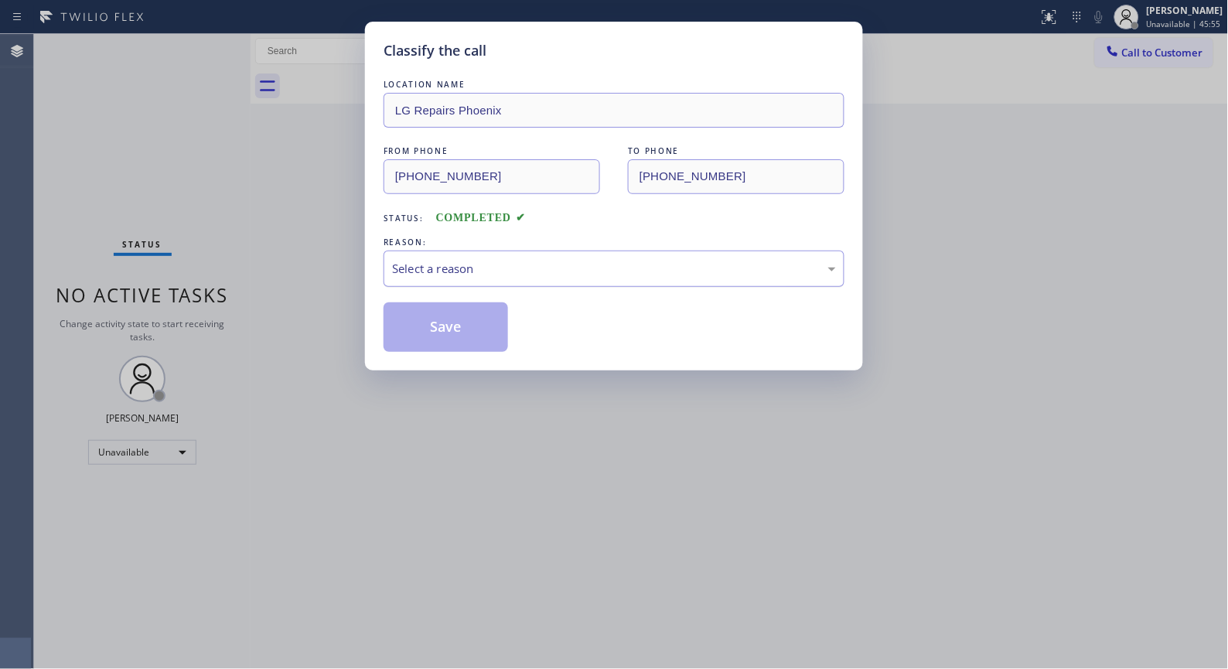
click at [539, 275] on div "Select a reason" at bounding box center [614, 269] width 444 height 18
click at [473, 332] on button "Save" at bounding box center [445, 326] width 124 height 49
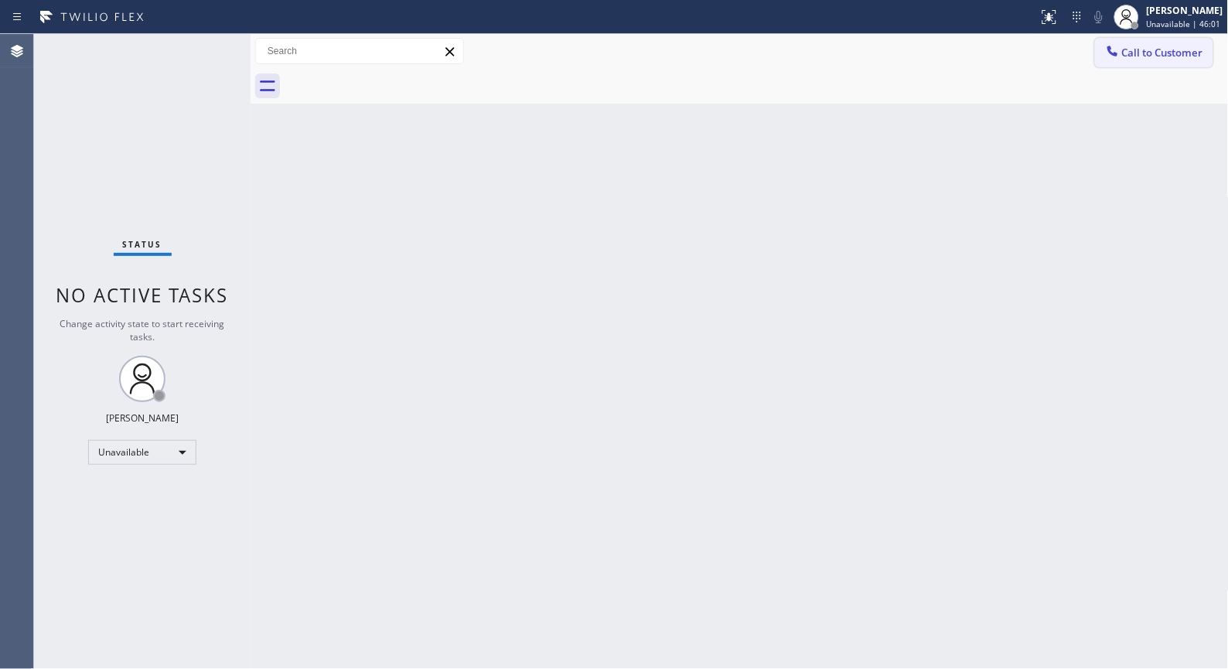
click at [1130, 47] on span "Call to Customer" at bounding box center [1162, 53] width 81 height 14
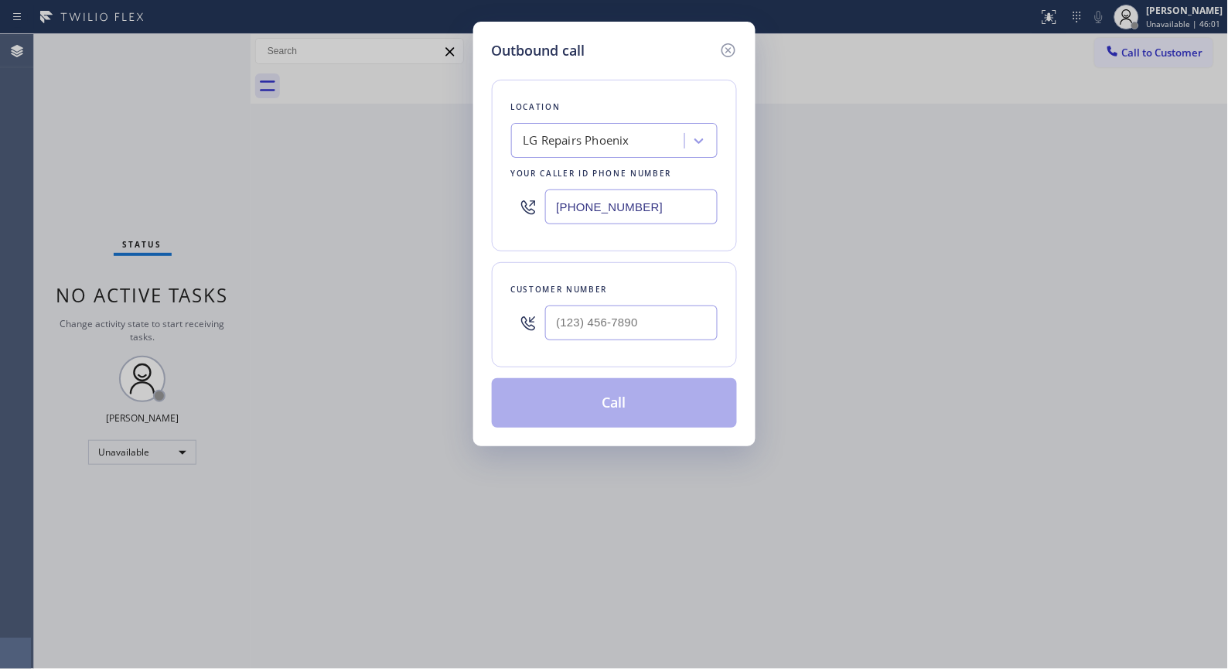
drag, startPoint x: 566, startPoint y: 180, endPoint x: 443, endPoint y: 116, distance: 138.7
click at [467, 142] on div "Outbound call Location LG Repairs [GEOGRAPHIC_DATA] Your caller id phone number…" at bounding box center [614, 334] width 1228 height 669
paste input "313-1762"
type input "[PHONE_NUMBER]"
drag, startPoint x: 654, startPoint y: 319, endPoint x: 466, endPoint y: 305, distance: 188.5
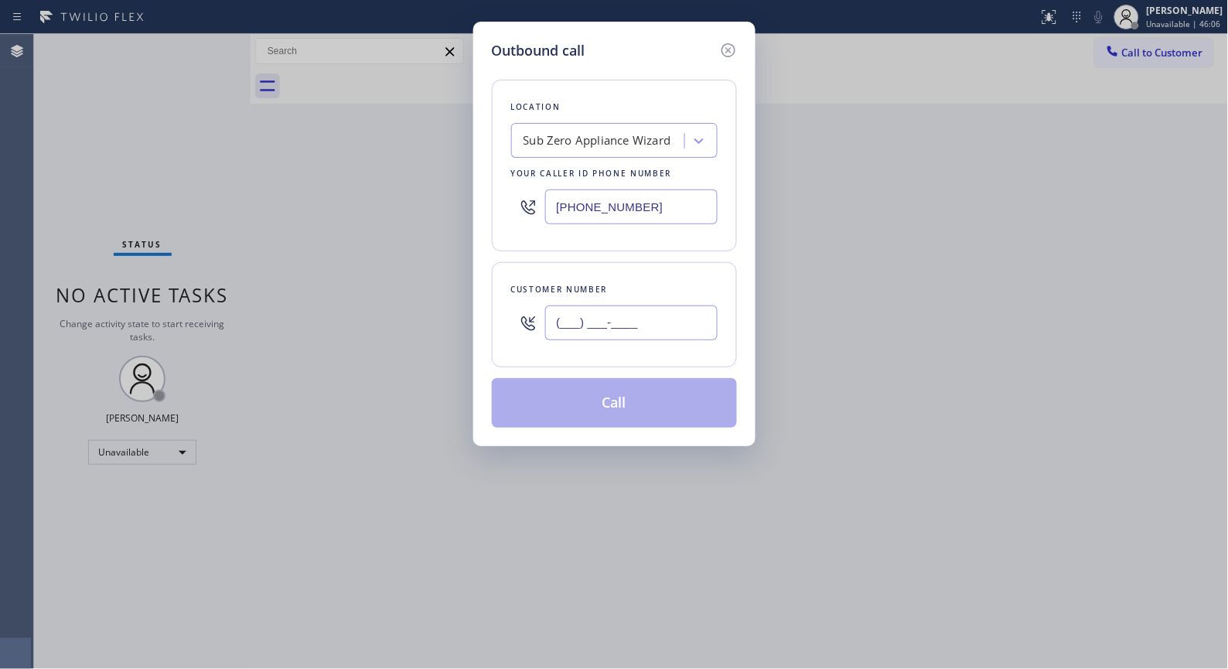
click at [473, 307] on div "Outbound call Location Sub Zero Appliance Wizard Your caller id phone number [P…" at bounding box center [614, 234] width 282 height 424
paste input "269) 377-5118"
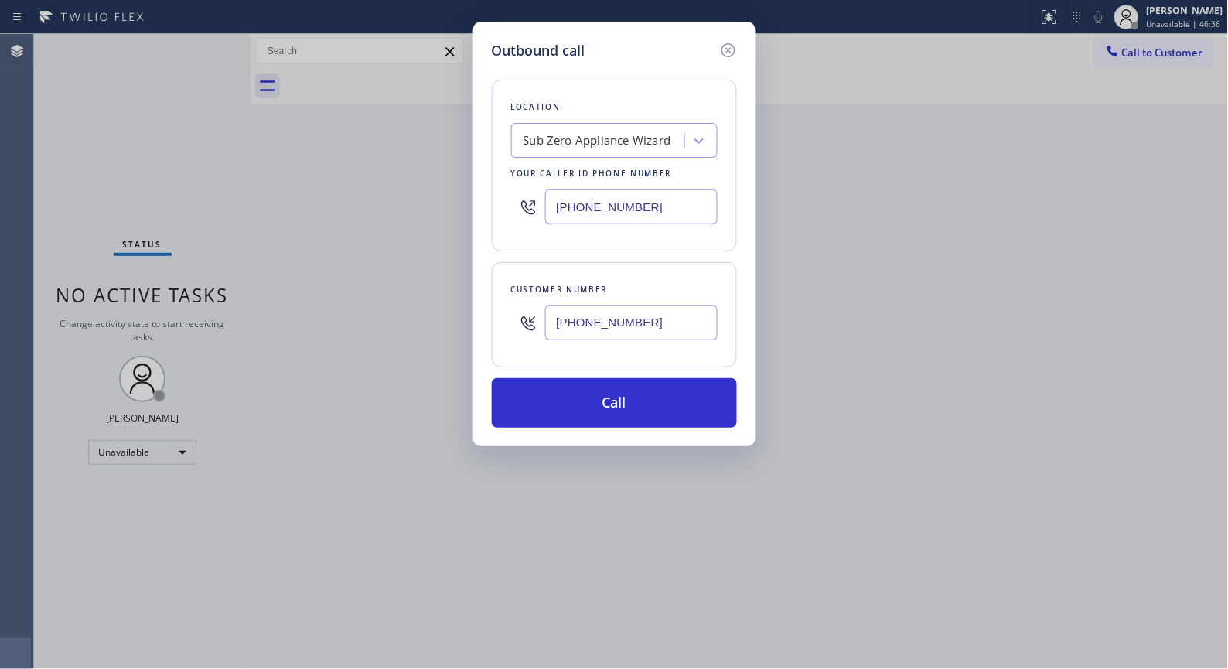
type input "[PHONE_NUMBER]"
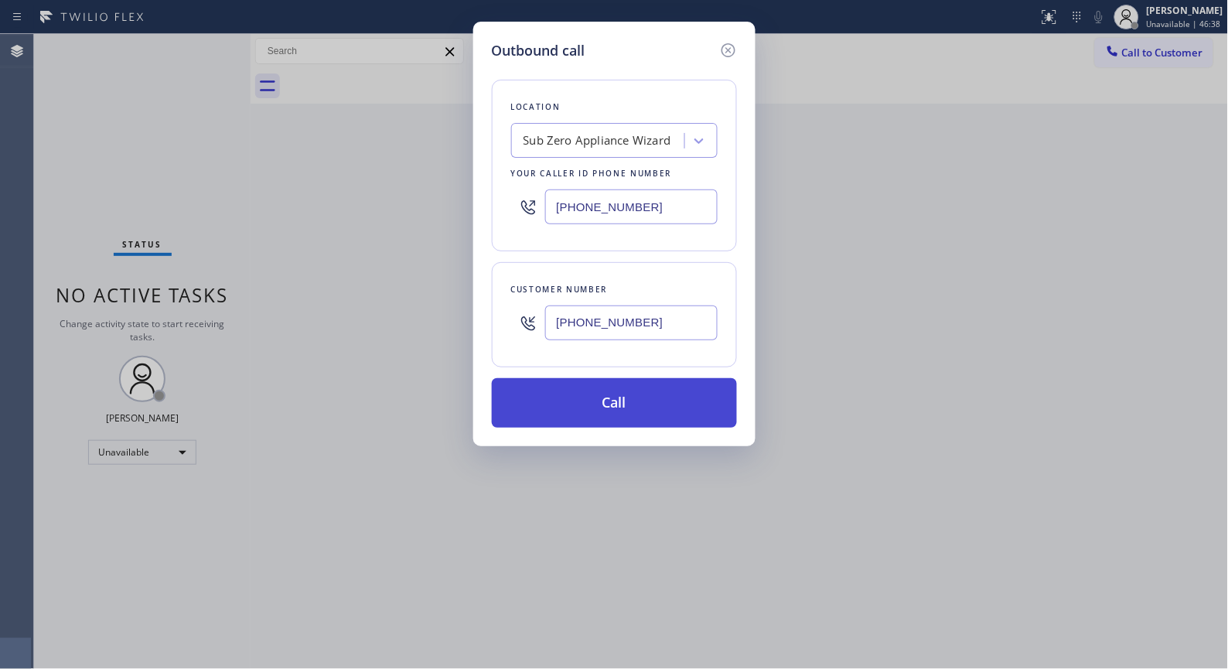
click at [581, 400] on button "Call" at bounding box center [614, 402] width 245 height 49
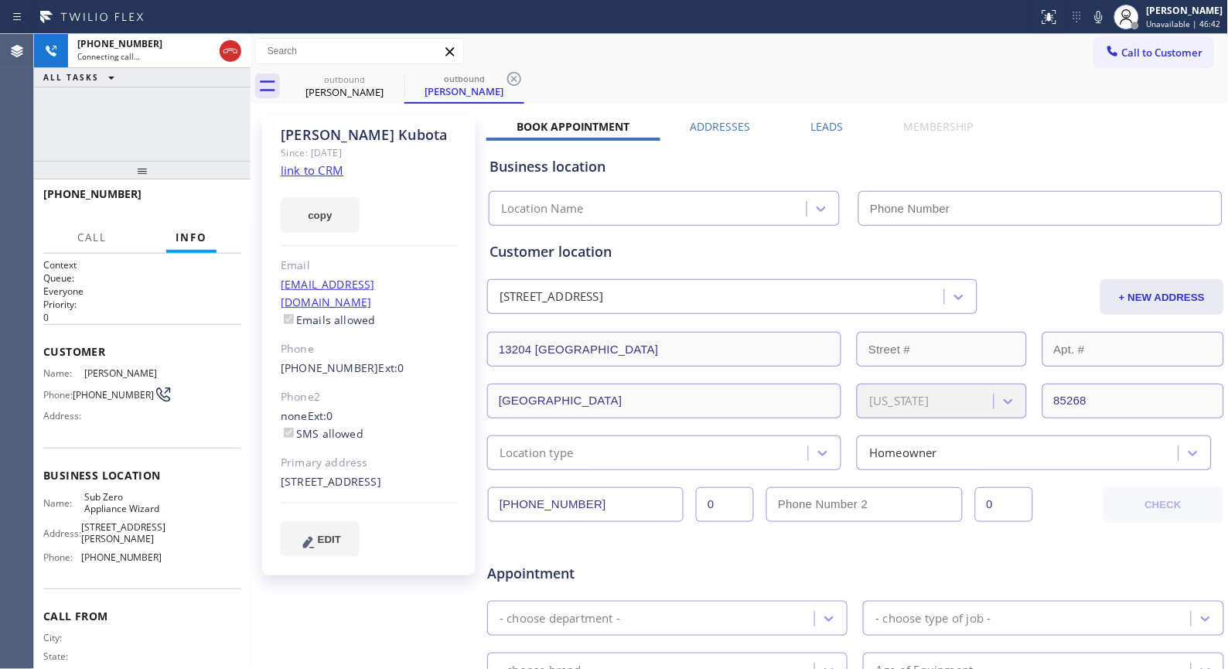
type input "[PHONE_NUMBER]"
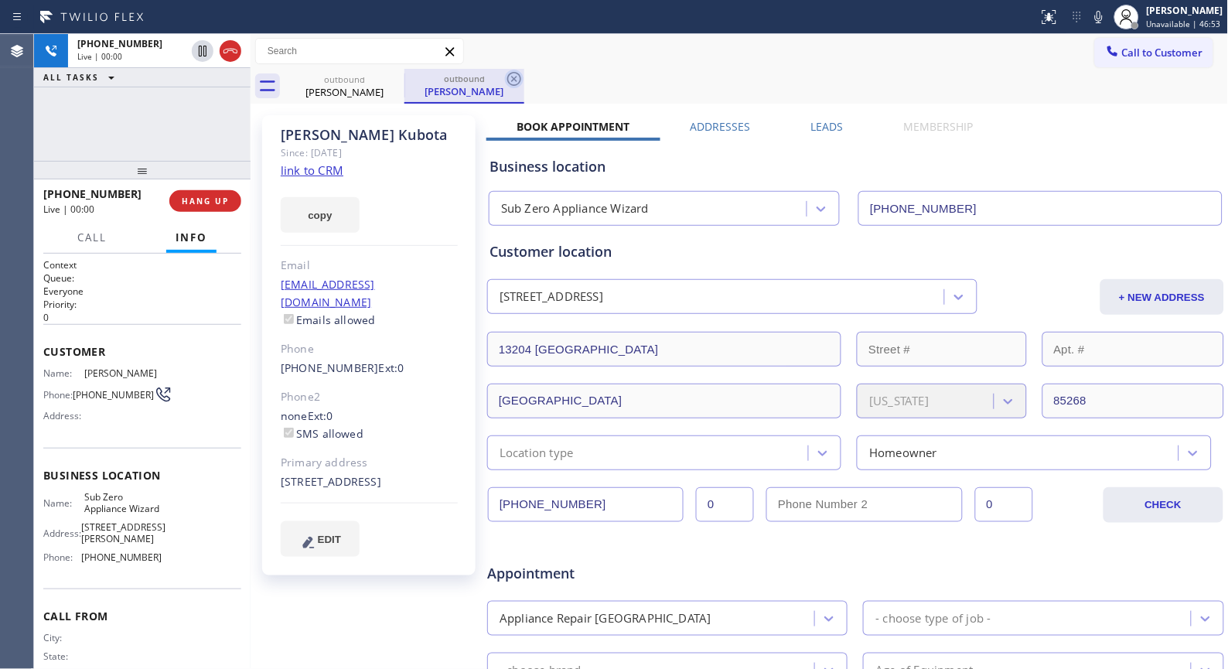
click at [520, 80] on icon at bounding box center [514, 79] width 14 height 14
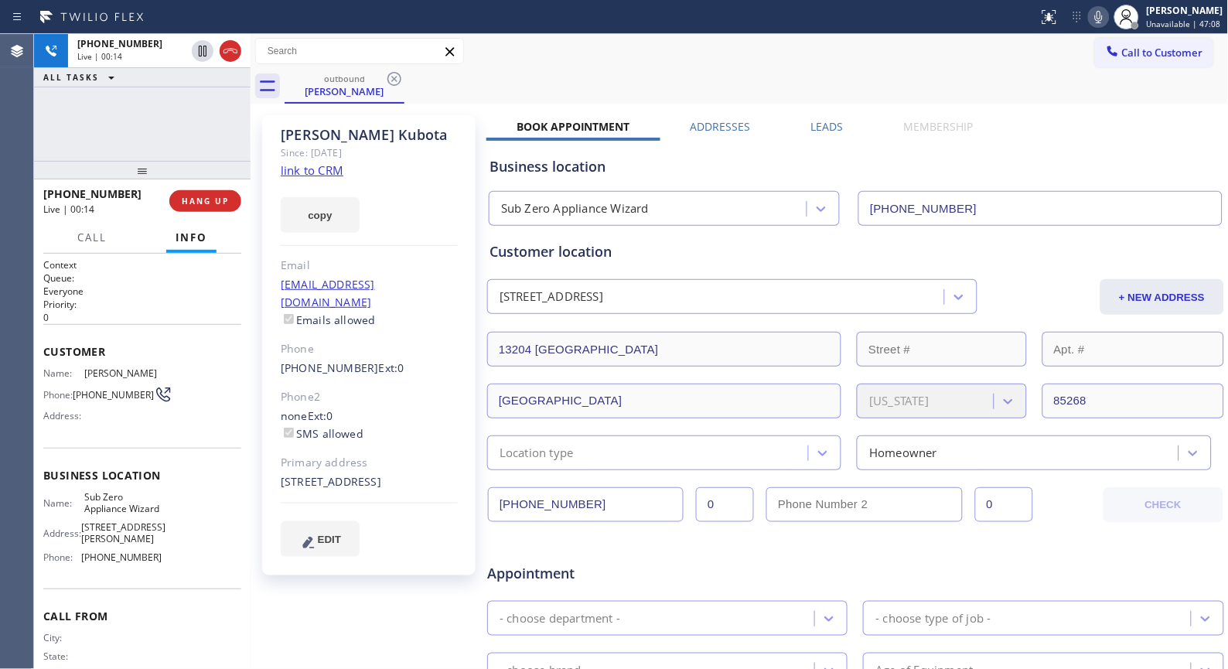
click at [1103, 19] on icon at bounding box center [1099, 17] width 8 height 12
click at [1108, 20] on icon at bounding box center [1098, 17] width 19 height 19
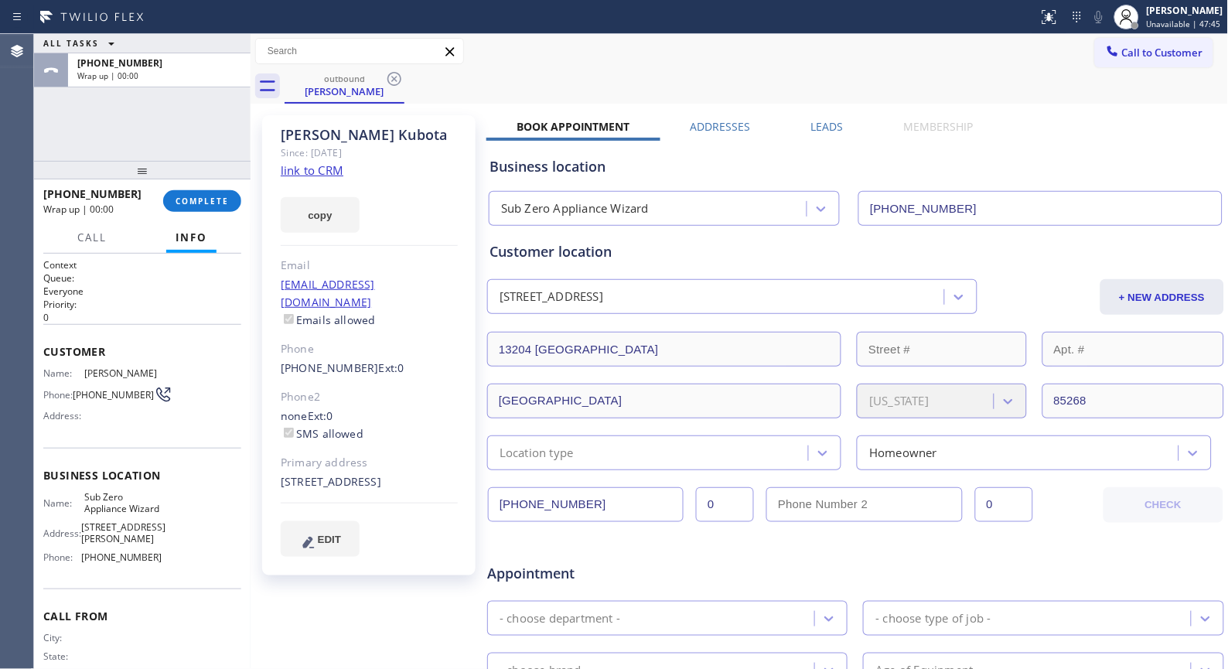
click at [166, 126] on div "ALL TASKS ALL TASKS ACTIVE TASKS TASKS IN WRAP UP [PHONE_NUMBER] Wrap up | 00:00" at bounding box center [142, 97] width 216 height 127
click at [218, 203] on span "COMPLETE" at bounding box center [202, 201] width 53 height 11
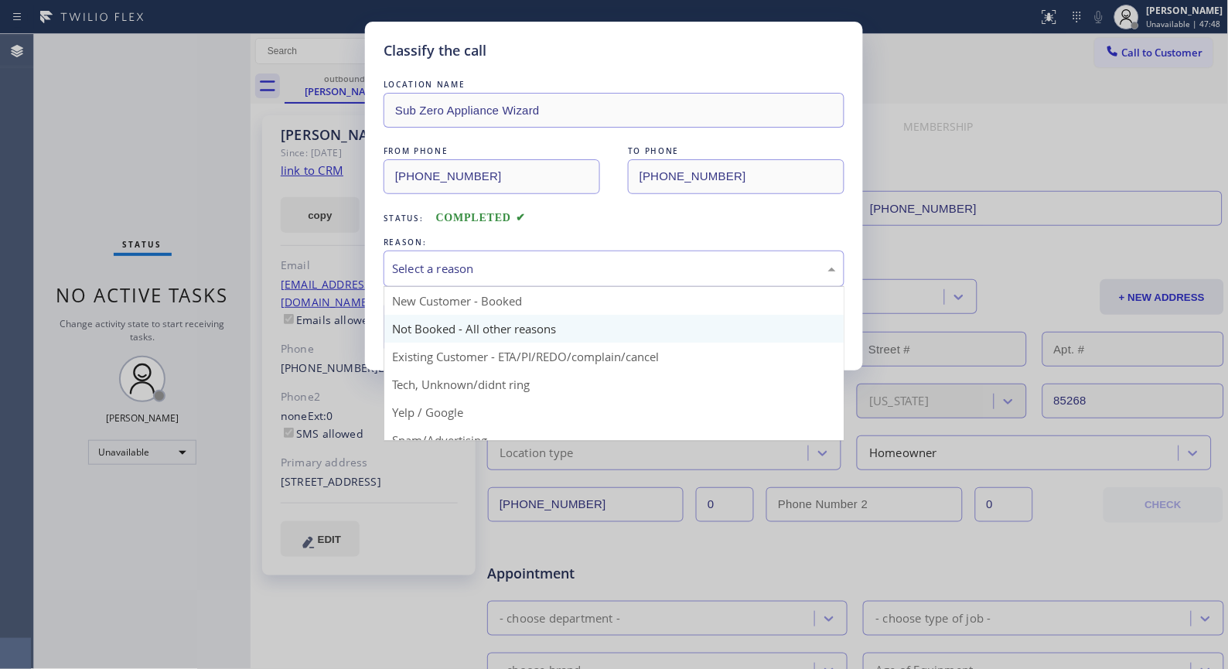
drag, startPoint x: 722, startPoint y: 266, endPoint x: 513, endPoint y: 320, distance: 216.4
click at [721, 266] on div "Select a reason" at bounding box center [614, 269] width 444 height 18
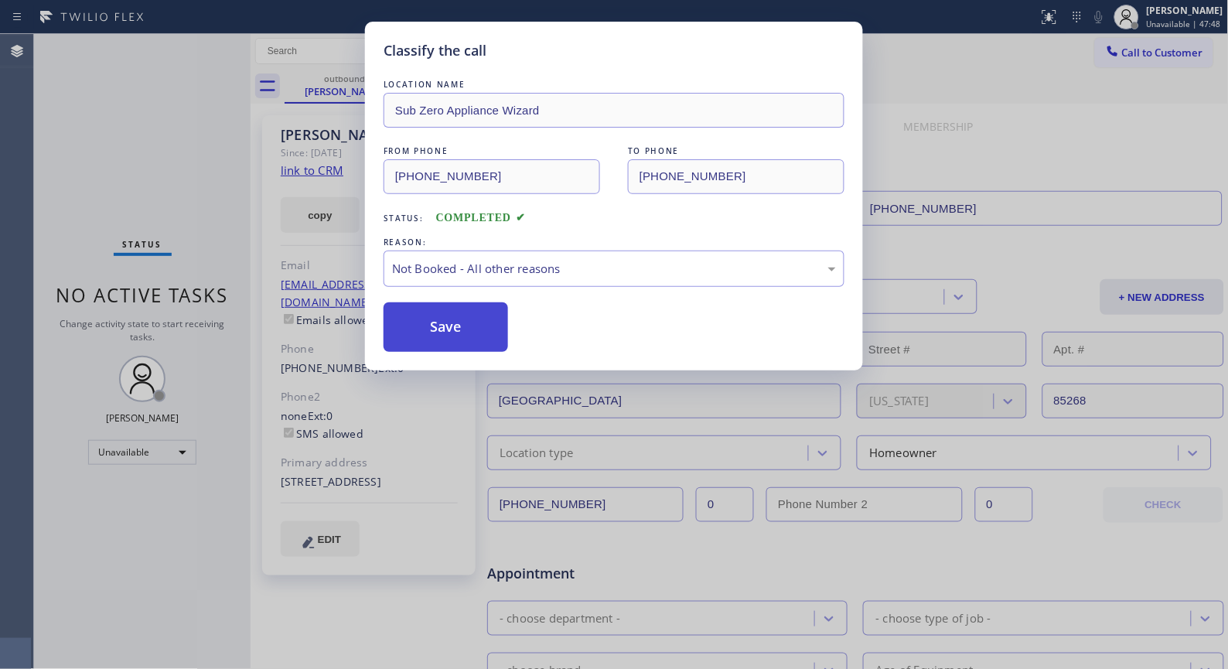
click at [475, 329] on button "Save" at bounding box center [445, 326] width 124 height 49
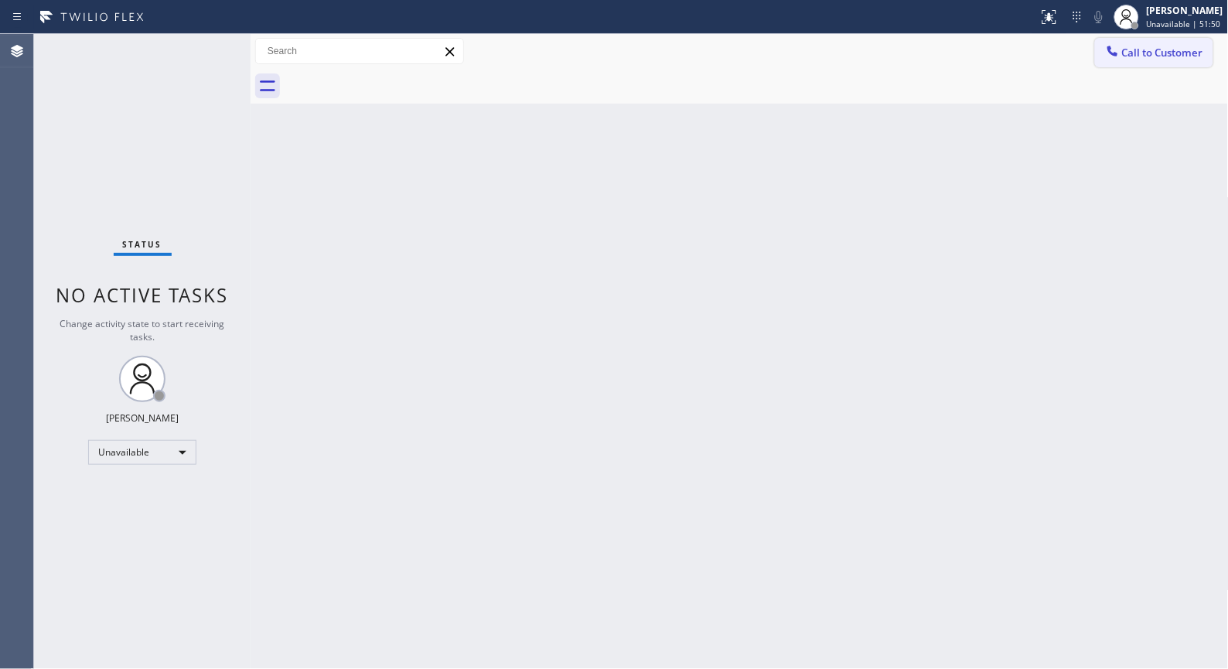
click at [1174, 53] on span "Call to Customer" at bounding box center [1162, 53] width 81 height 14
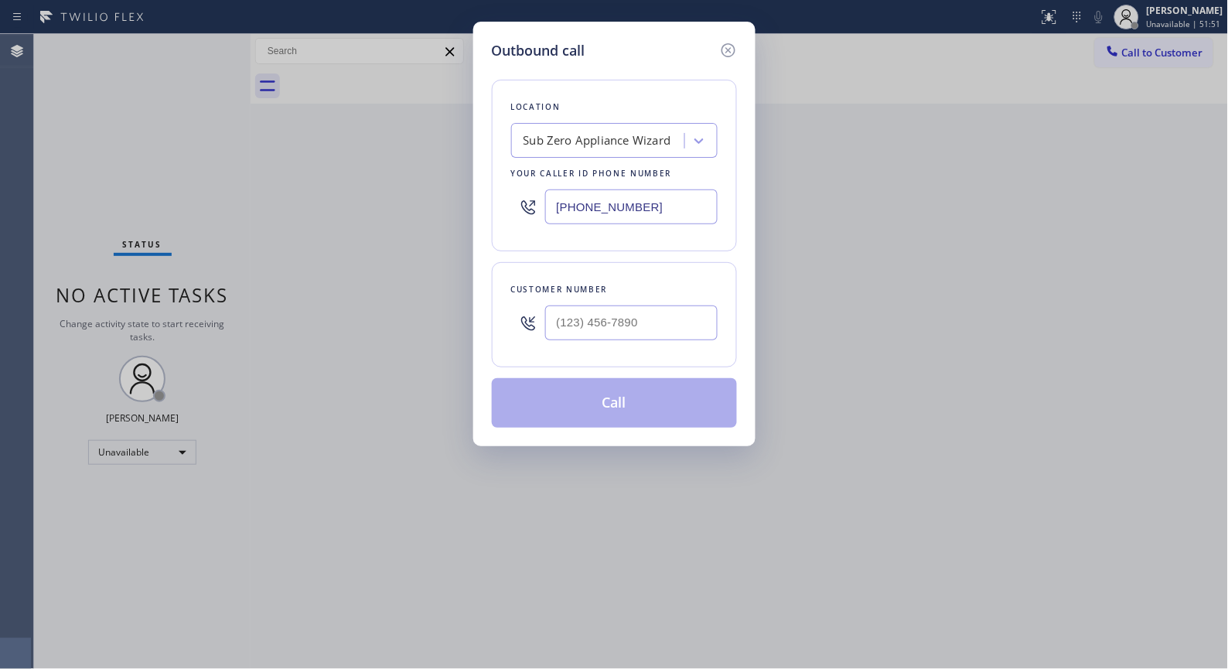
drag, startPoint x: 687, startPoint y: 199, endPoint x: 513, endPoint y: 180, distance: 175.0
click at [514, 182] on div "[PHONE_NUMBER]" at bounding box center [614, 207] width 206 height 50
paste input "480) 680-9844"
type input "[PHONE_NUMBER]"
drag, startPoint x: 529, startPoint y: 326, endPoint x: 445, endPoint y: 268, distance: 101.2
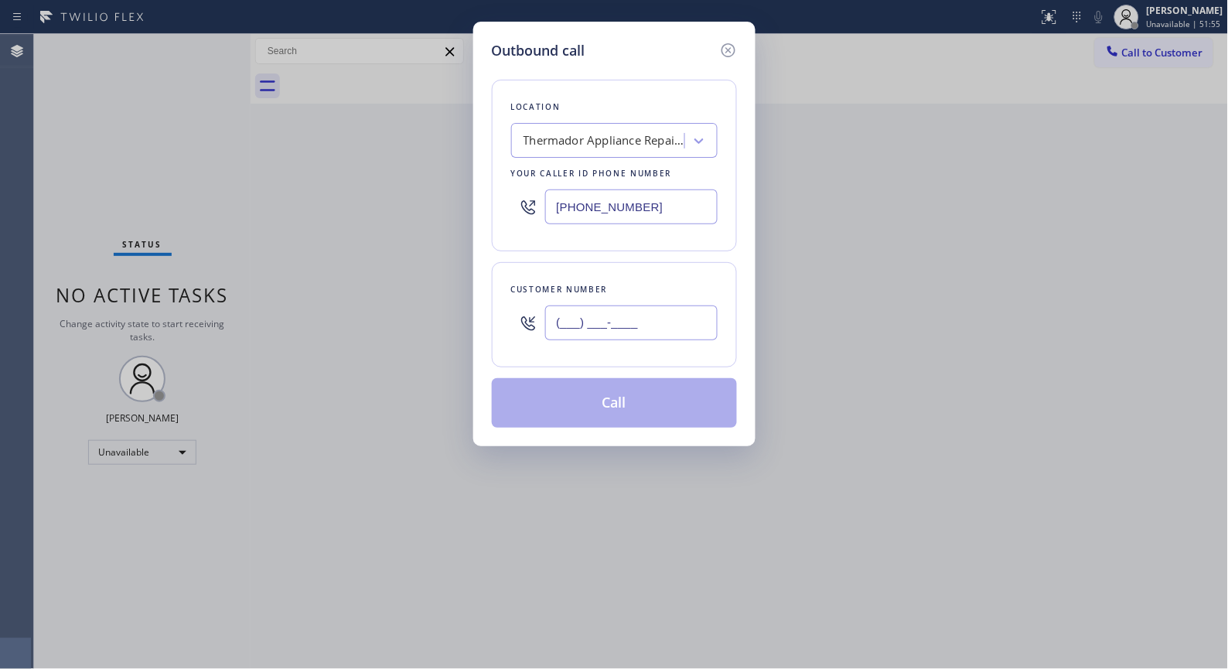
click at [499, 319] on div "Customer number (___) ___-____" at bounding box center [614, 314] width 245 height 105
paste input "617) 869-1807"
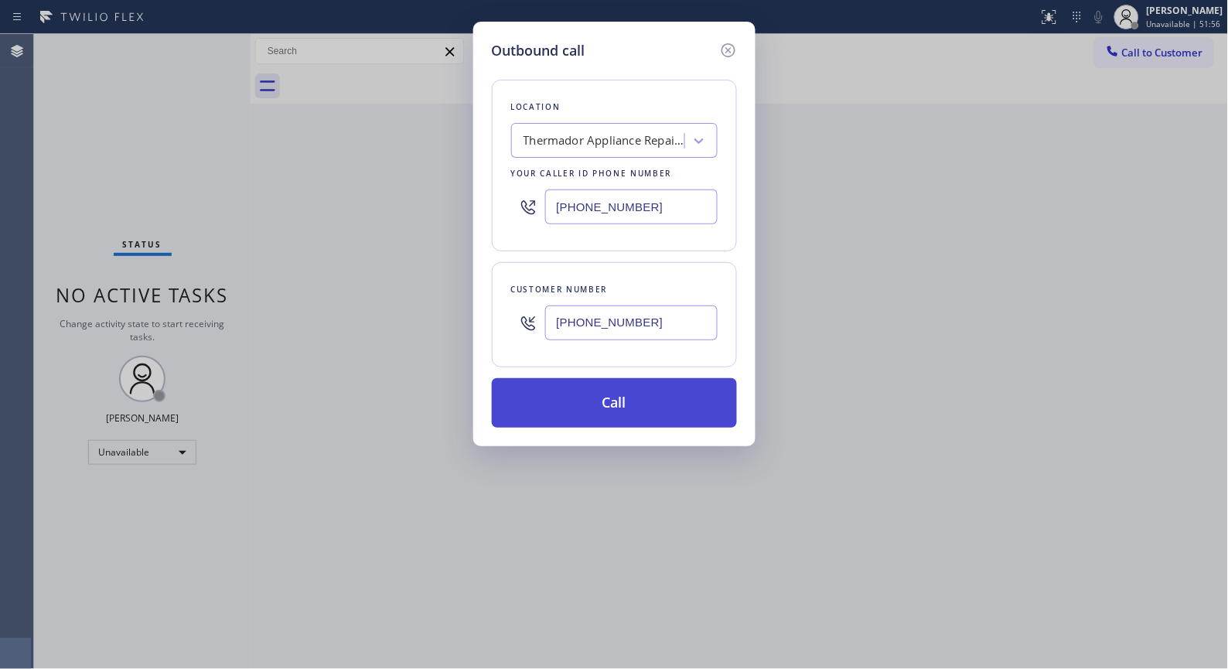
type input "[PHONE_NUMBER]"
click at [653, 398] on button "Call" at bounding box center [614, 402] width 245 height 49
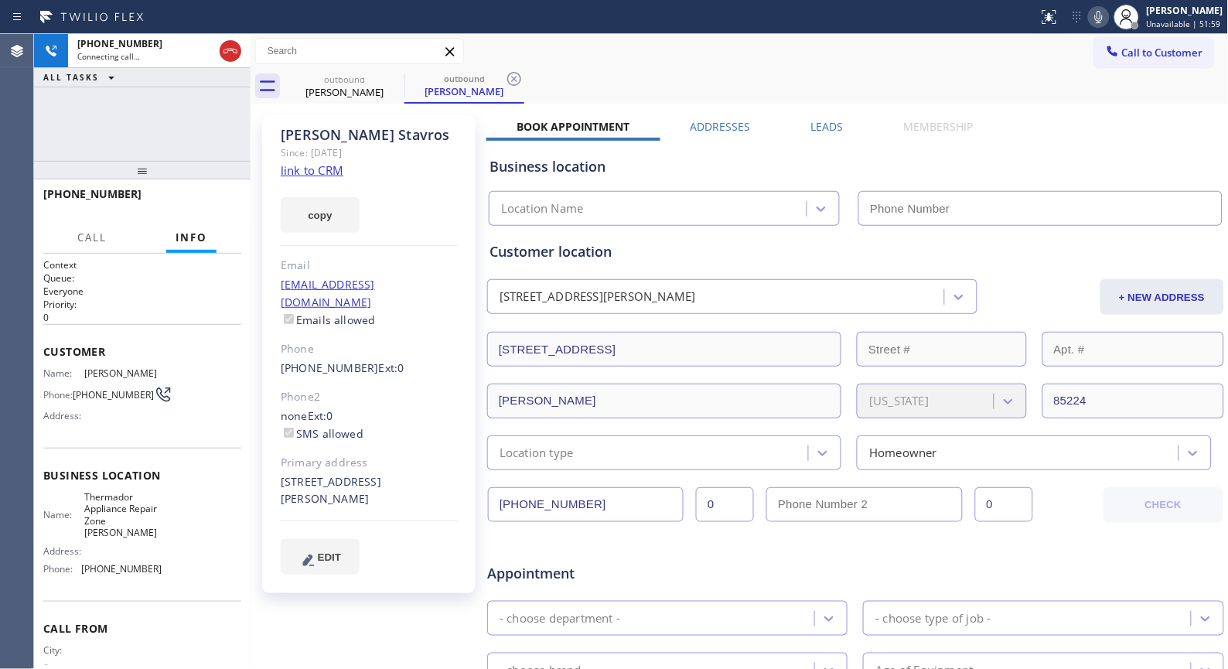
click at [515, 77] on icon at bounding box center [514, 79] width 14 height 14
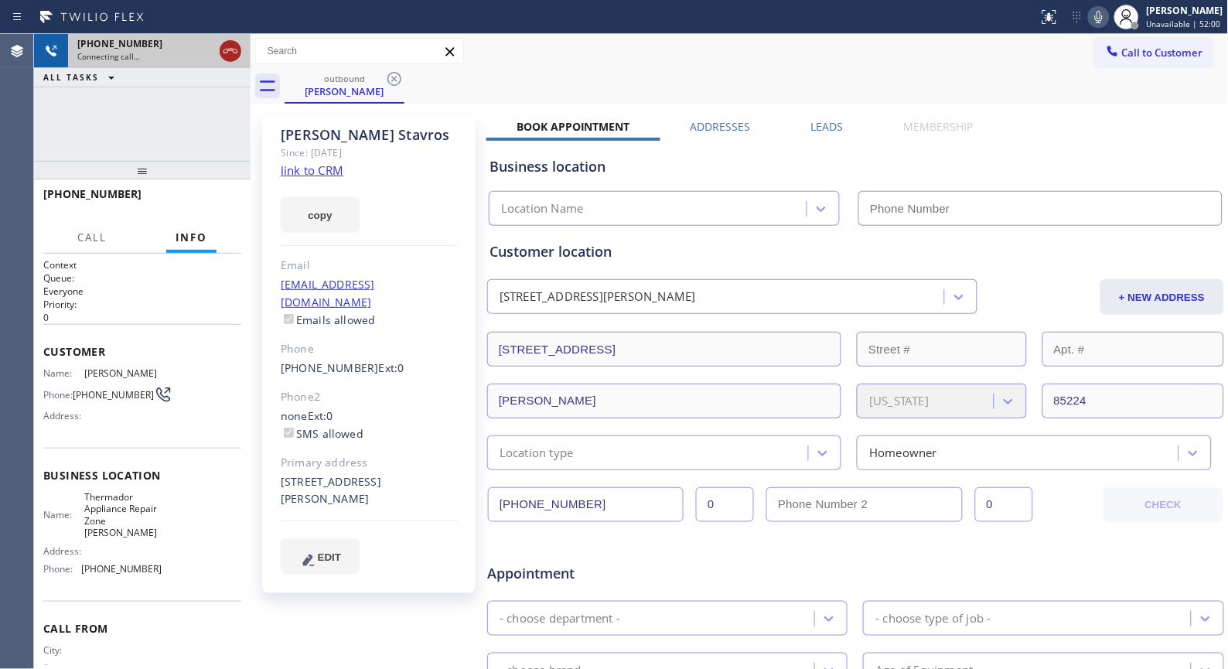
type input "[PHONE_NUMBER]"
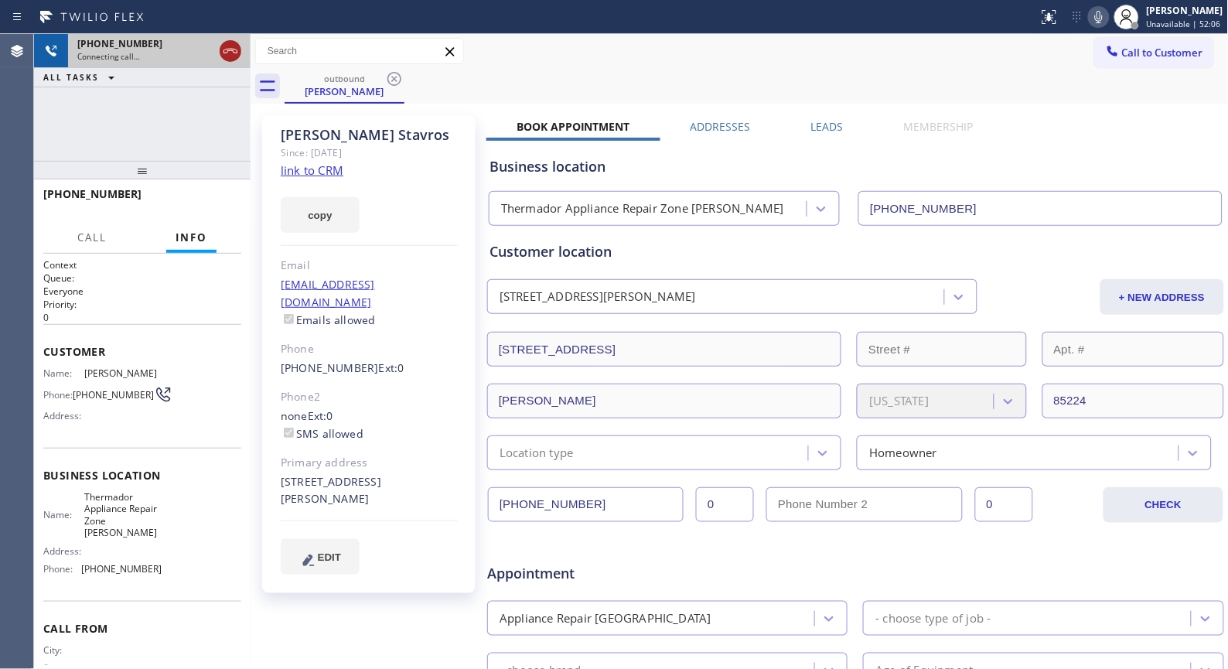
click at [224, 56] on icon at bounding box center [230, 51] width 19 height 19
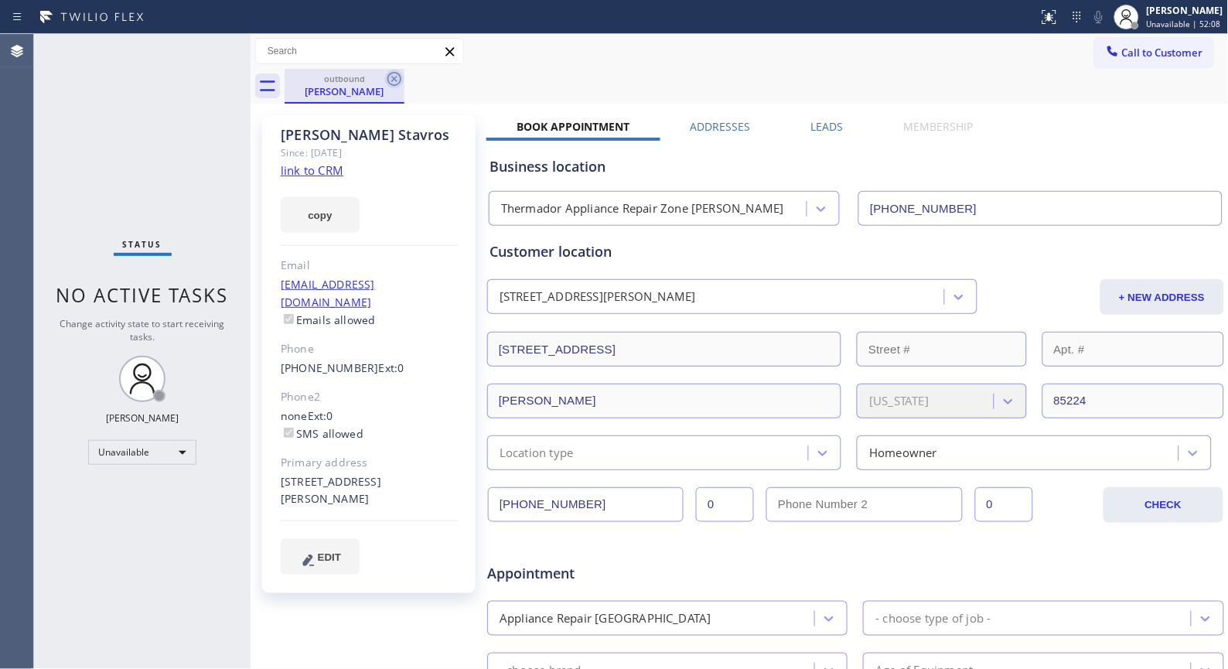
click at [392, 80] on icon at bounding box center [394, 79] width 14 height 14
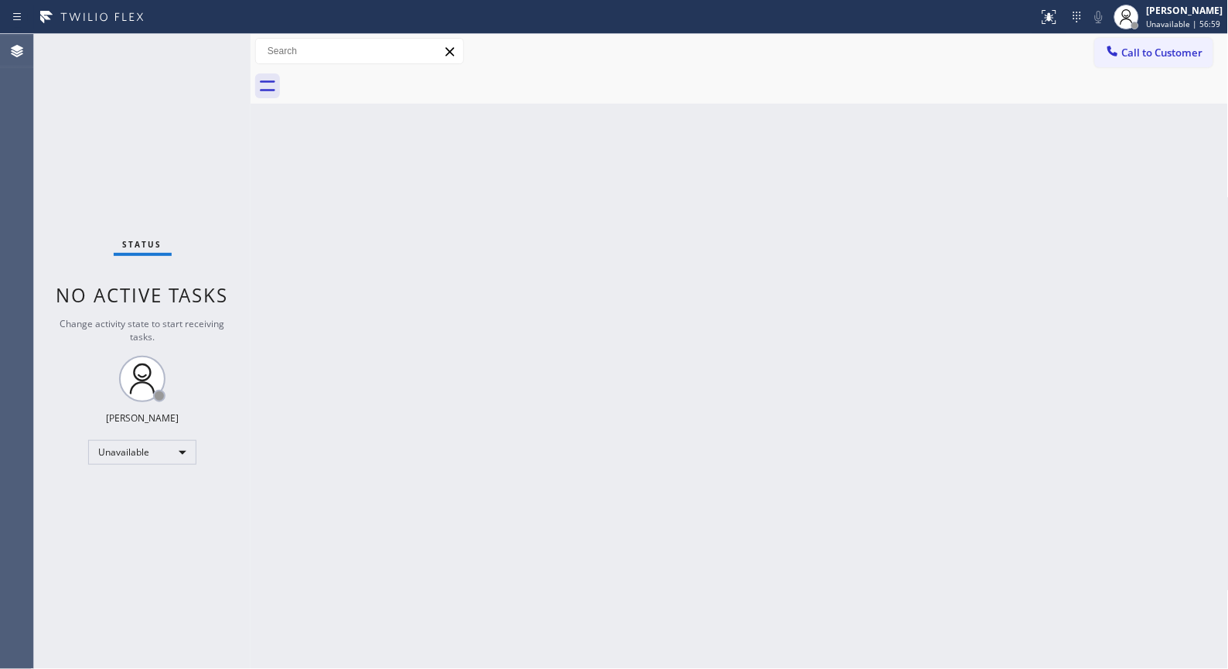
click at [1123, 67] on div "Call to Customer Outbound call Location Thermador Appliance Repair Zone [PERSON…" at bounding box center [740, 51] width 978 height 35
click at [1155, 55] on span "Call to Customer" at bounding box center [1162, 53] width 81 height 14
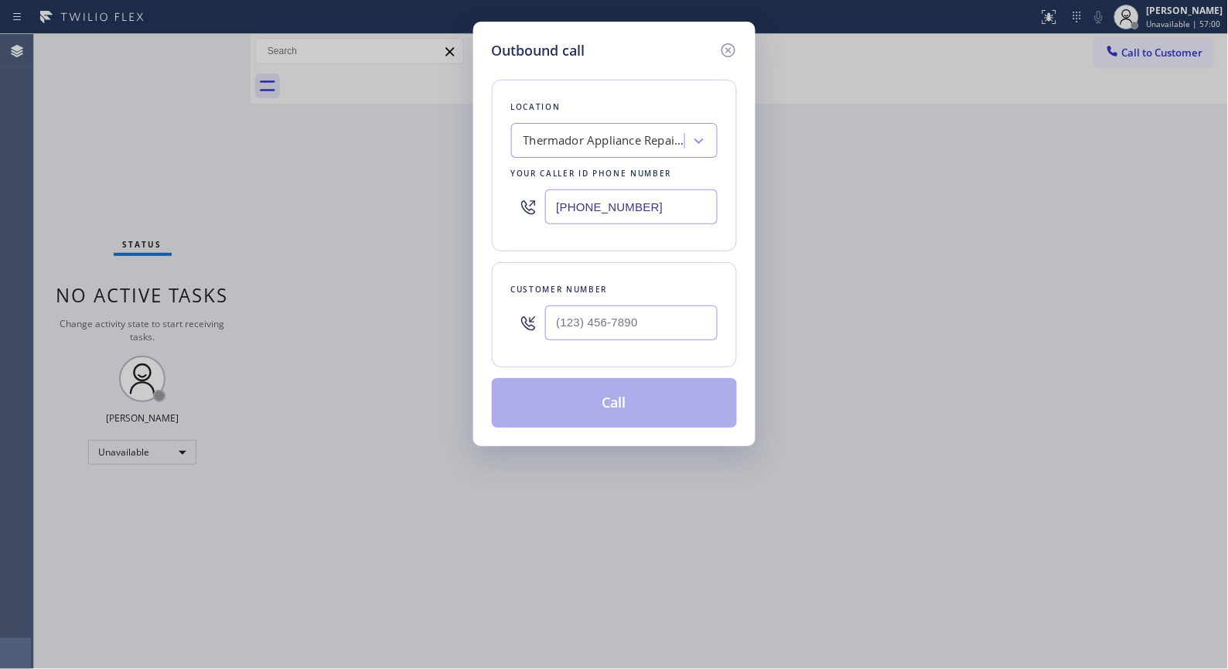
drag, startPoint x: 667, startPoint y: 209, endPoint x: 430, endPoint y: 113, distance: 256.0
click at [476, 186] on div "Outbound call Location Thermador Appliance Repair Zone [PERSON_NAME] Your calle…" at bounding box center [614, 234] width 282 height 424
paste input "661) 367-8981"
type input "[PHONE_NUMBER]"
drag, startPoint x: 669, startPoint y: 302, endPoint x: 464, endPoint y: 284, distance: 205.7
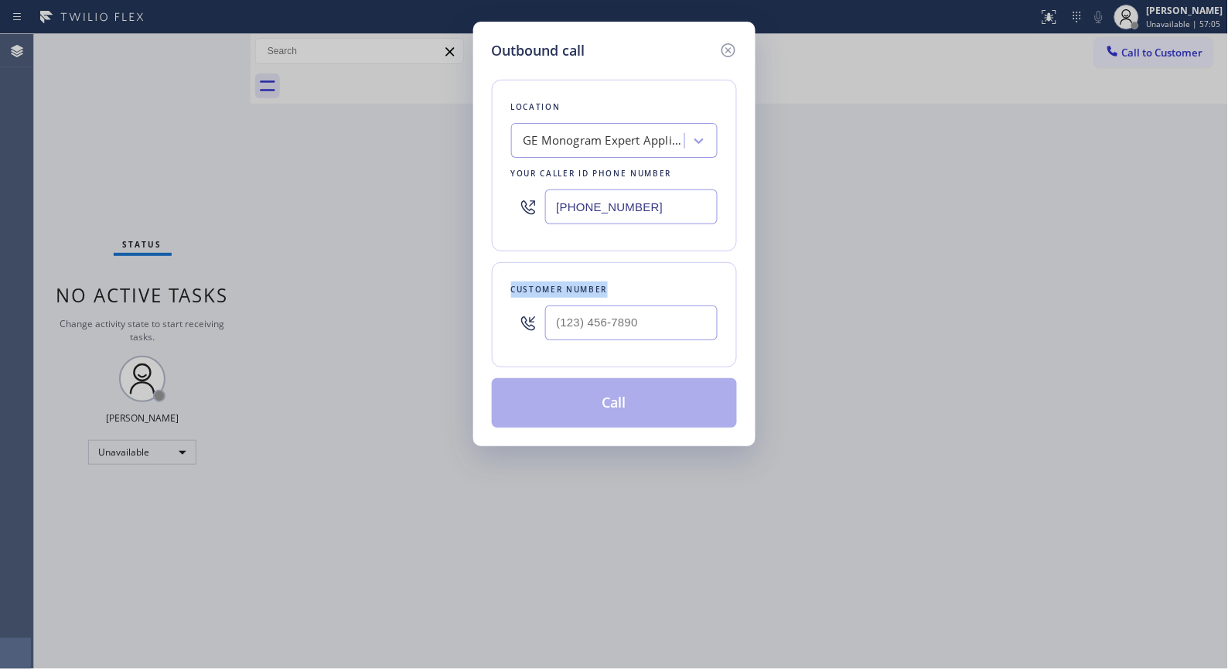
click at [464, 284] on div "Outbound call Location GE Monogram Expert Appliance Repair Your caller id phone…" at bounding box center [614, 334] width 1228 height 669
drag, startPoint x: 679, startPoint y: 322, endPoint x: 492, endPoint y: 323, distance: 187.1
click at [492, 322] on div "Customer number (___) ___-____" at bounding box center [614, 314] width 245 height 105
paste input "408) 431-4618"
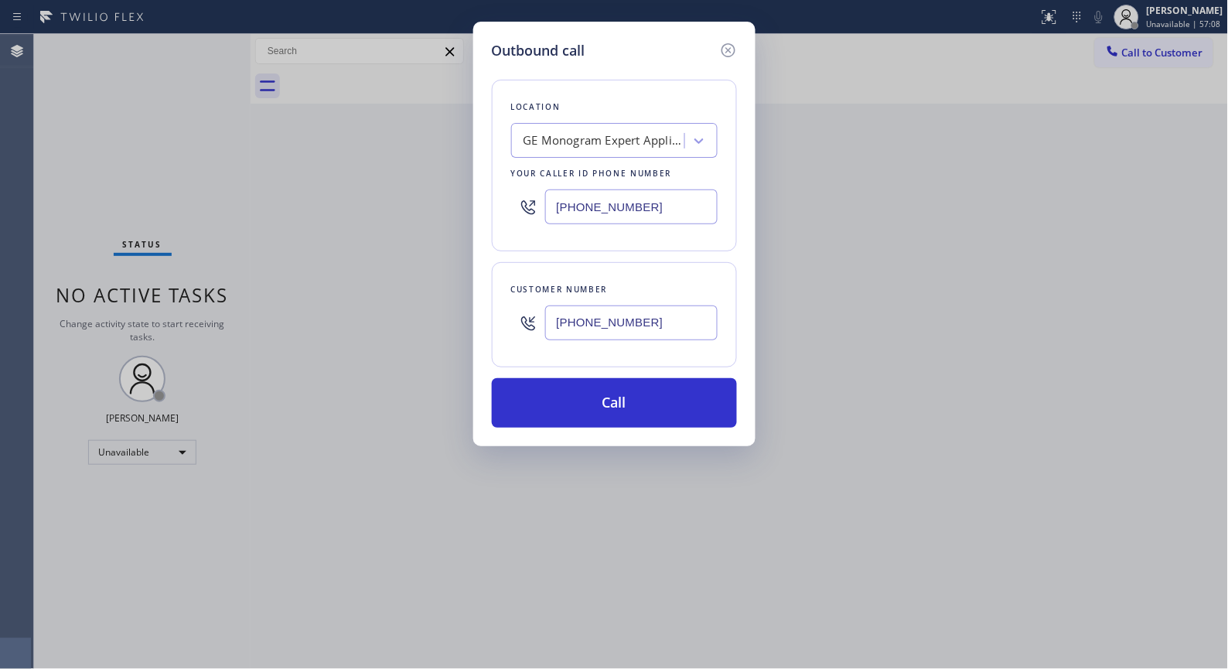
type input "[PHONE_NUMBER]"
click at [508, 563] on div "Outbound call Location GE Monogram Expert Appliance Repair Your caller id phone…" at bounding box center [614, 334] width 1228 height 669
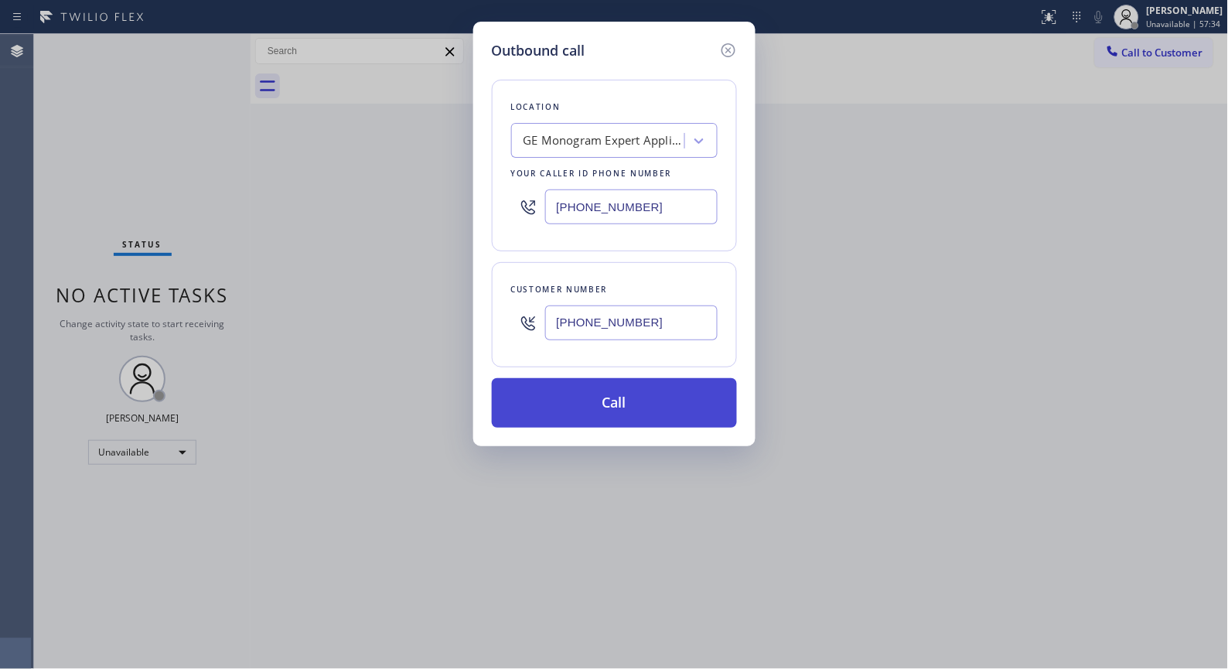
click at [596, 411] on button "Call" at bounding box center [614, 402] width 245 height 49
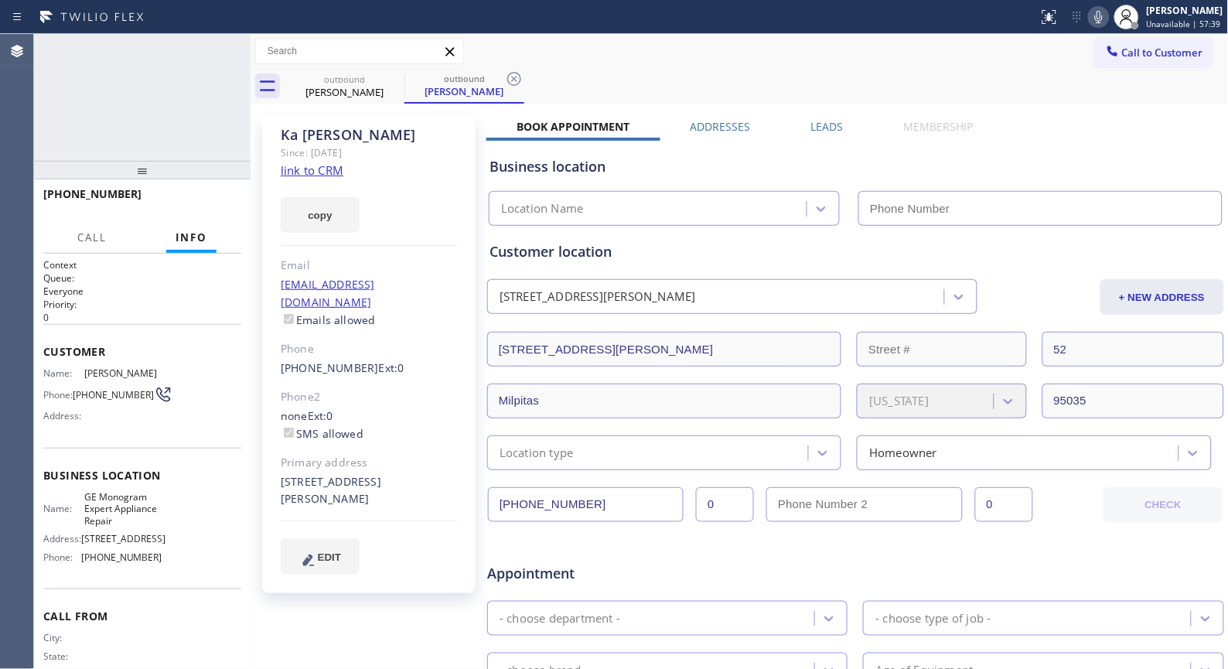
type input "[PHONE_NUMBER]"
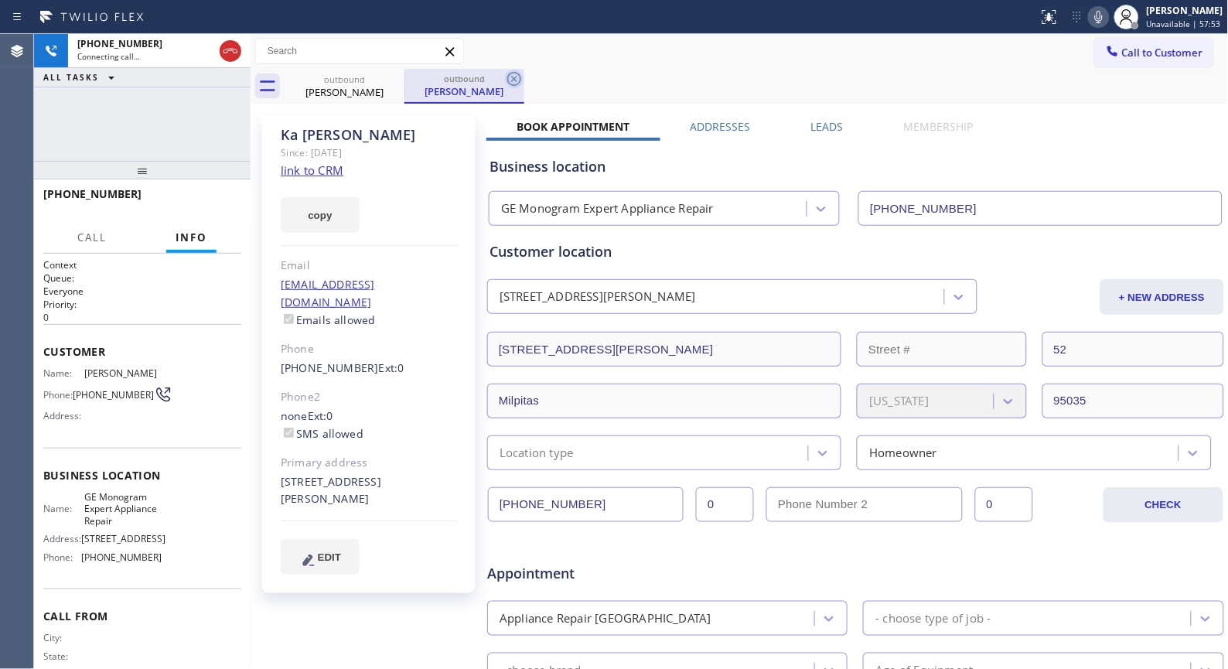
click at [518, 80] on icon at bounding box center [514, 79] width 19 height 19
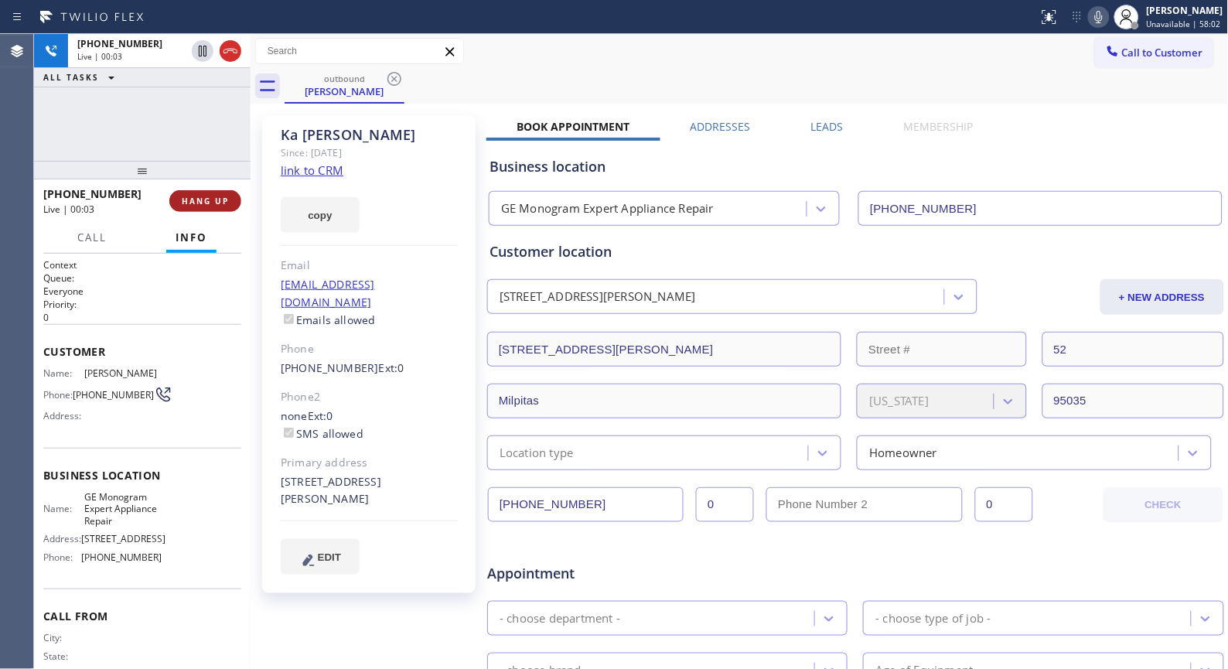
click at [216, 204] on span "HANG UP" at bounding box center [205, 201] width 47 height 11
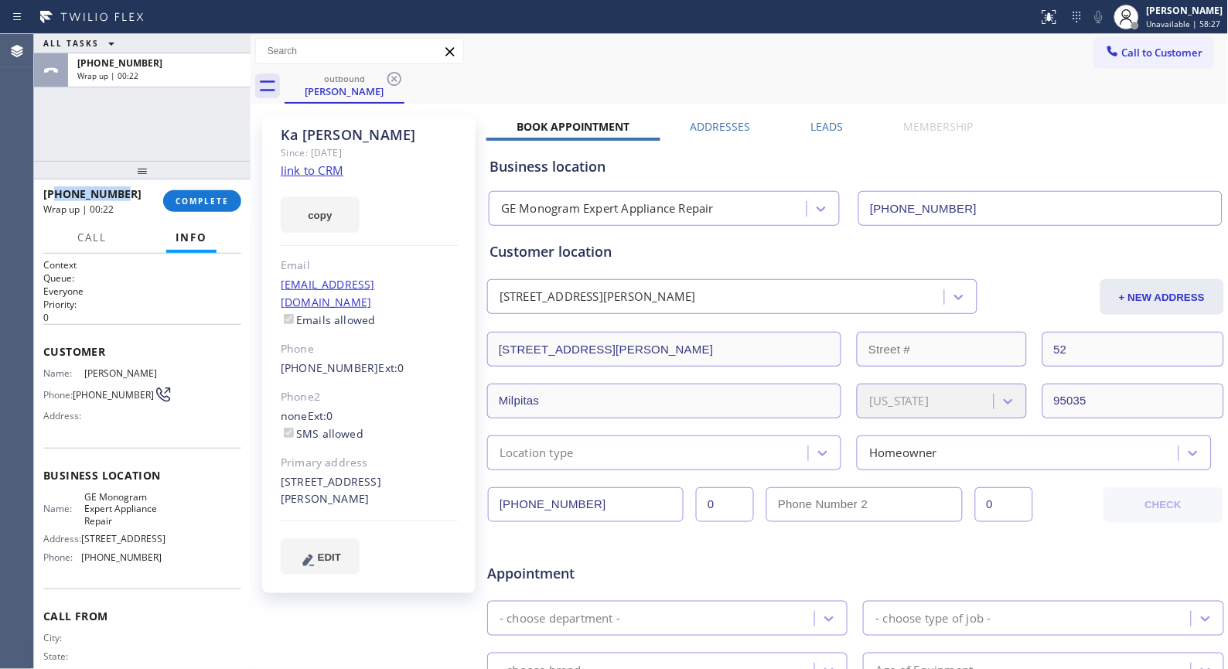
drag, startPoint x: 93, startPoint y: 193, endPoint x: 57, endPoint y: 193, distance: 35.6
click at [57, 193] on div "[PHONE_NUMBER]" at bounding box center [97, 193] width 109 height 15
copy span "4084314618"
click at [182, 198] on span "COMPLETE" at bounding box center [202, 201] width 53 height 11
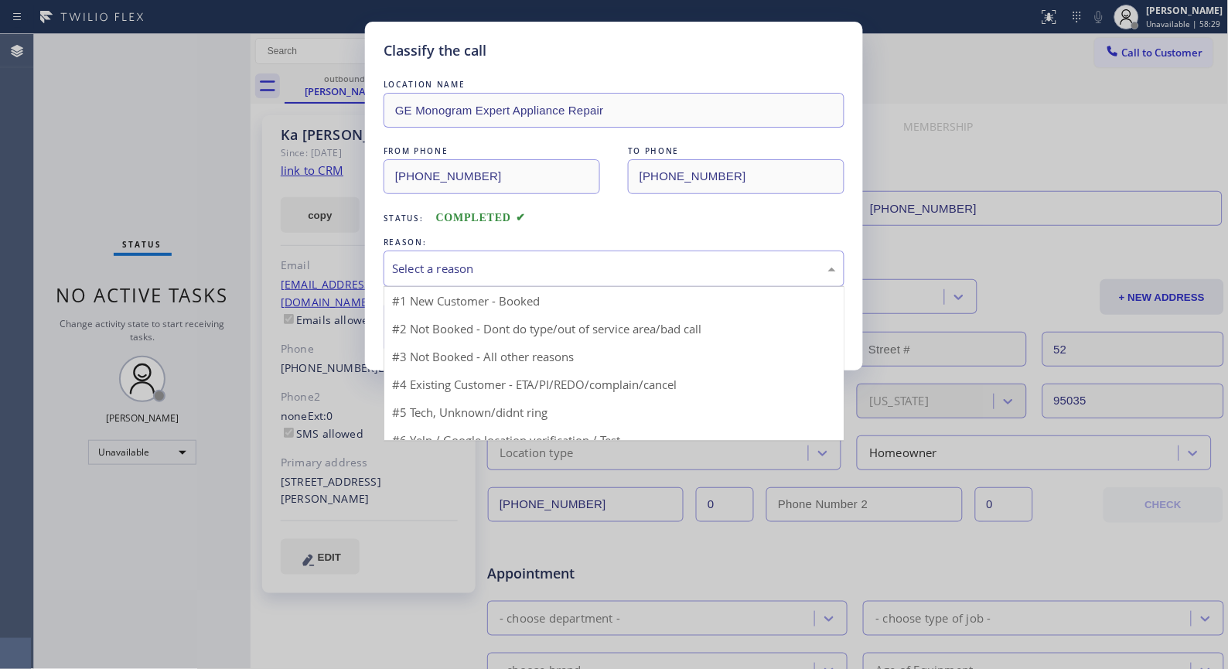
drag, startPoint x: 674, startPoint y: 267, endPoint x: 489, endPoint y: 318, distance: 192.5
click at [674, 269] on div "Select a reason" at bounding box center [614, 269] width 444 height 18
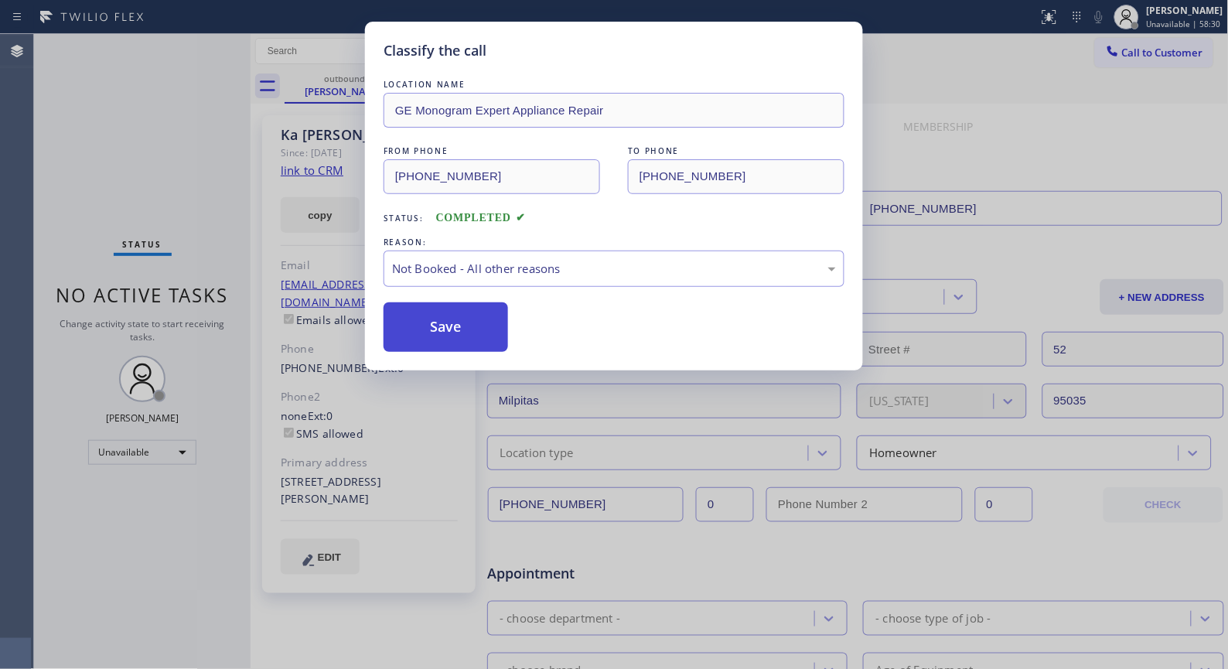
click at [469, 322] on button "Save" at bounding box center [445, 326] width 124 height 49
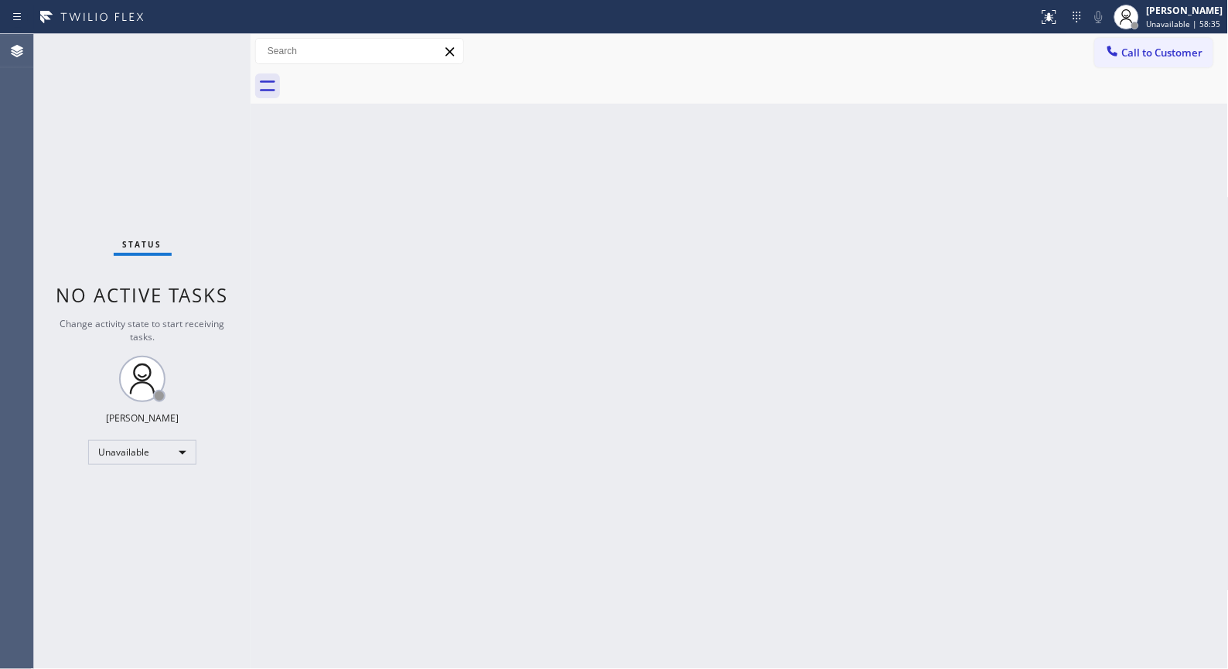
drag, startPoint x: 582, startPoint y: 300, endPoint x: 569, endPoint y: 261, distance: 40.8
click at [581, 300] on div "Back to Dashboard Change Sender ID Customers Technicians Select a contact Outbo…" at bounding box center [740, 351] width 978 height 635
drag, startPoint x: 1140, startPoint y: 52, endPoint x: 687, endPoint y: 288, distance: 511.1
click at [1139, 53] on span "Call to Customer" at bounding box center [1162, 53] width 81 height 14
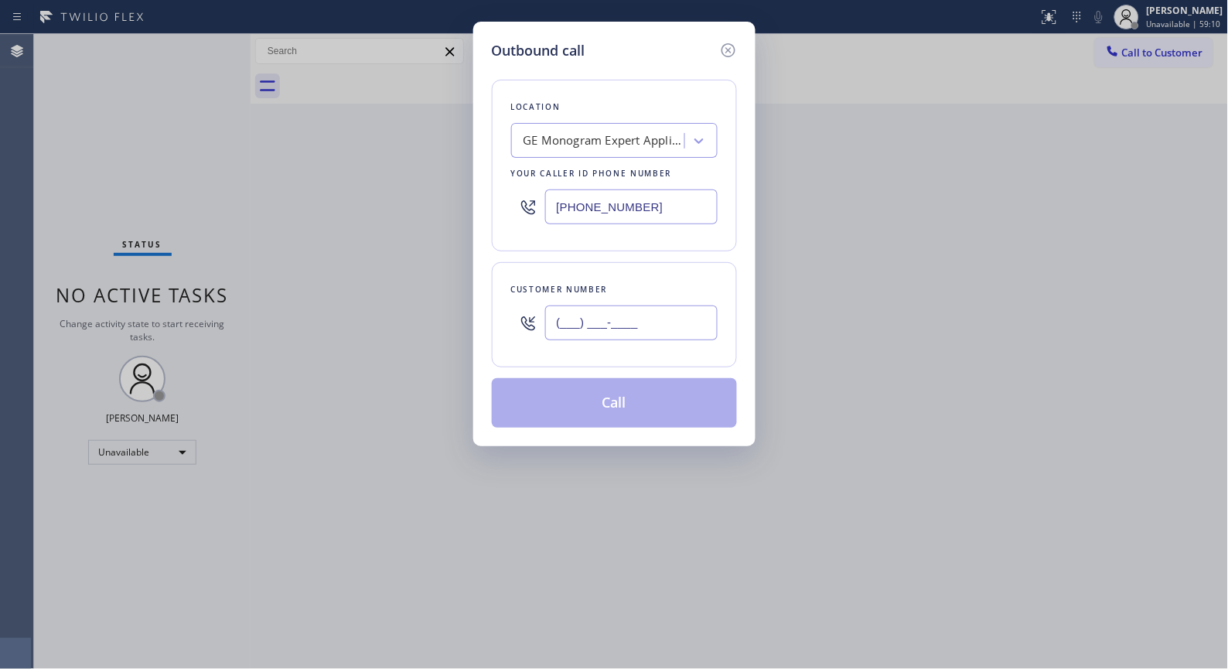
drag, startPoint x: 697, startPoint y: 312, endPoint x: 526, endPoint y: 283, distance: 174.0
click at [523, 284] on div "Customer number (___) ___-____" at bounding box center [614, 314] width 245 height 105
paste input "408) 431-4618"
type input "[PHONE_NUMBER]"
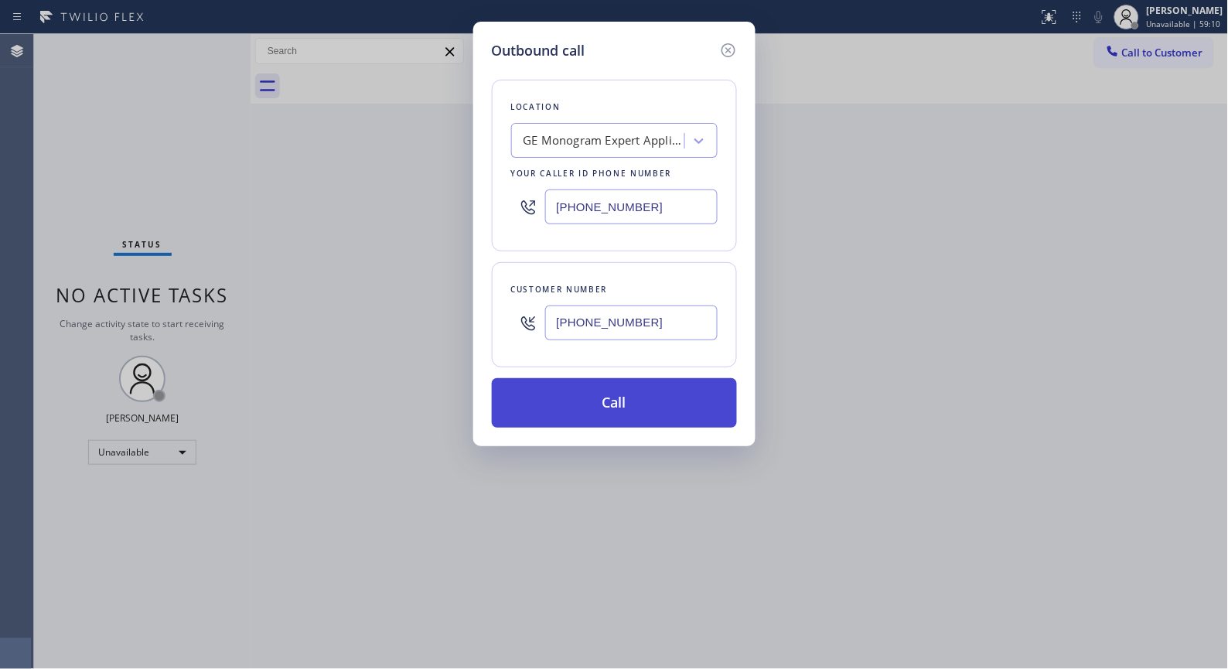
click at [643, 411] on button "Call" at bounding box center [614, 402] width 245 height 49
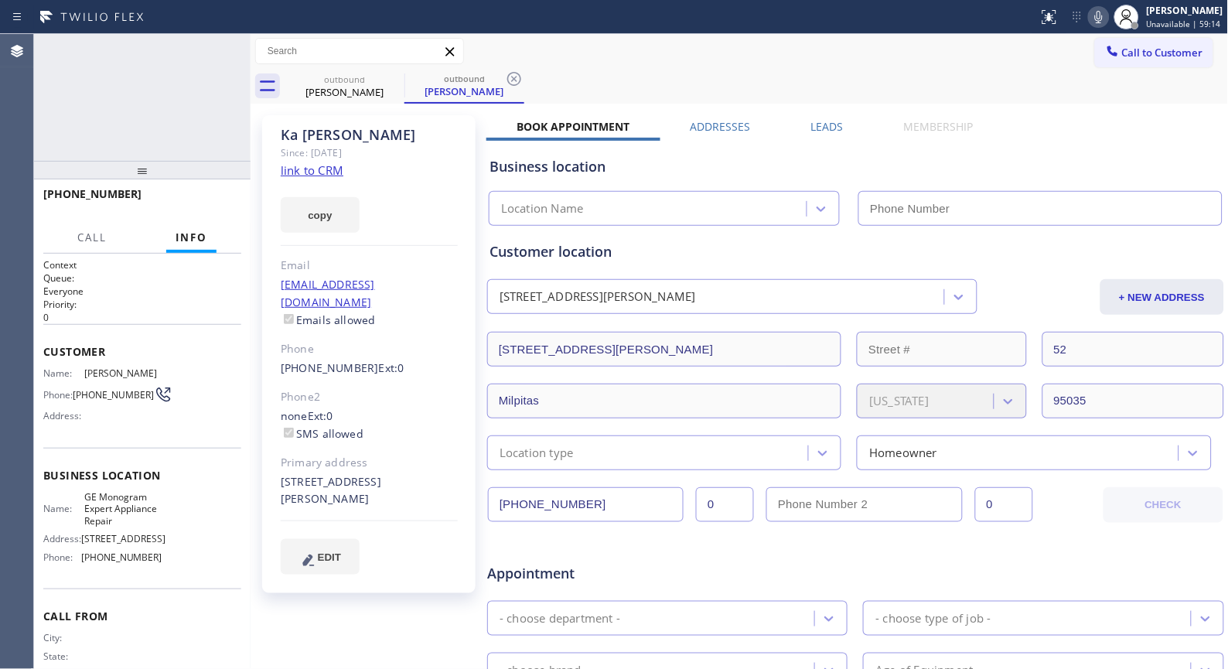
type input "[PHONE_NUMBER]"
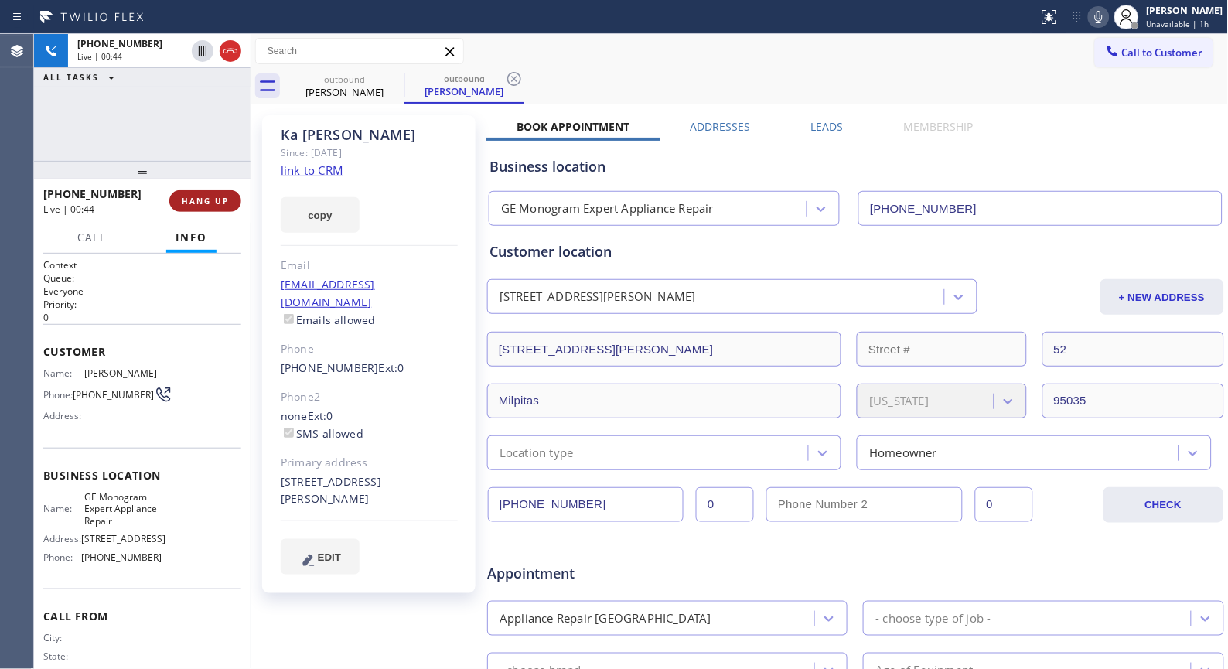
click at [207, 202] on span "HANG UP" at bounding box center [205, 201] width 47 height 11
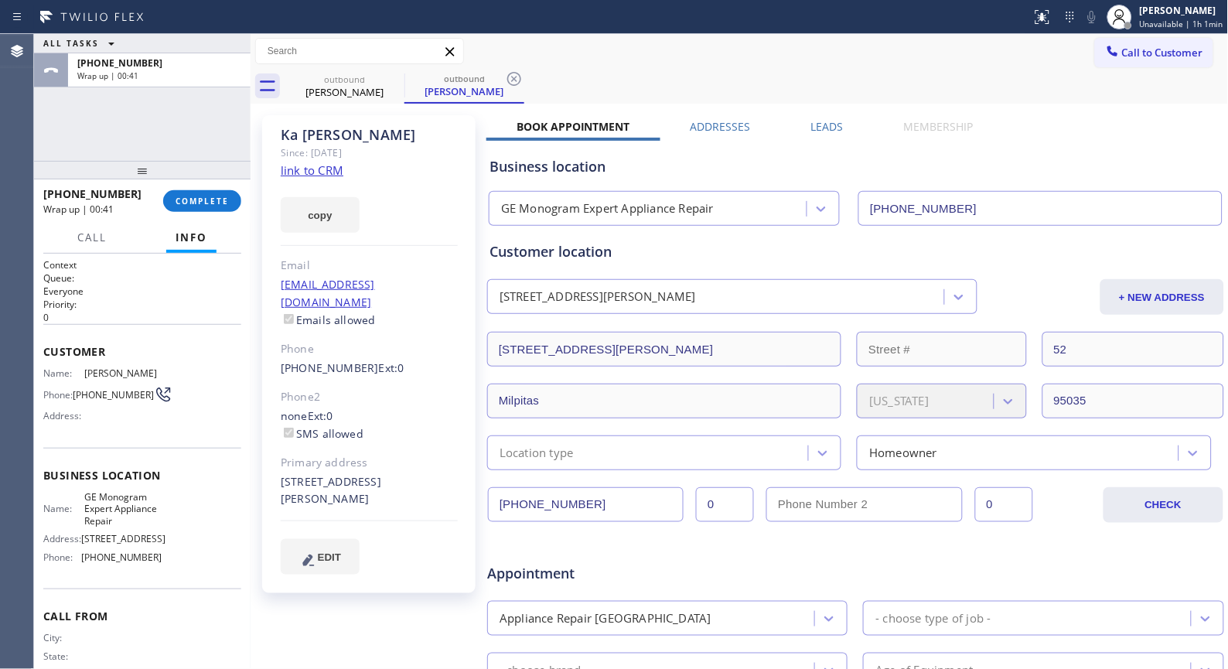
click at [210, 179] on div at bounding box center [142, 170] width 216 height 19
click at [203, 203] on span "COMPLETE" at bounding box center [202, 201] width 53 height 11
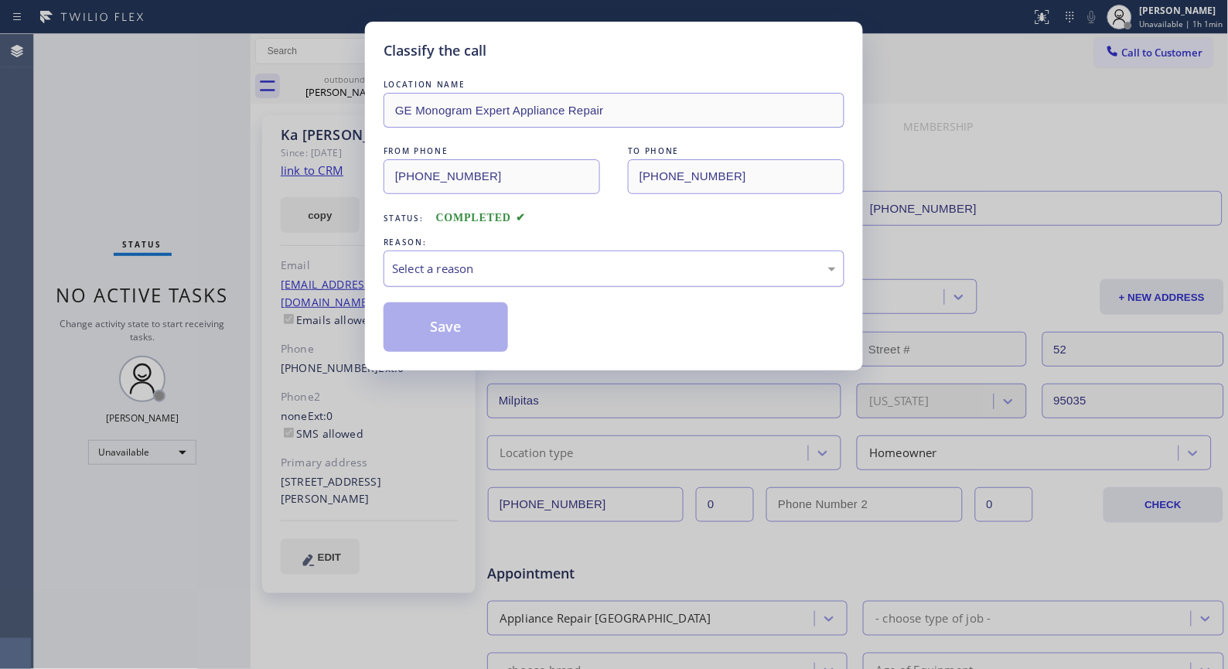
click at [673, 271] on div "Select a reason" at bounding box center [614, 269] width 444 height 18
drag, startPoint x: 456, startPoint y: 329, endPoint x: 813, endPoint y: 452, distance: 377.8
click at [458, 330] on button "Save" at bounding box center [445, 326] width 124 height 49
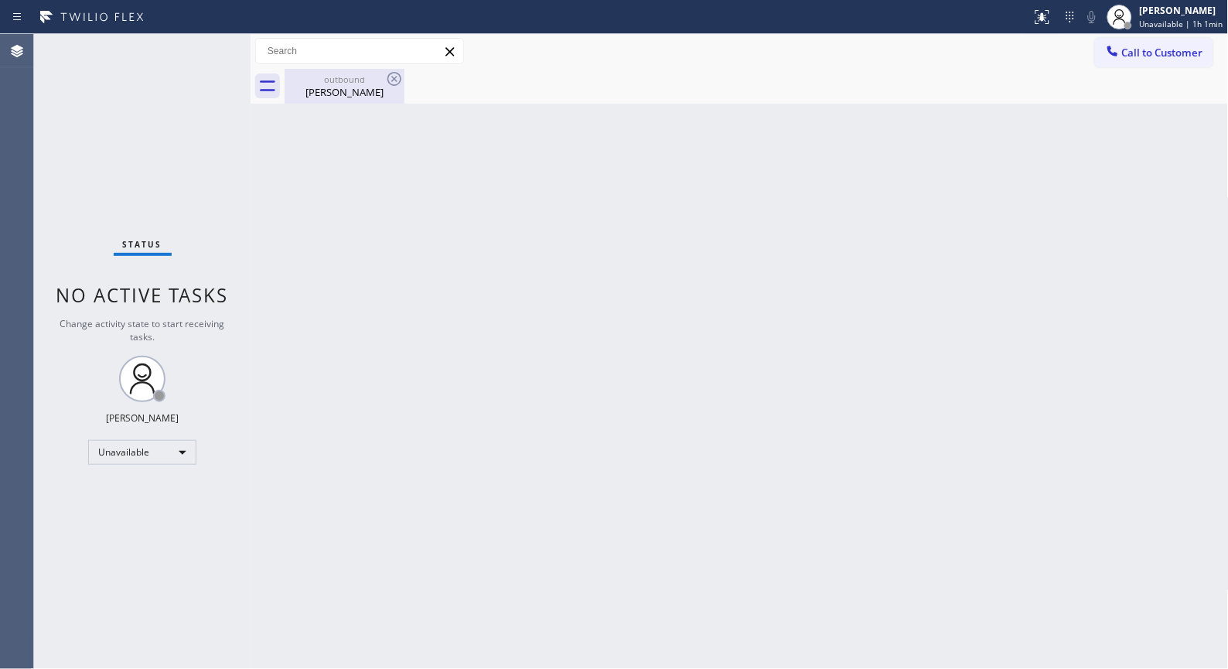
drag, startPoint x: 319, startPoint y: 86, endPoint x: 345, endPoint y: 82, distance: 25.8
click at [319, 86] on div "[PERSON_NAME]" at bounding box center [344, 92] width 117 height 14
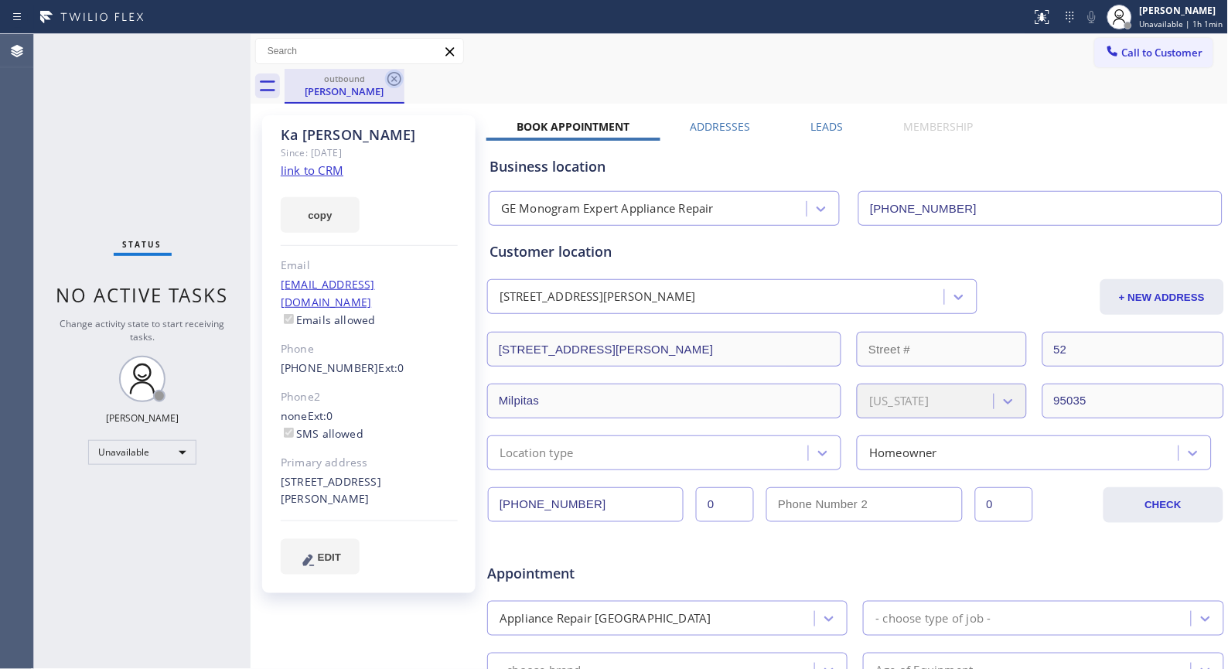
click at [395, 73] on icon at bounding box center [394, 79] width 19 height 19
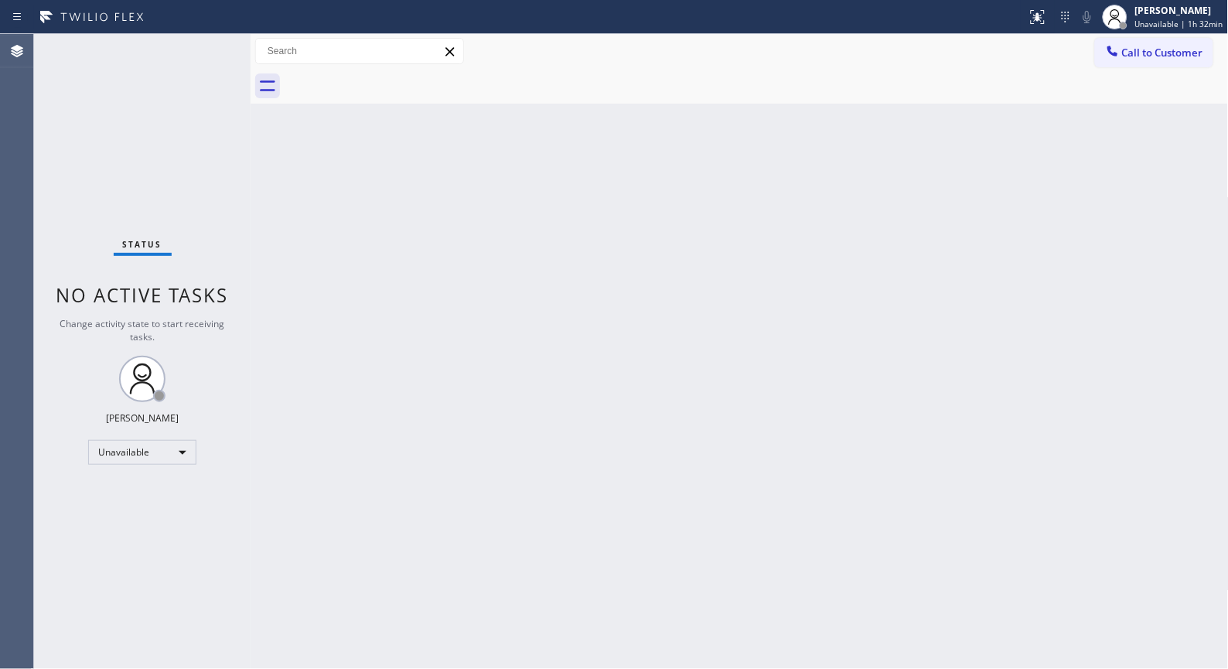
drag, startPoint x: 1154, startPoint y: 54, endPoint x: 906, endPoint y: 59, distance: 248.2
click at [1106, 48] on button "Call to Customer" at bounding box center [1154, 52] width 118 height 29
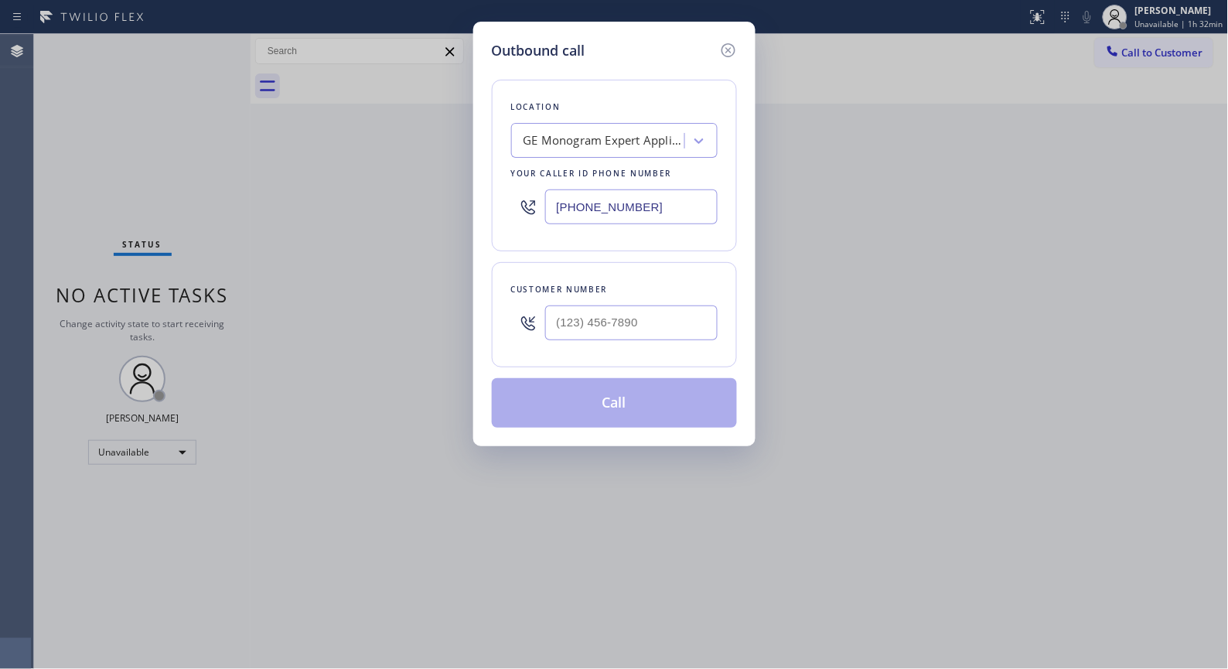
drag, startPoint x: 683, startPoint y: 202, endPoint x: 445, endPoint y: 63, distance: 275.8
click at [481, 186] on div "Outbound call Location GE Monogram Expert Appliance Repair Your caller id phone…" at bounding box center [614, 234] width 282 height 424
paste input "310) 550-7462"
type input "[PHONE_NUMBER]"
drag, startPoint x: 653, startPoint y: 302, endPoint x: 405, endPoint y: 244, distance: 255.1
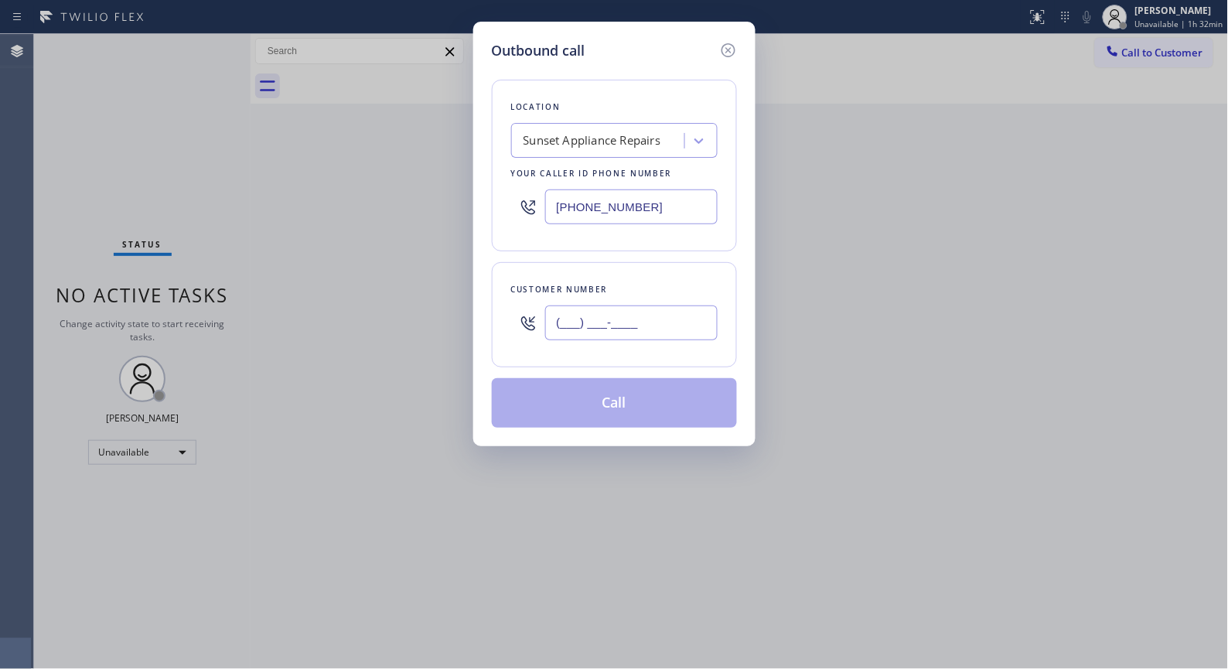
click at [515, 298] on div "(___) ___-____" at bounding box center [614, 323] width 206 height 50
paste input "614) 580-7318"
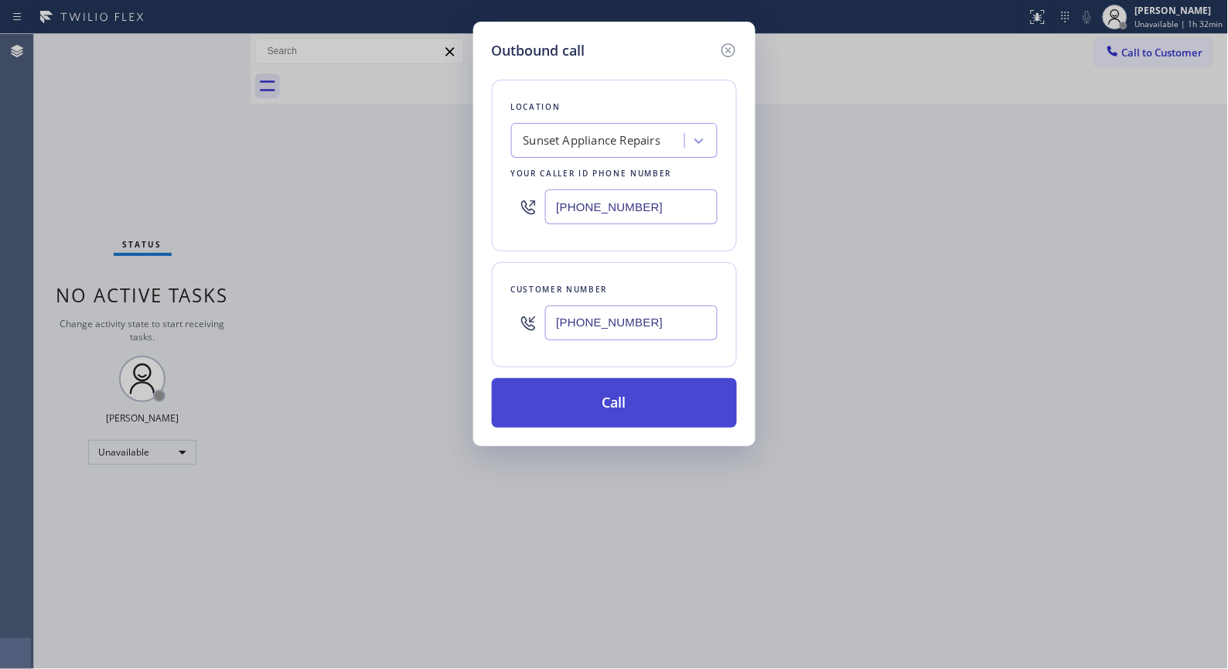
type input "[PHONE_NUMBER]"
click at [694, 410] on button "Call" at bounding box center [614, 402] width 245 height 49
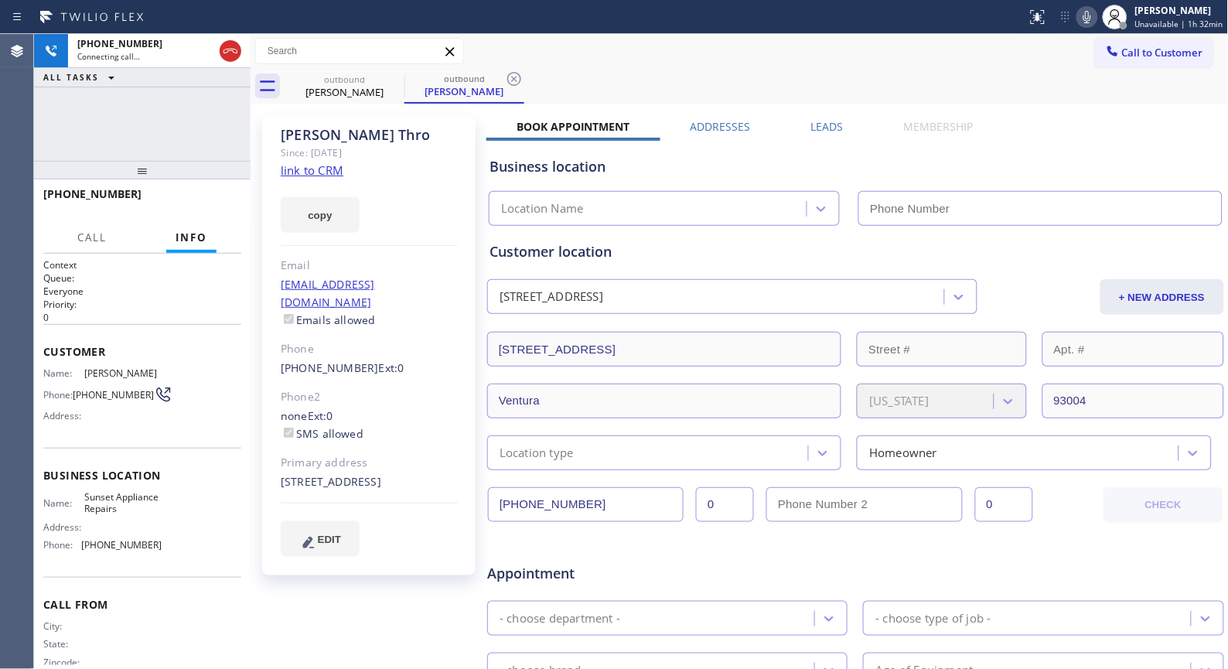
type input "[PHONE_NUMBER]"
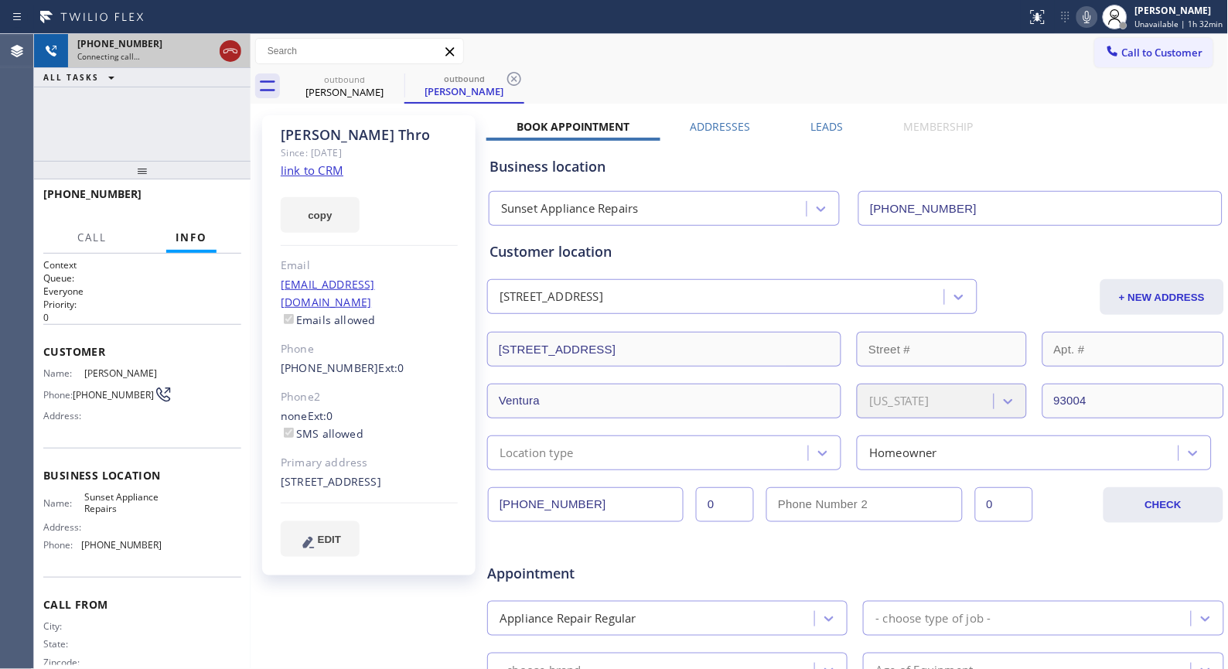
click at [235, 45] on icon at bounding box center [230, 51] width 19 height 19
click at [523, 78] on icon at bounding box center [514, 79] width 19 height 19
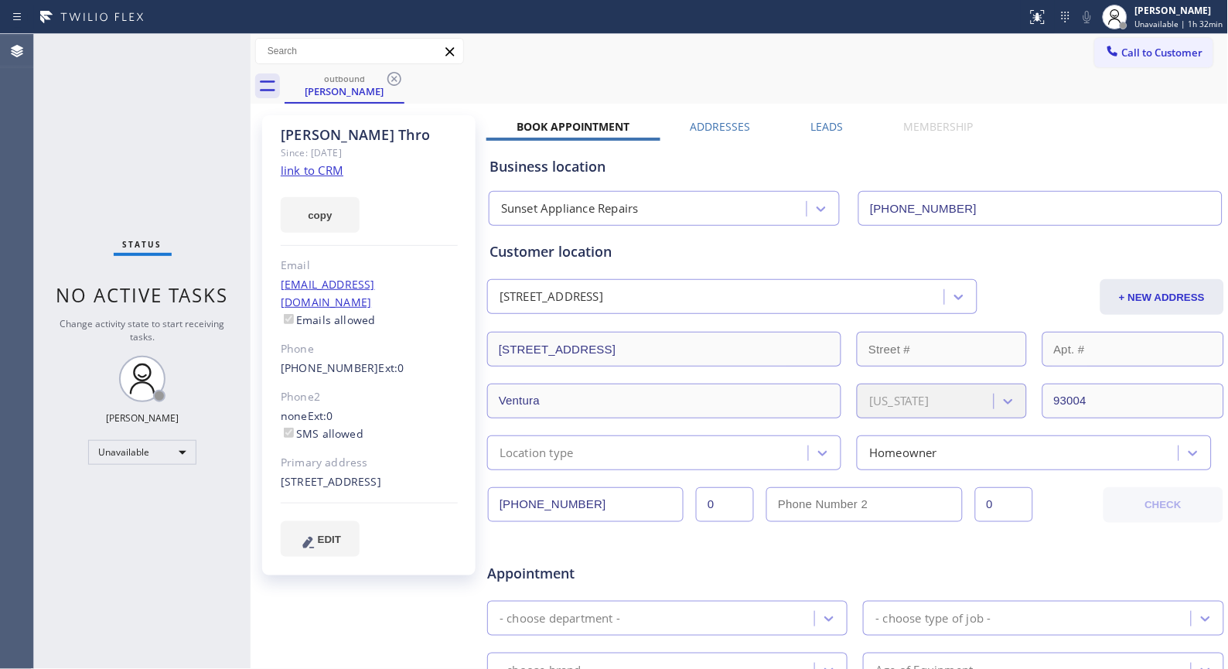
click at [395, 78] on icon at bounding box center [394, 79] width 14 height 14
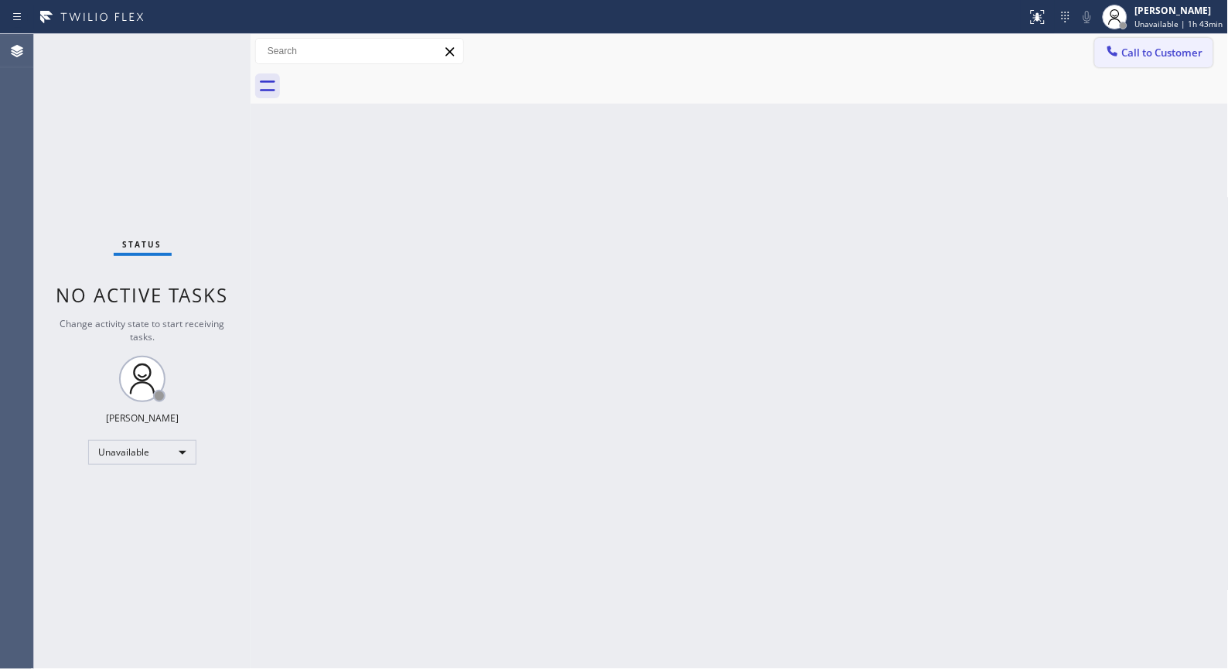
click at [1134, 50] on span "Call to Customer" at bounding box center [1162, 53] width 81 height 14
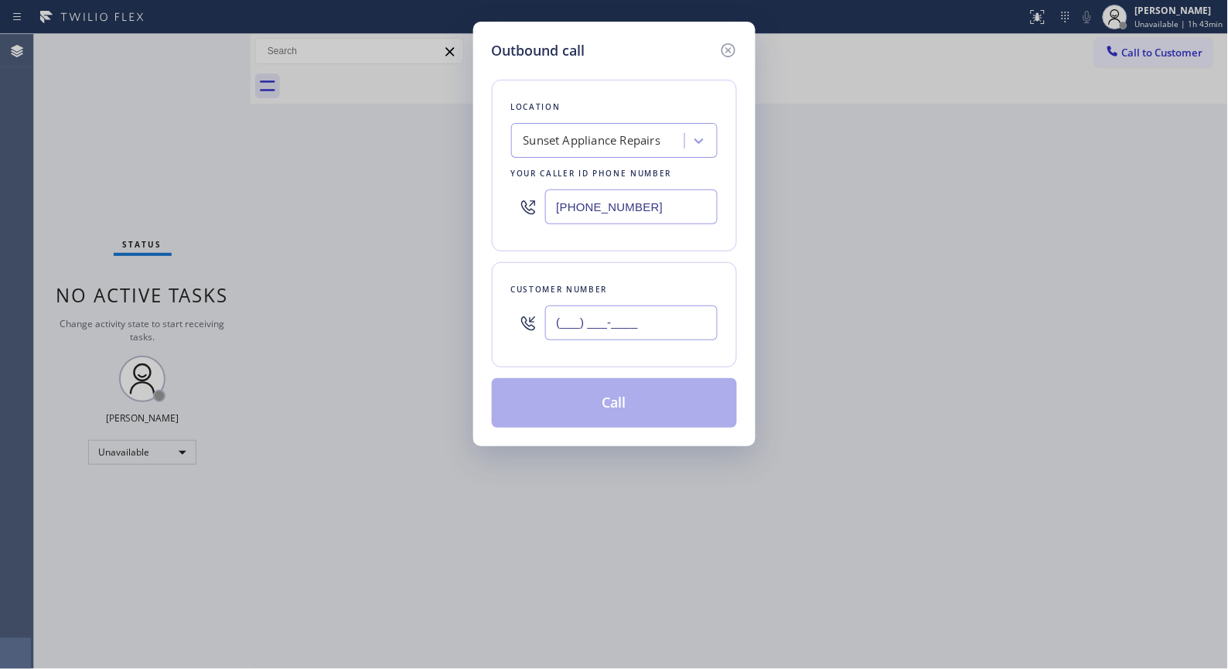
drag, startPoint x: 687, startPoint y: 327, endPoint x: 476, endPoint y: 57, distance: 342.1
click at [480, 287] on div "Outbound call Location Sunset Appliance Repairs Your caller id phone number [PH…" at bounding box center [614, 234] width 282 height 424
paste input "562) 900-4976"
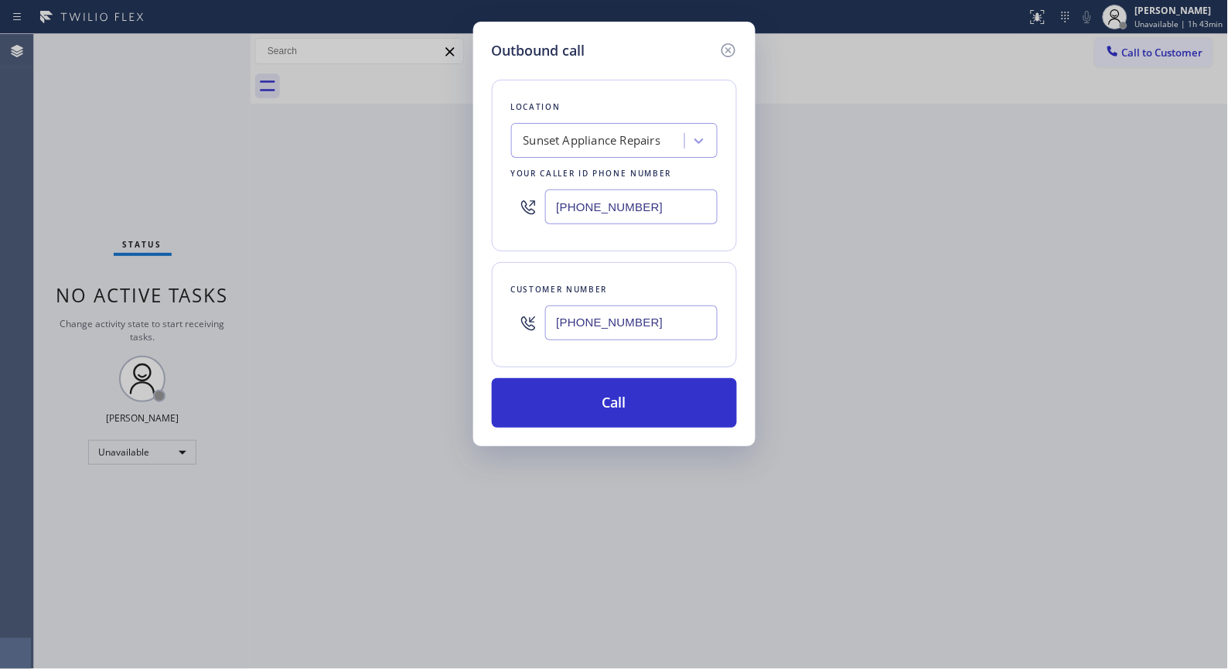
type input "[PHONE_NUMBER]"
drag, startPoint x: 683, startPoint y: 210, endPoint x: 529, endPoint y: 203, distance: 154.0
click at [529, 203] on div "[PHONE_NUMBER]" at bounding box center [614, 207] width 206 height 50
paste input "909) 341-1104"
type input "[PHONE_NUMBER]"
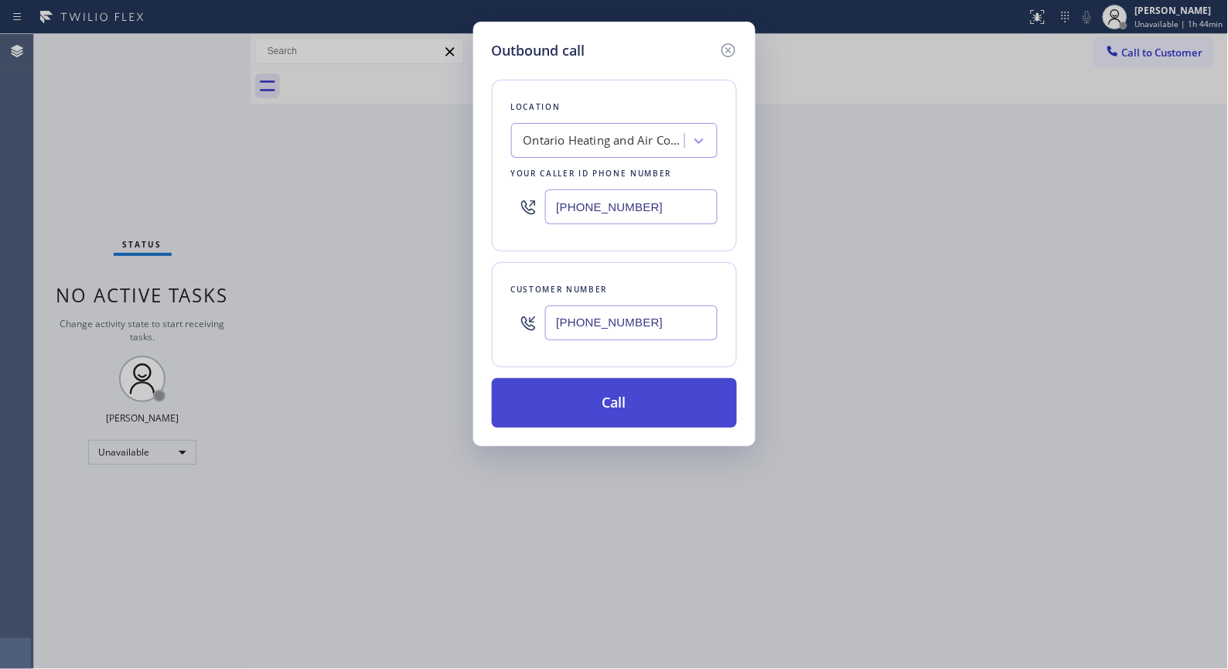
click at [665, 420] on button "Call" at bounding box center [614, 402] width 245 height 49
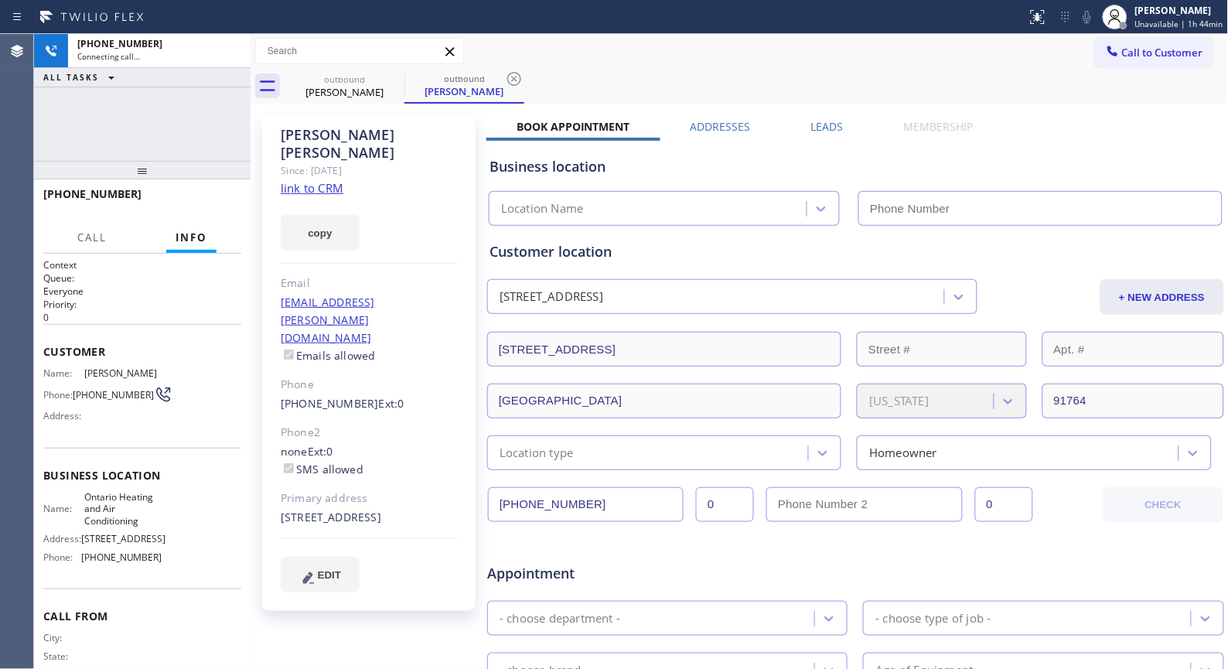
type input "[PHONE_NUMBER]"
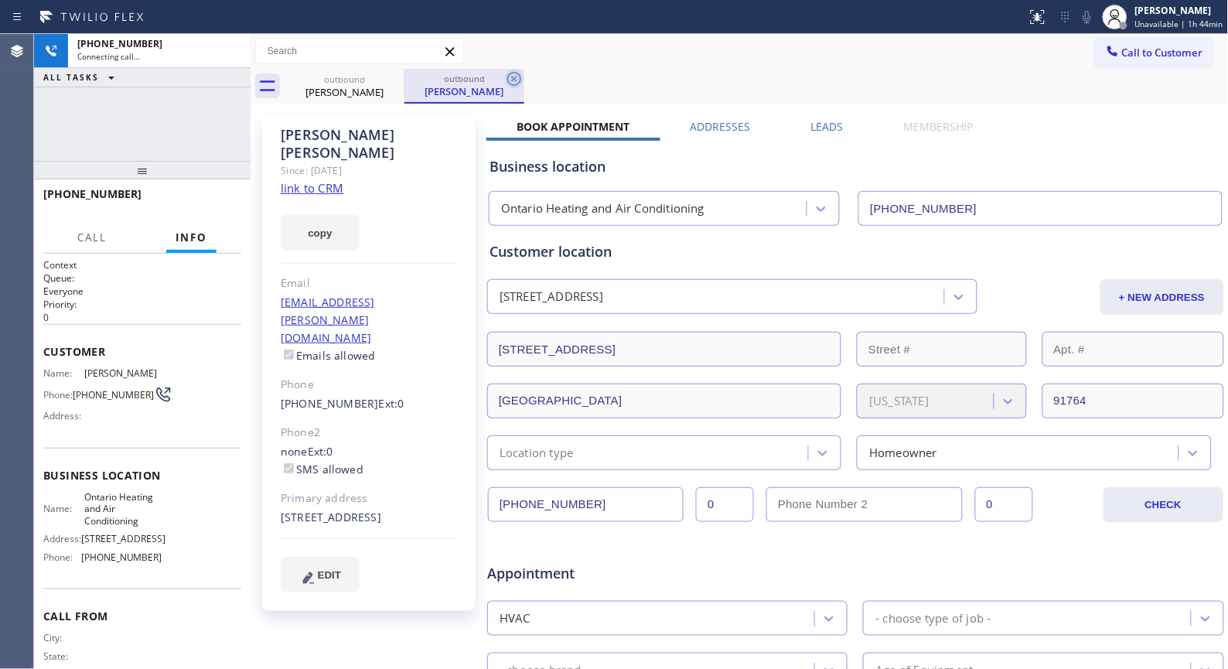
click at [506, 76] on icon at bounding box center [514, 79] width 19 height 19
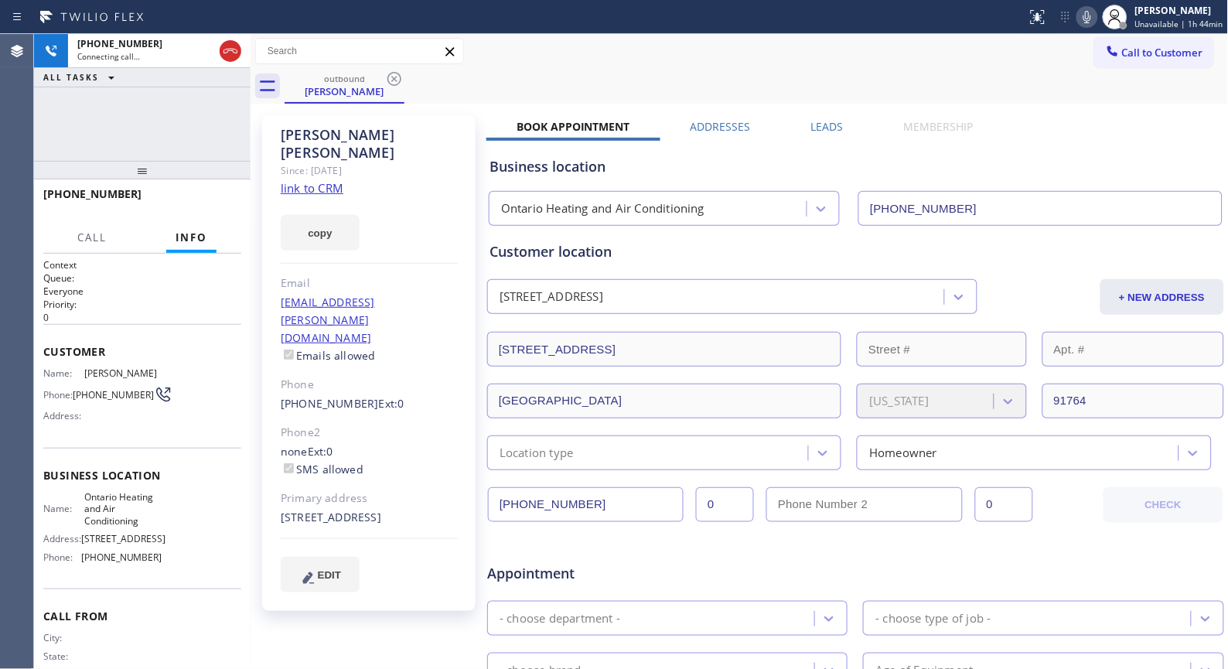
drag, startPoint x: 133, startPoint y: 173, endPoint x: 139, endPoint y: 162, distance: 12.5
click at [139, 162] on div at bounding box center [142, 170] width 216 height 19
click at [224, 199] on span "HANG UP" at bounding box center [205, 201] width 47 height 11
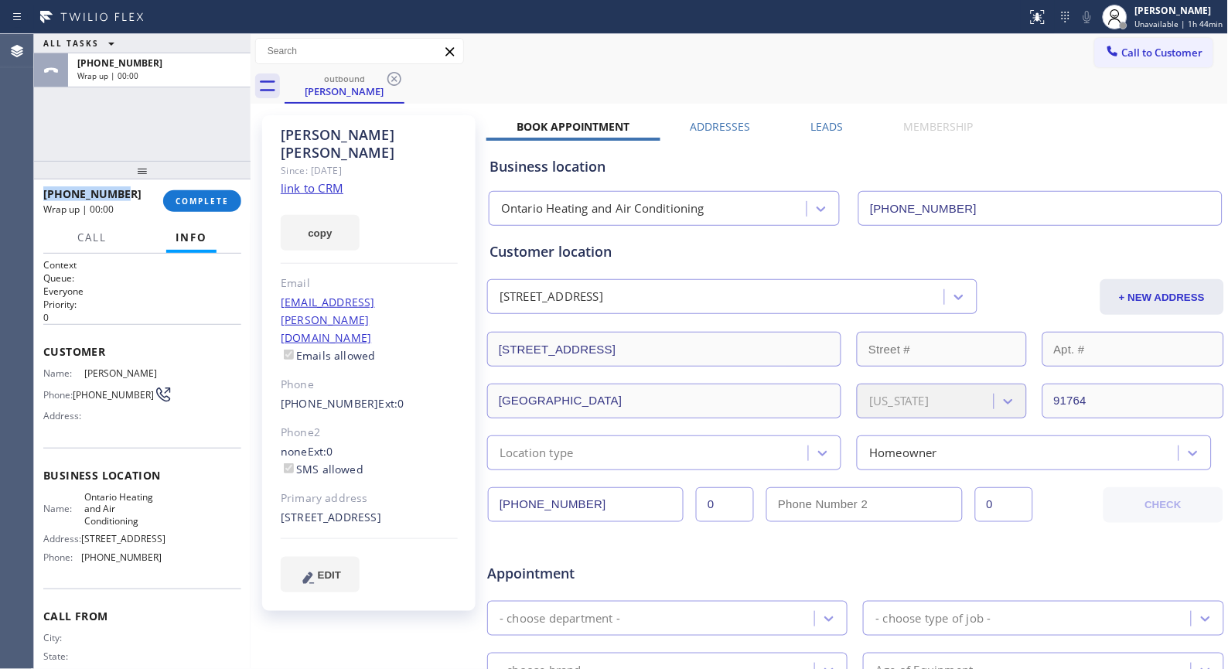
drag, startPoint x: 77, startPoint y: 190, endPoint x: 37, endPoint y: 190, distance: 40.2
click at [37, 190] on div "[PHONE_NUMBER] Wrap up | 00:00 COMPLETE" at bounding box center [142, 200] width 216 height 43
copy span "[PHONE_NUMBER]"
click at [210, 194] on button "COMPLETE" at bounding box center [202, 201] width 78 height 22
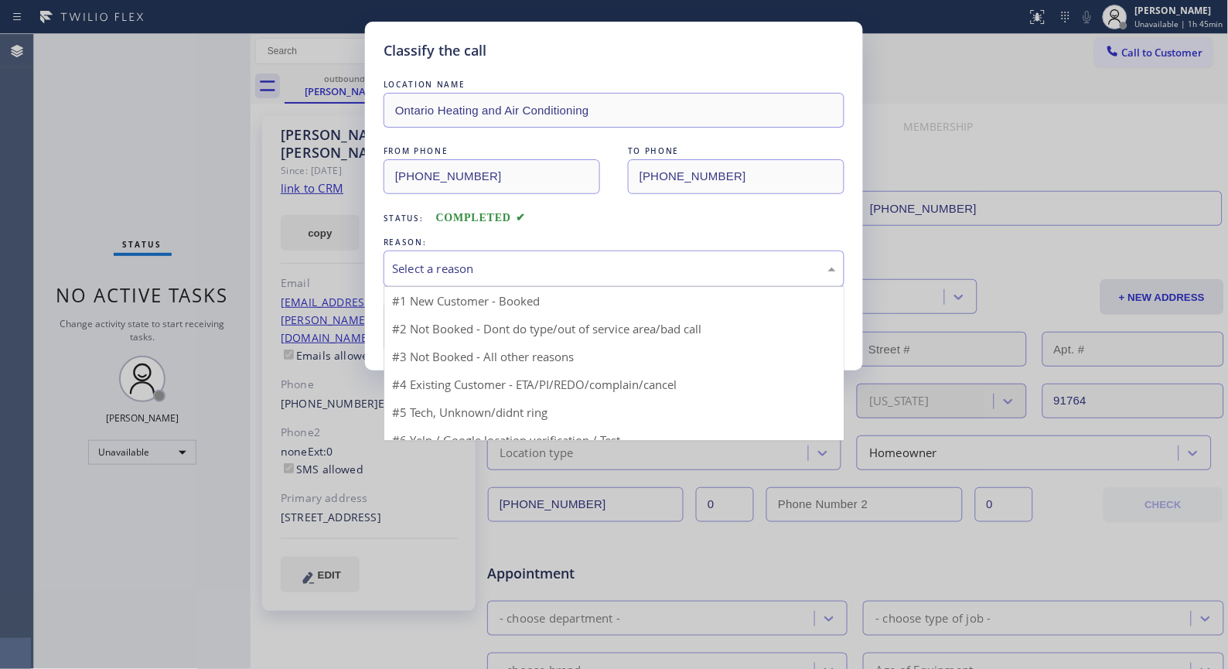
click at [653, 269] on div "Select a reason" at bounding box center [614, 269] width 444 height 18
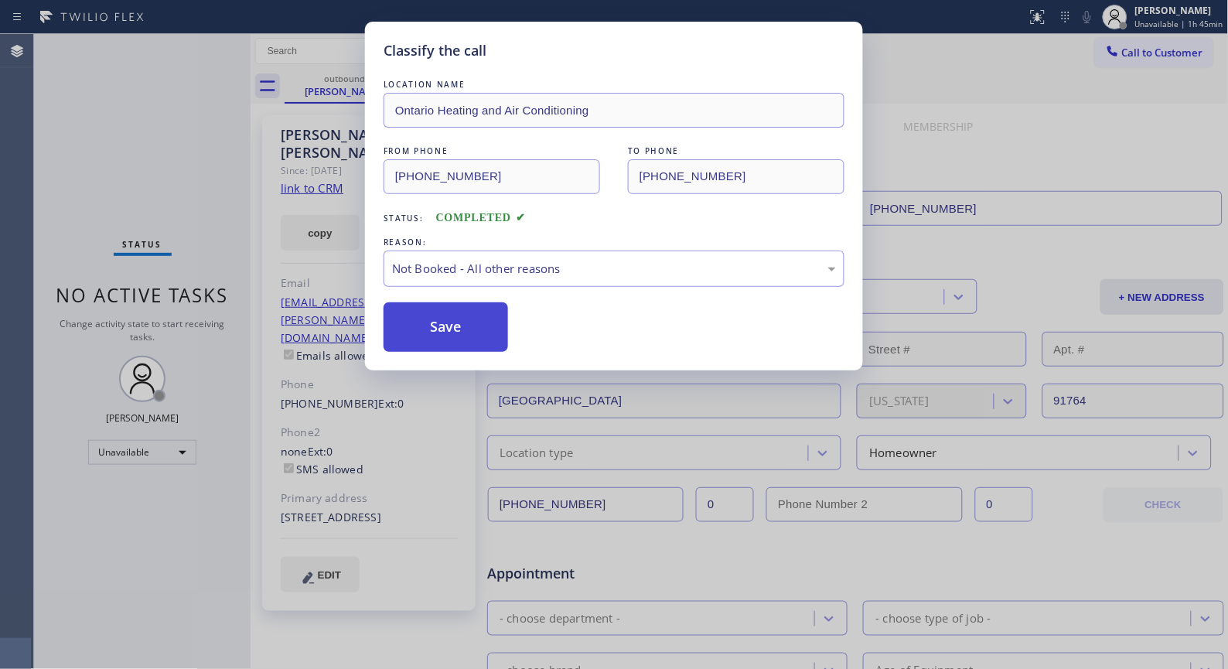
click at [474, 329] on button "Save" at bounding box center [445, 326] width 124 height 49
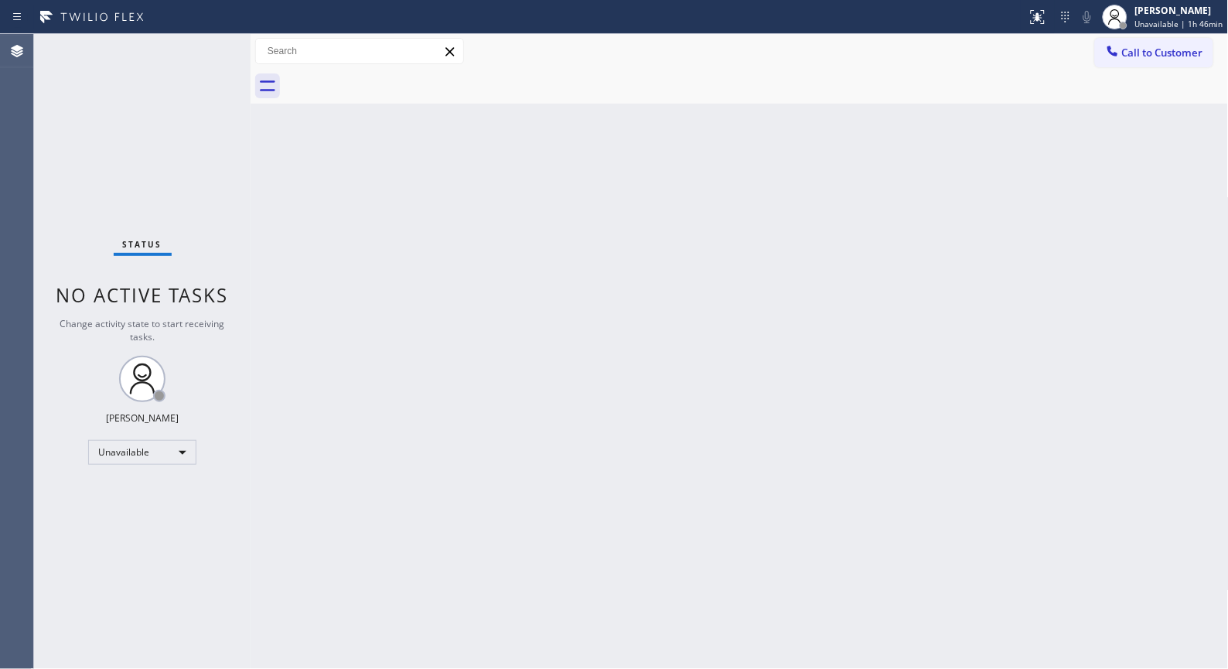
drag, startPoint x: 1157, startPoint y: 43, endPoint x: 884, endPoint y: 111, distance: 281.3
click at [1156, 43] on button "Call to Customer" at bounding box center [1154, 52] width 118 height 29
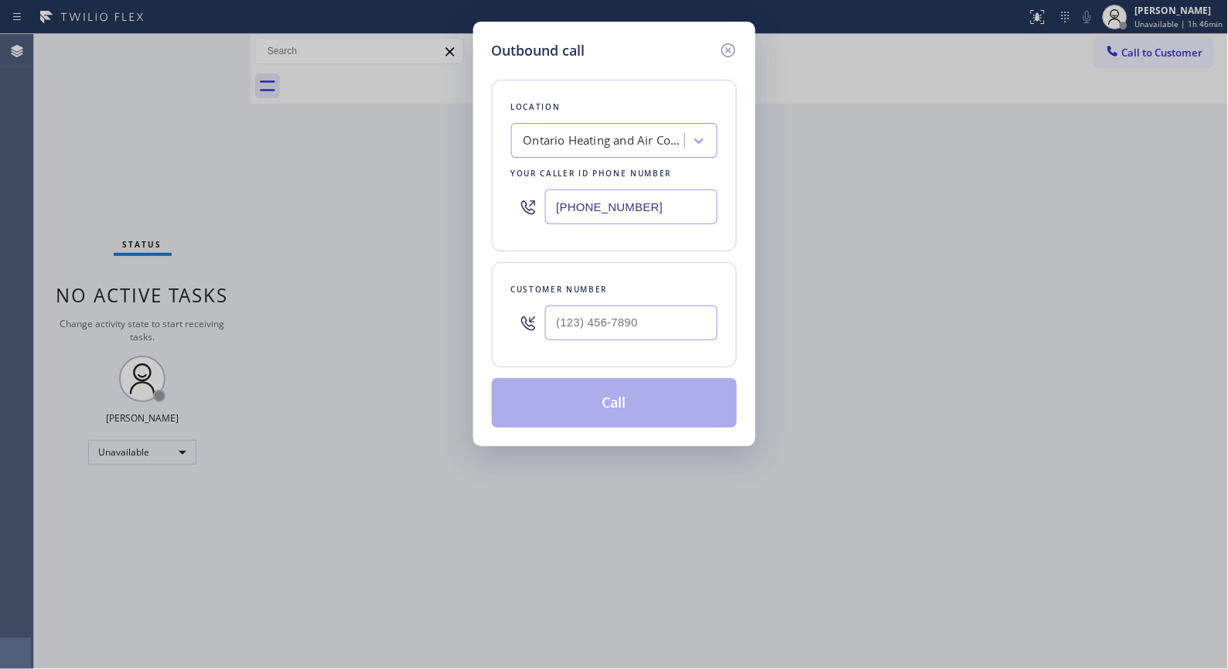
drag, startPoint x: 686, startPoint y: 199, endPoint x: 430, endPoint y: 127, distance: 265.8
click at [444, 165] on div "Outbound call Location [GEOGRAPHIC_DATA] Heating and Air Conditioning Your call…" at bounding box center [614, 334] width 1228 height 669
paste input "805) 261-2411"
type input "[PHONE_NUMBER]"
drag, startPoint x: 648, startPoint y: 326, endPoint x: 470, endPoint y: 243, distance: 196.5
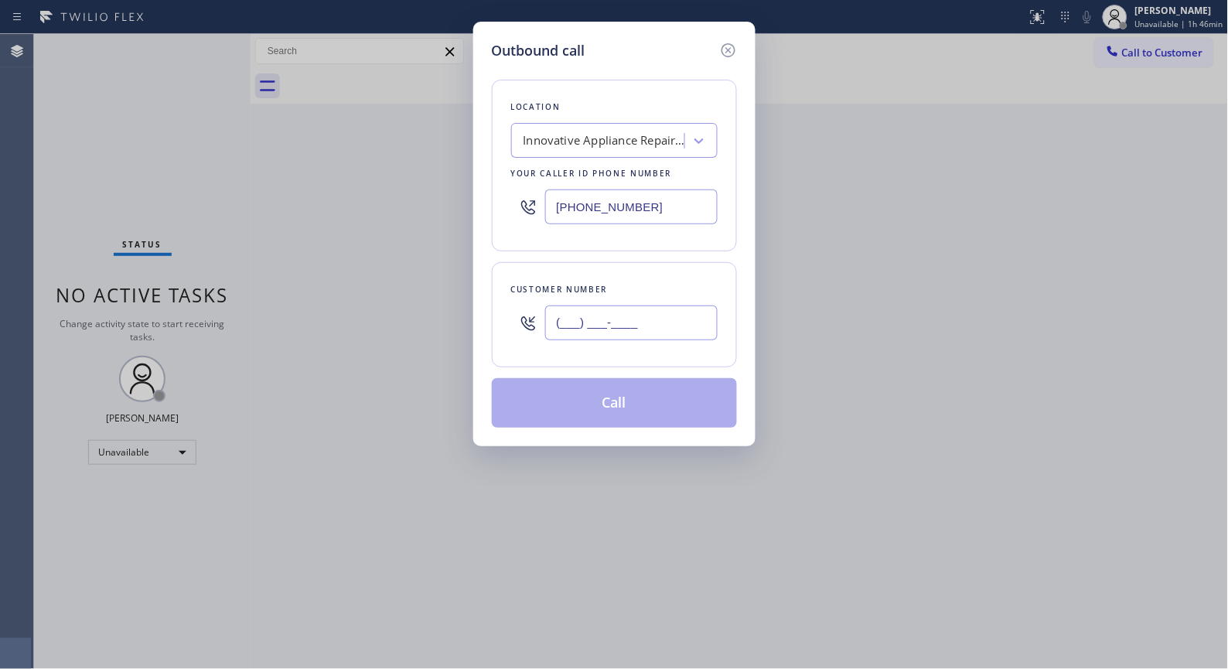
click at [501, 307] on div "Customer number (___) ___-____" at bounding box center [614, 314] width 245 height 105
paste input "805) 320-7676"
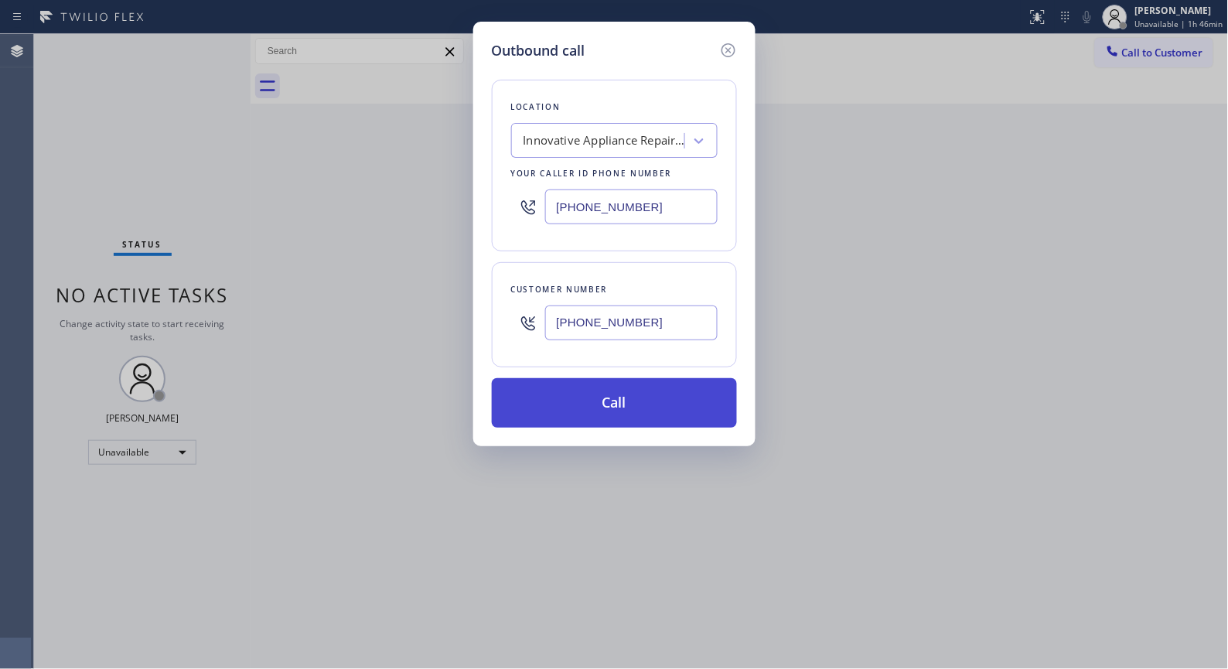
type input "[PHONE_NUMBER]"
click at [636, 408] on button "Call" at bounding box center [614, 402] width 245 height 49
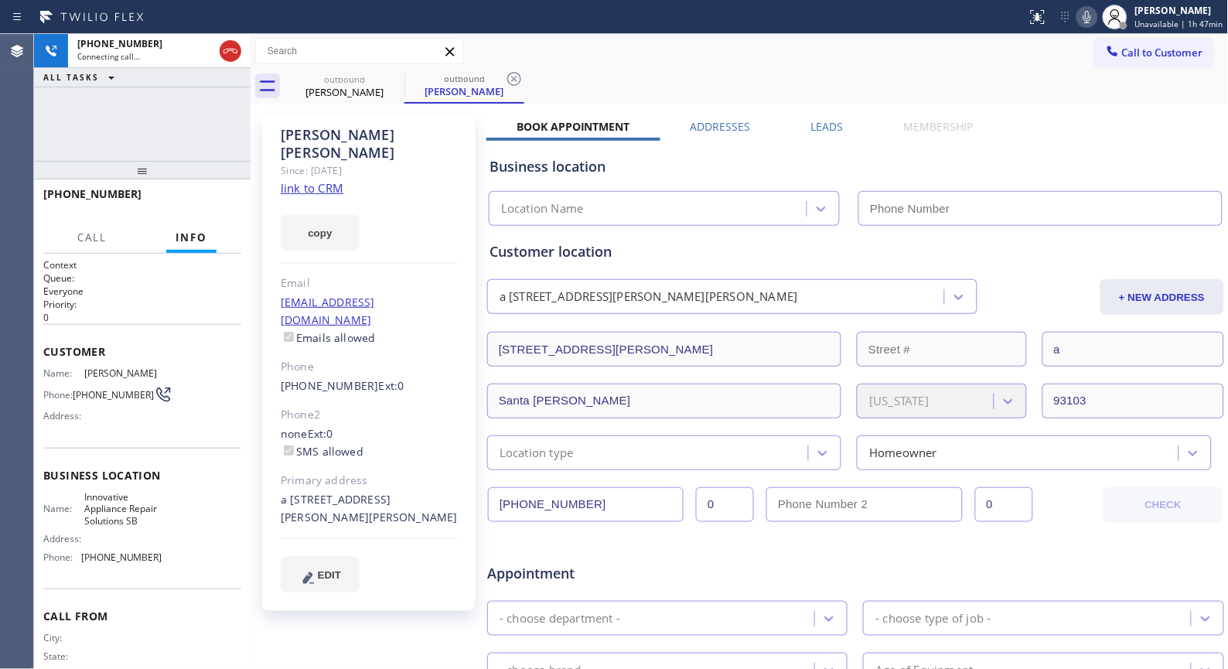
click at [513, 75] on icon at bounding box center [514, 79] width 19 height 19
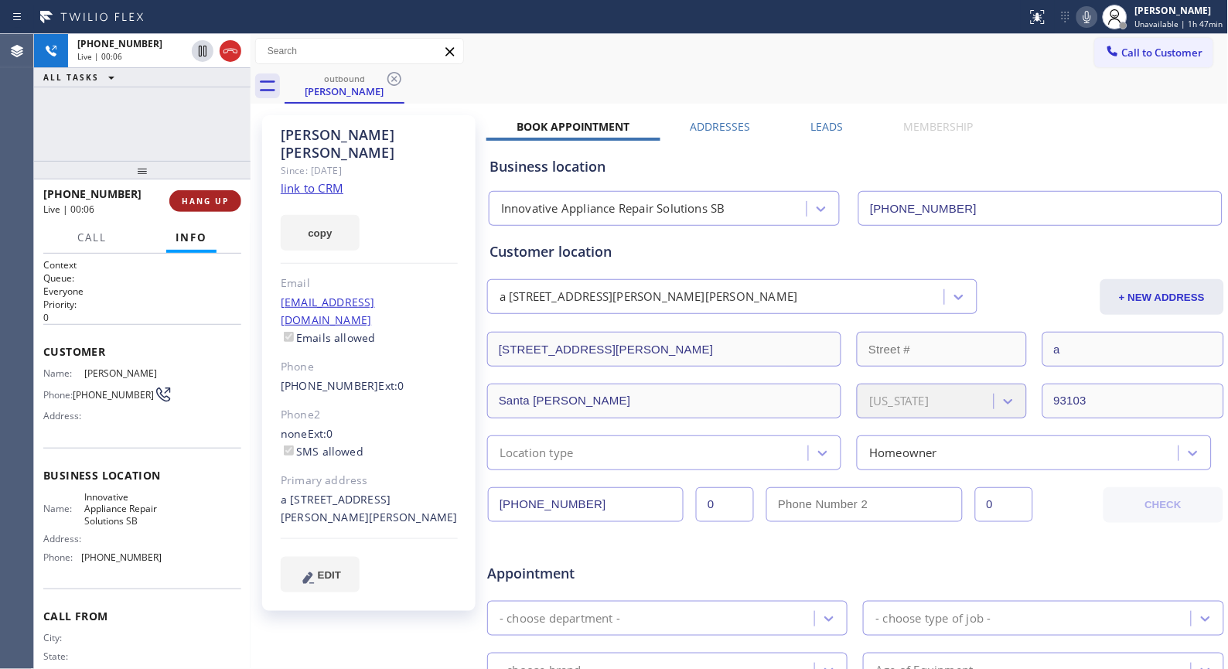
click at [194, 196] on span "HANG UP" at bounding box center [205, 201] width 47 height 11
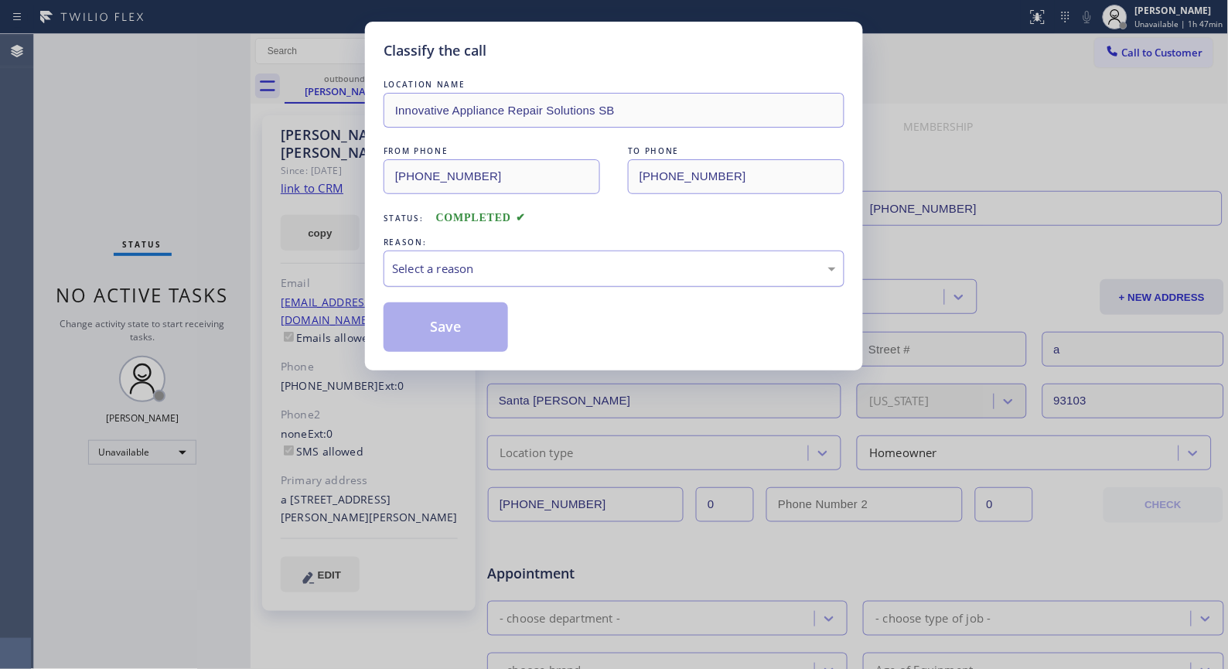
click at [527, 272] on div "Select a reason" at bounding box center [614, 269] width 444 height 18
click at [451, 337] on button "Save" at bounding box center [445, 326] width 124 height 49
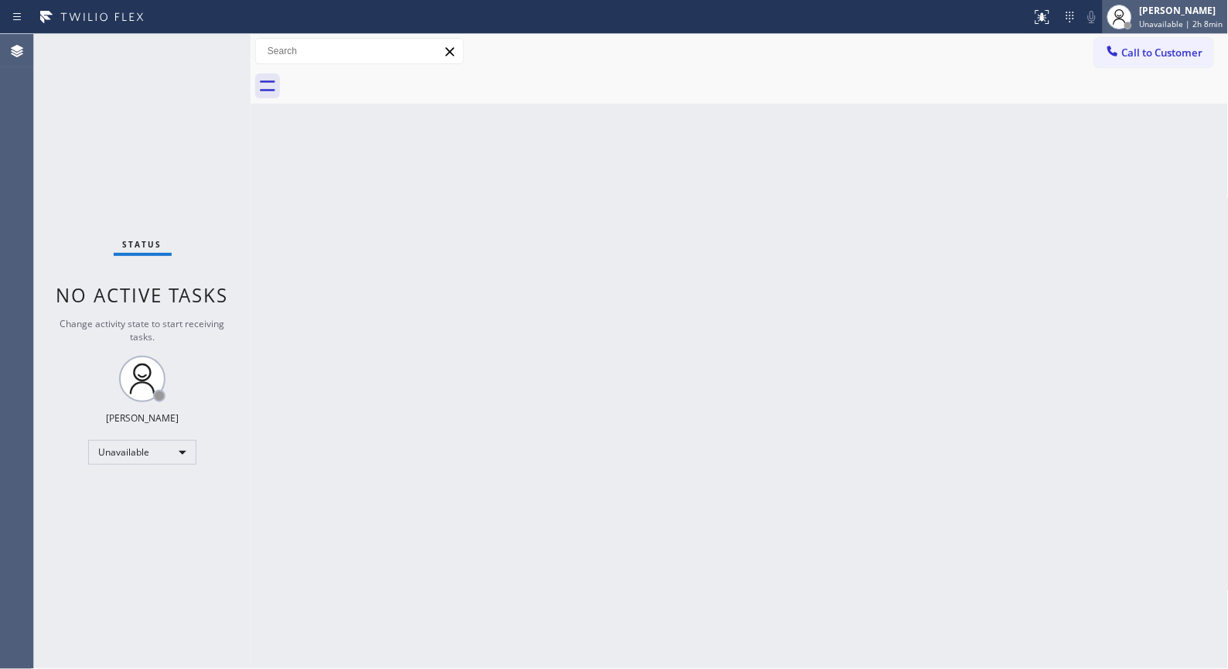
click at [1191, 27] on span "Unavailable | 2h 8min" at bounding box center [1182, 24] width 84 height 11
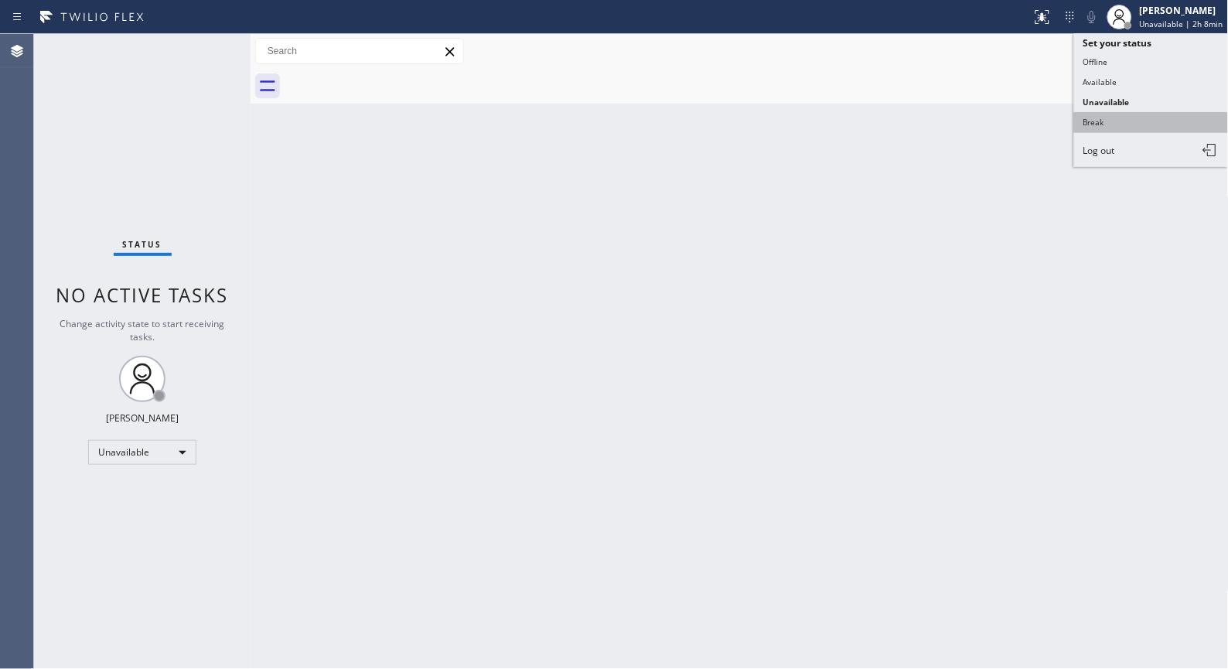
click at [1120, 120] on button "Break" at bounding box center [1151, 122] width 155 height 20
